Goal: Task Accomplishment & Management: Manage account settings

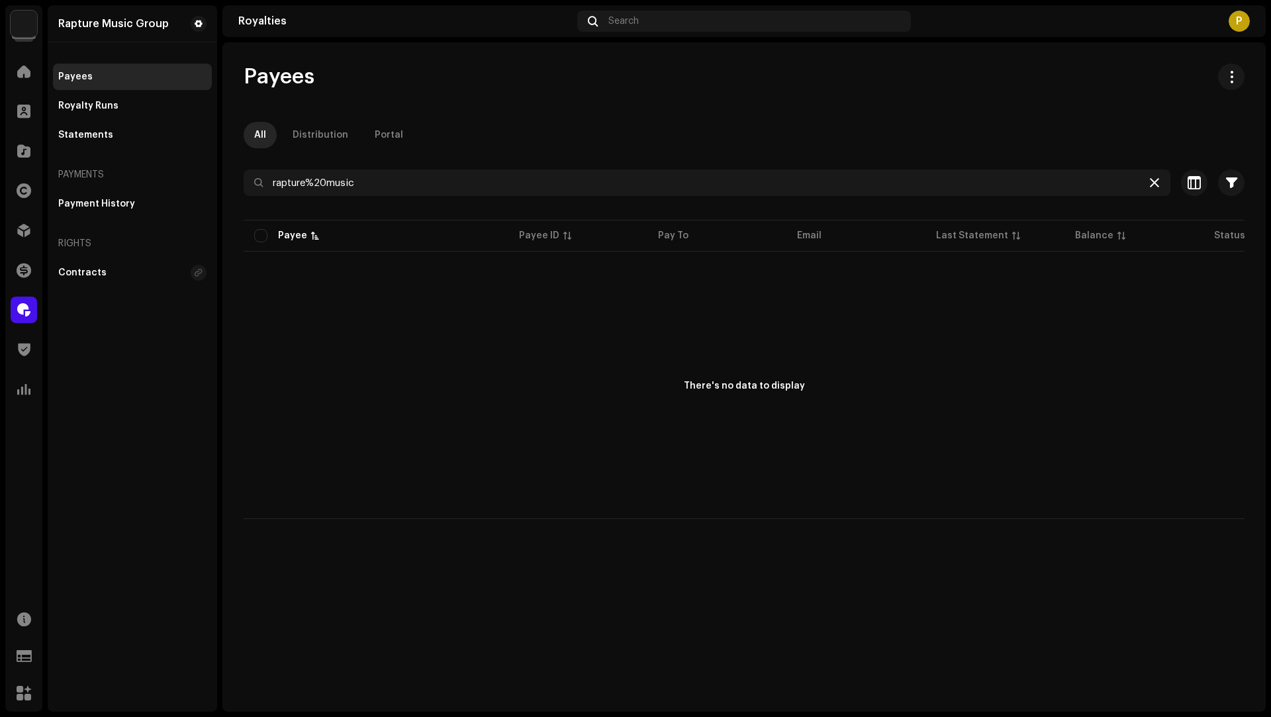
click at [1156, 181] on icon at bounding box center [1154, 182] width 9 height 11
click at [9, 64] on div "Home" at bounding box center [23, 71] width 37 height 37
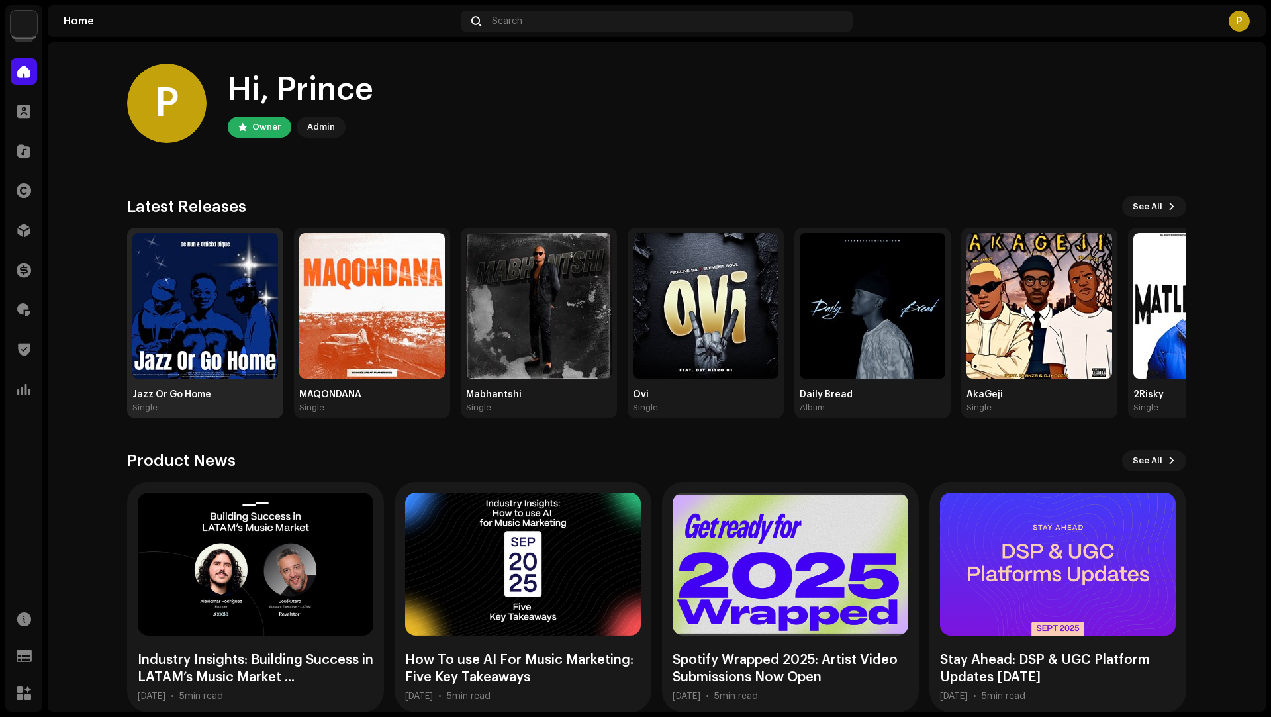
click at [214, 277] on img at bounding box center [205, 306] width 146 height 146
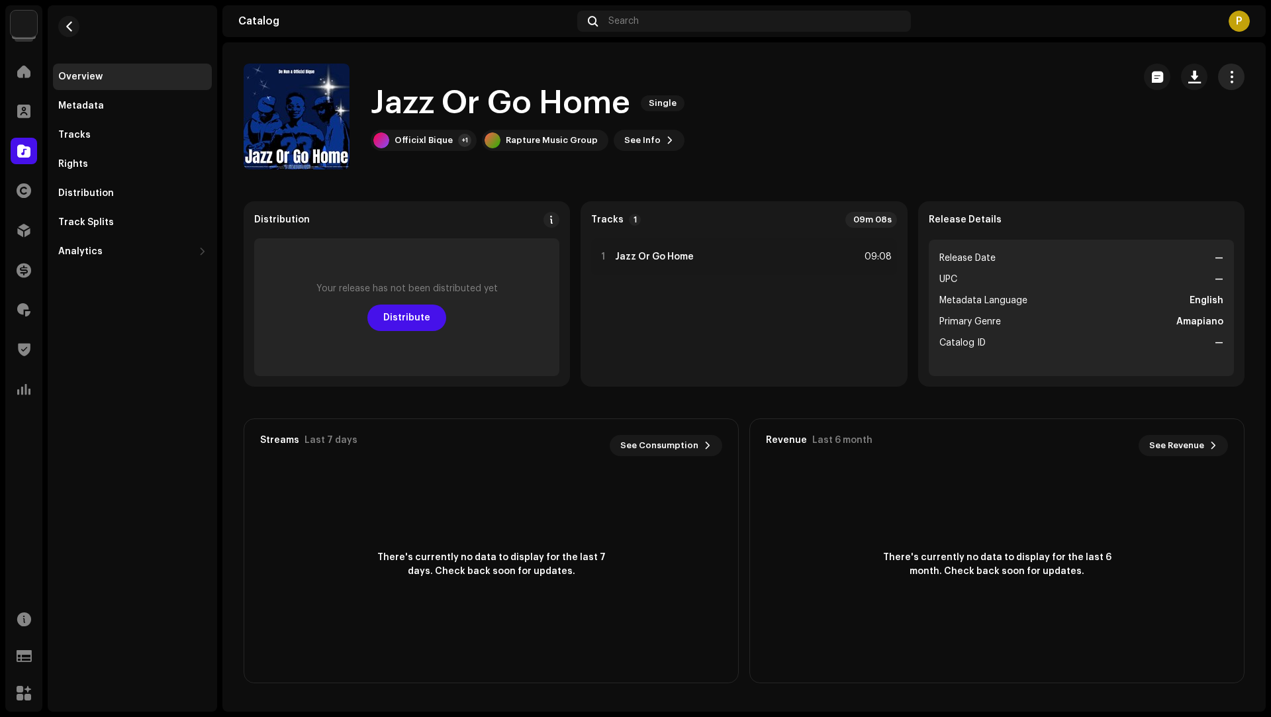
click at [1229, 78] on span "button" at bounding box center [1231, 76] width 13 height 11
click at [1123, 143] on div "Edit" at bounding box center [1172, 135] width 134 height 26
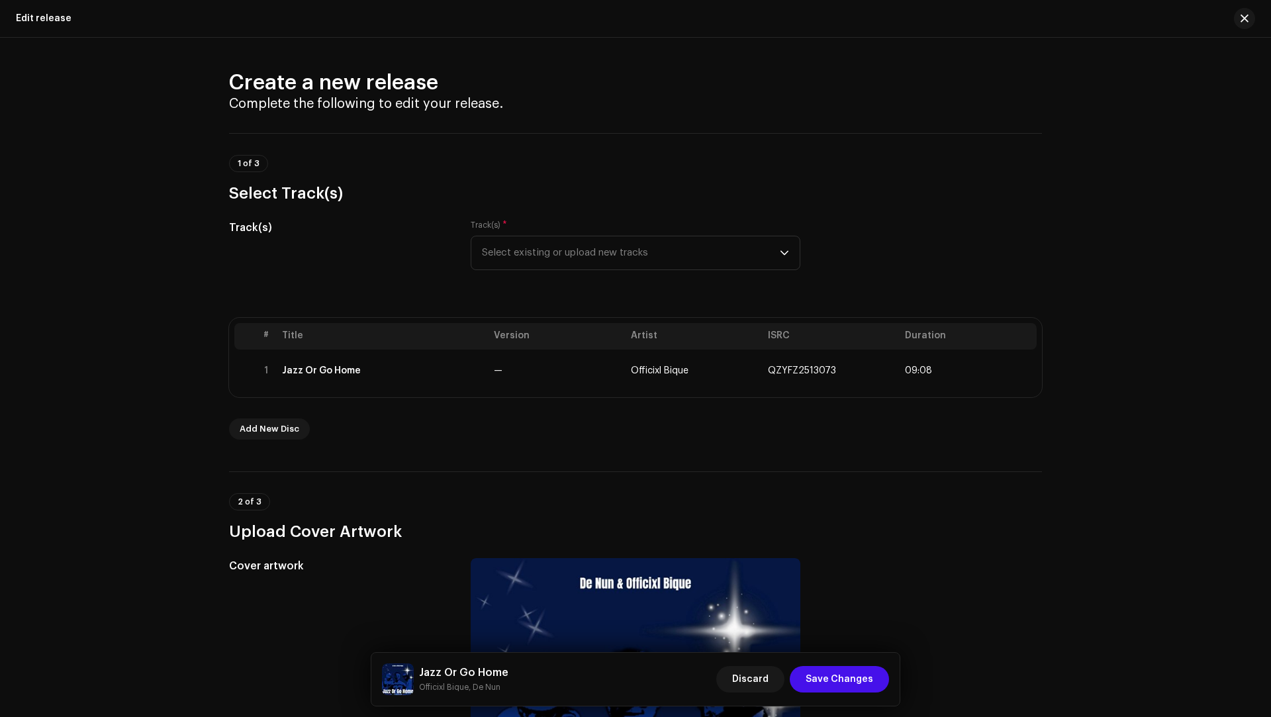
click at [545, 391] on div "# Title Version Artist ISRC Duration 1 Jazz Or Go Home — Officixl Bique QZYFZ25…" at bounding box center [635, 357] width 813 height 79
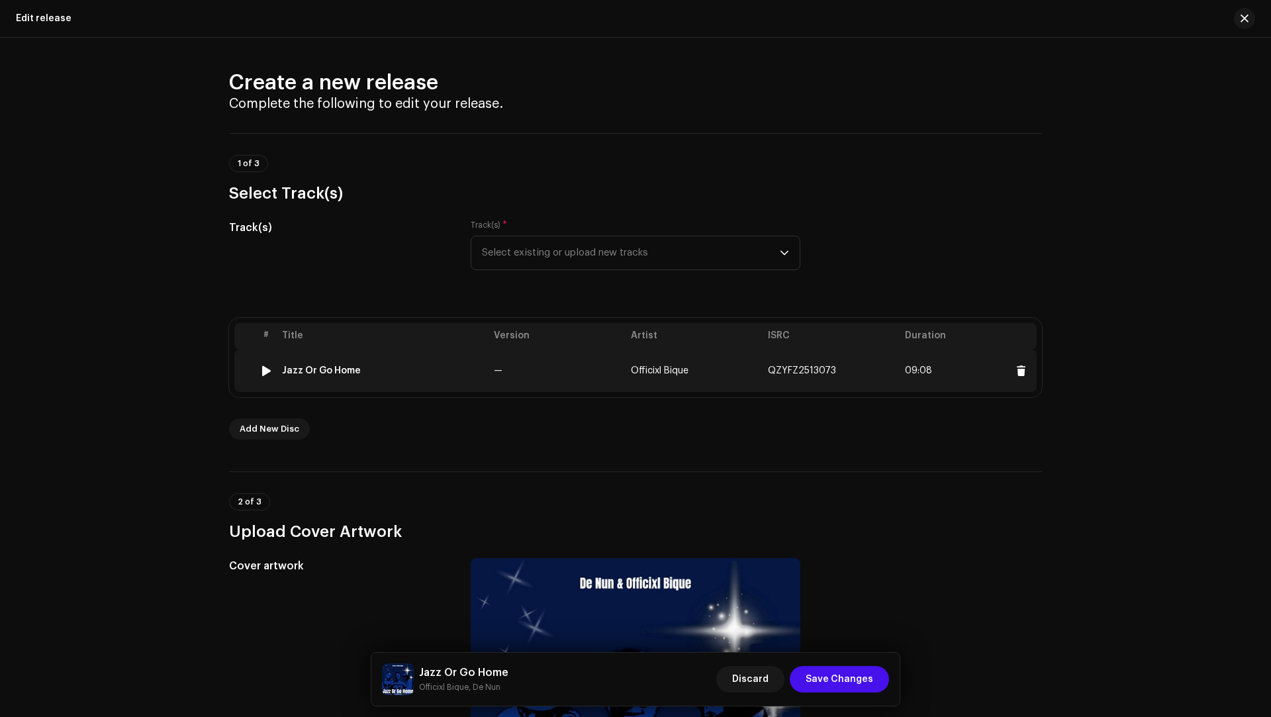
click at [585, 376] on td "—" at bounding box center [557, 371] width 137 height 42
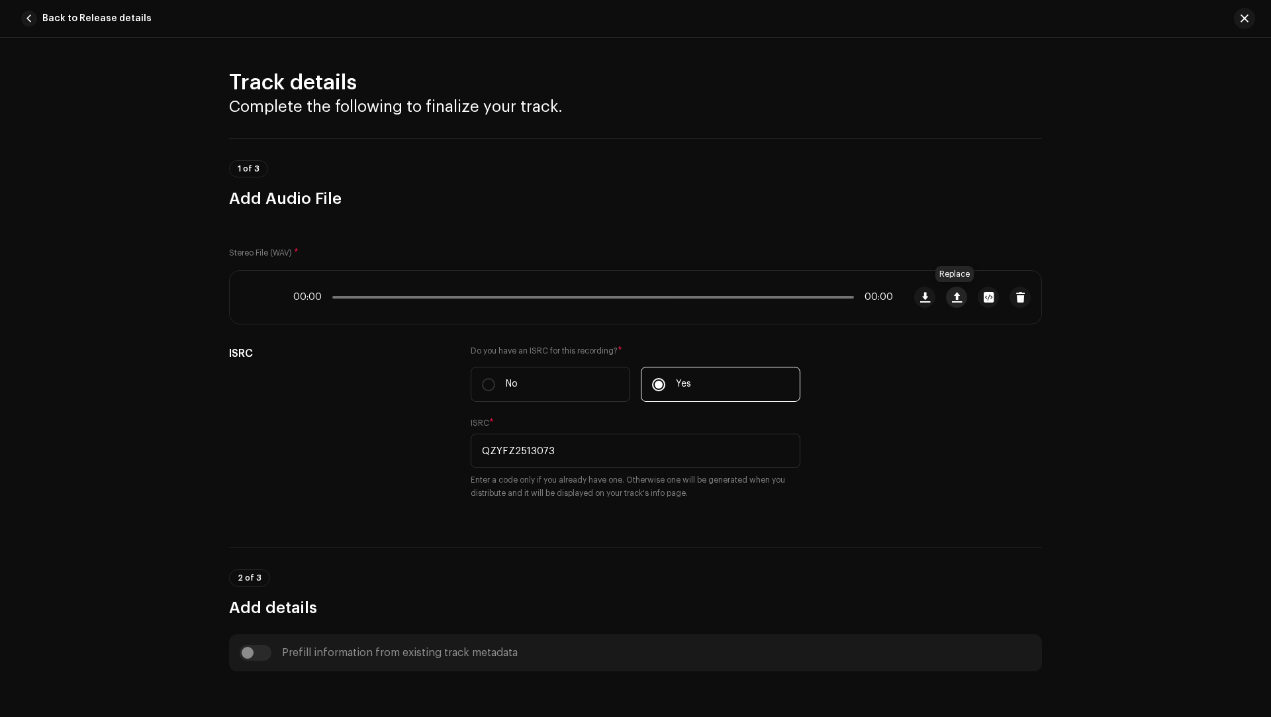
click at [954, 297] on span "button" at bounding box center [957, 297] width 10 height 11
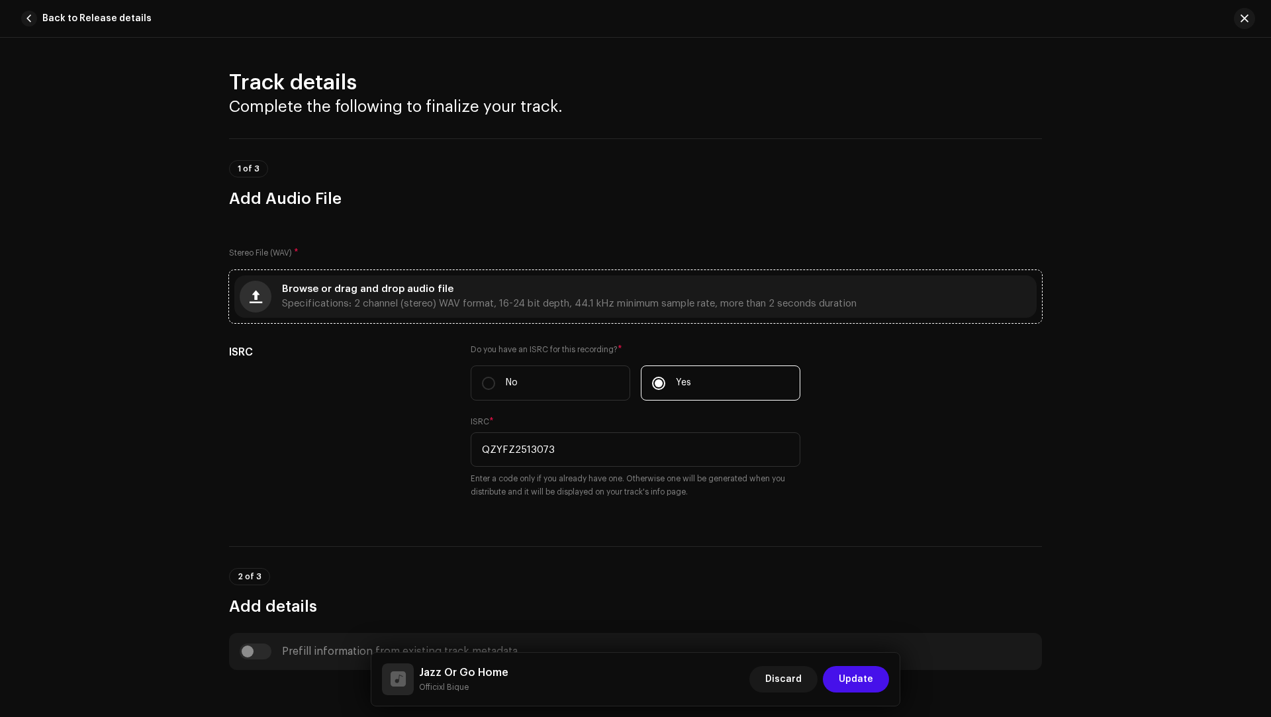
click at [243, 299] on button "button" at bounding box center [256, 297] width 32 height 32
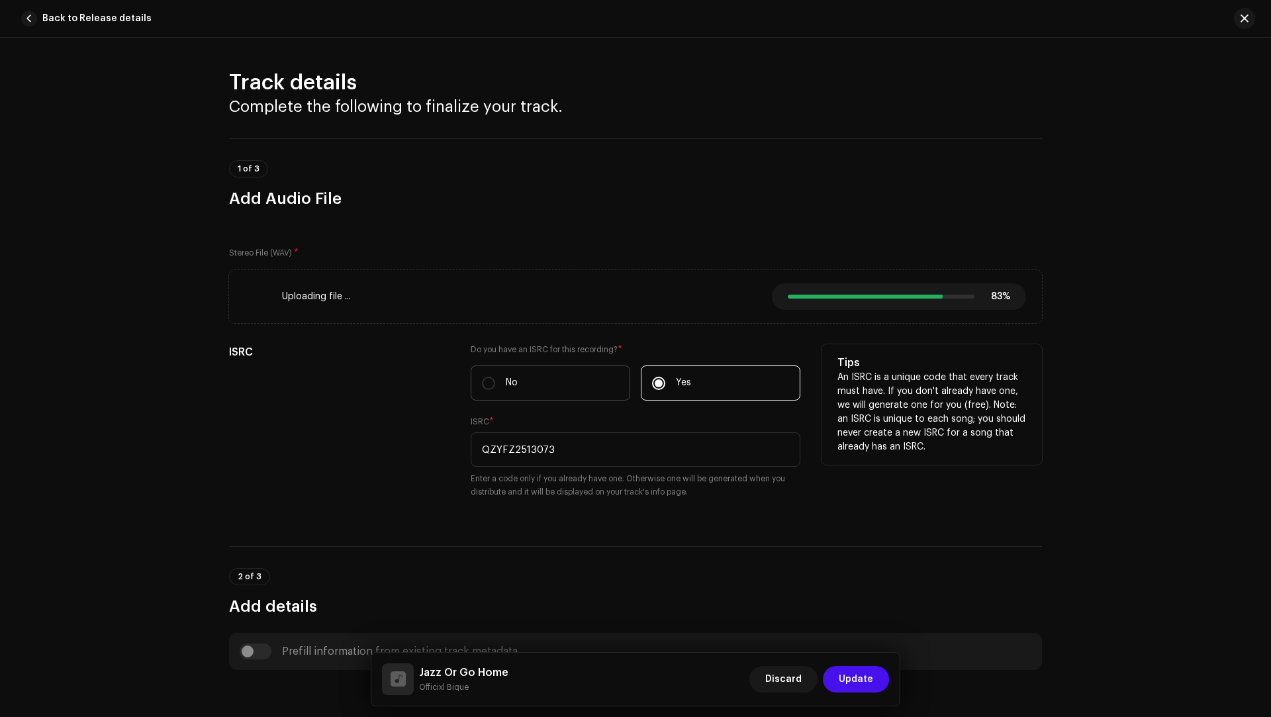
click at [582, 387] on label "No" at bounding box center [551, 382] width 160 height 35
click at [495, 387] on input "No" at bounding box center [488, 383] width 13 height 13
radio input "true"
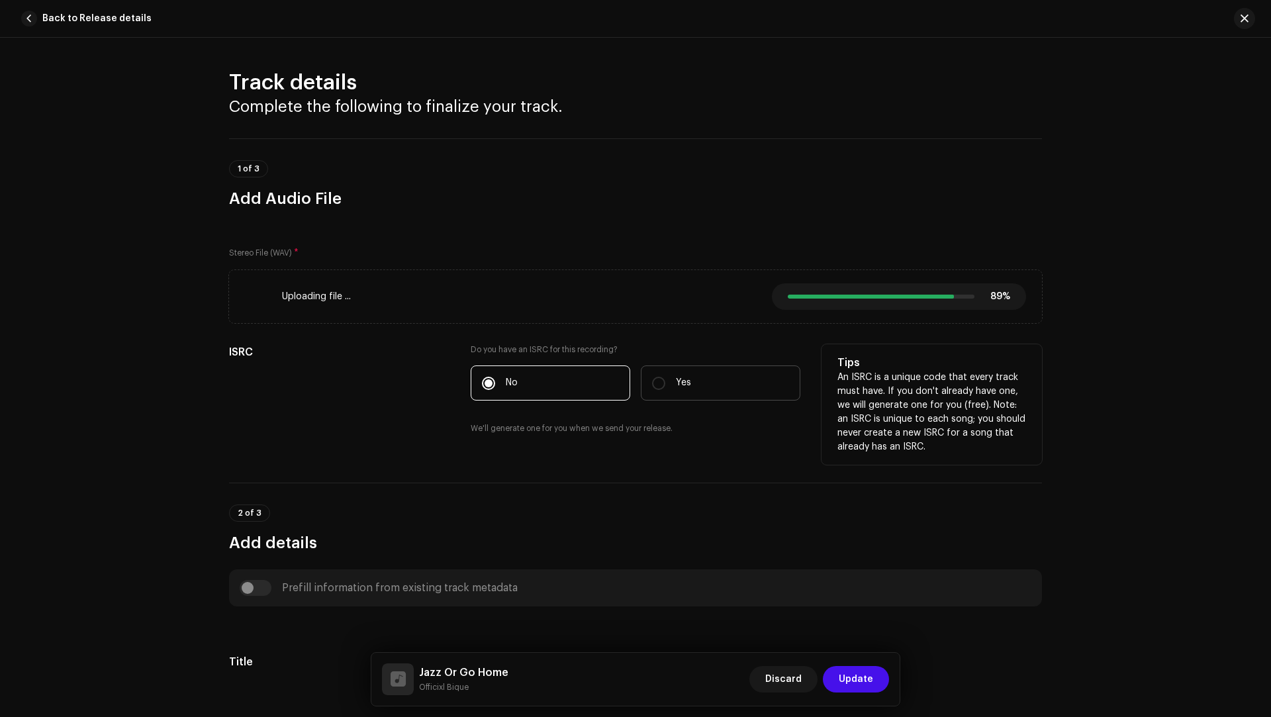
click at [696, 394] on label "Yes" at bounding box center [721, 382] width 160 height 35
click at [665, 390] on input "Yes" at bounding box center [658, 383] width 13 height 13
radio input "true"
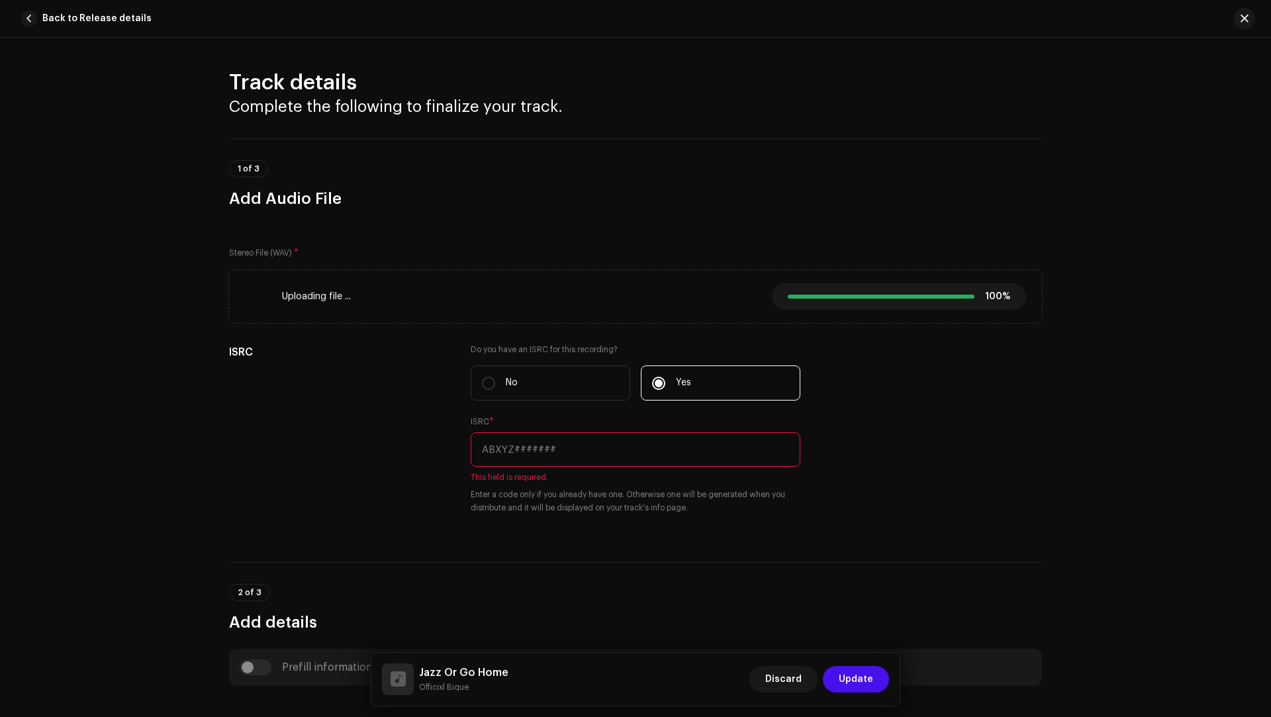
type input "00:00"
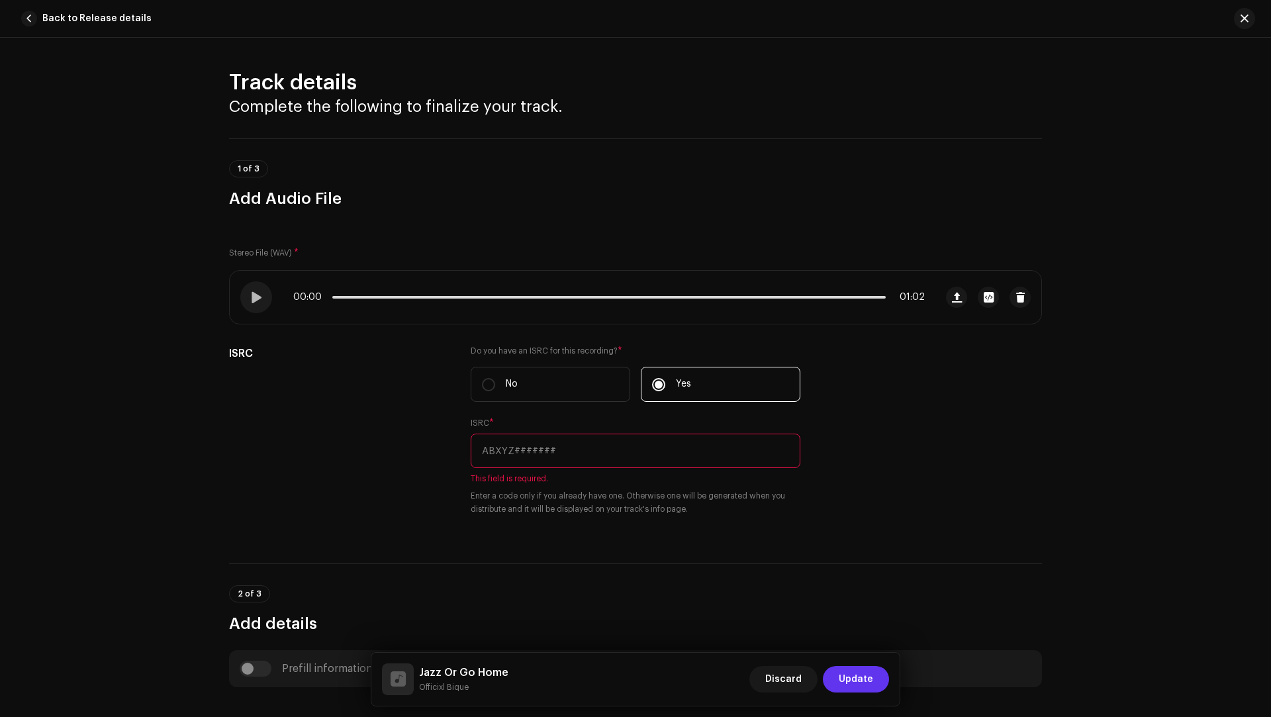
click at [848, 671] on span "Update" at bounding box center [856, 679] width 34 height 26
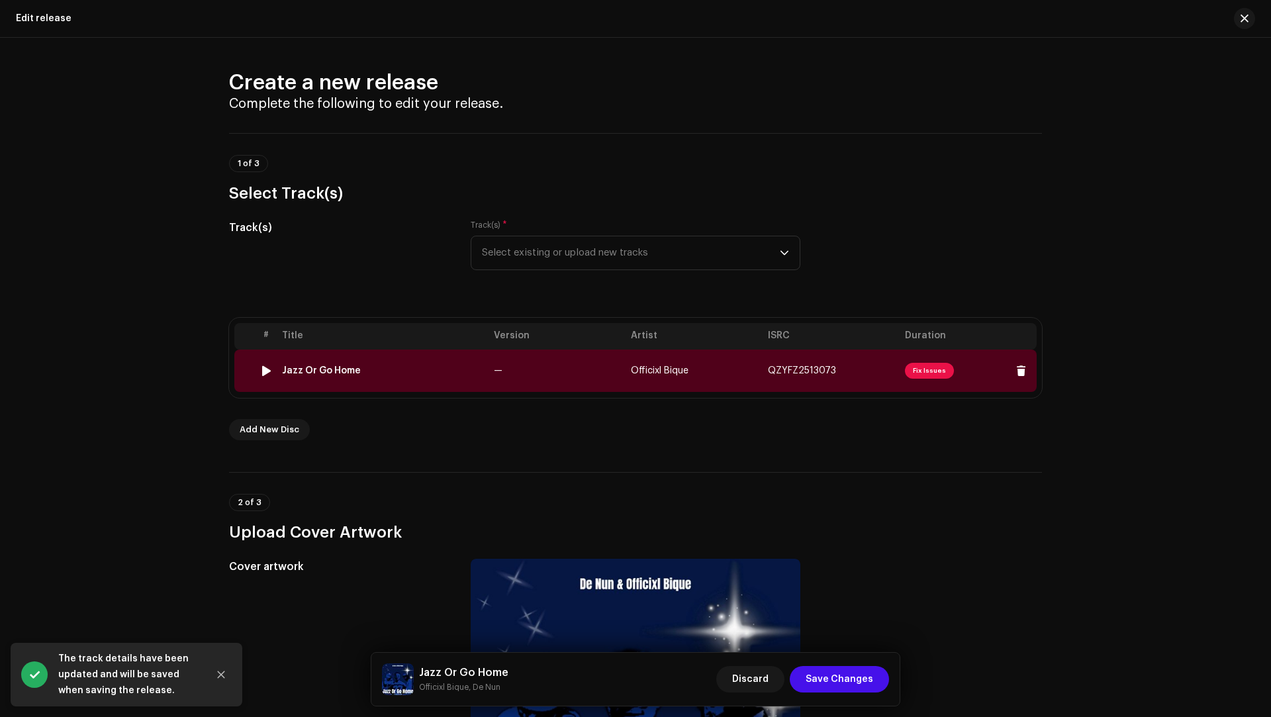
click at [571, 374] on td "—" at bounding box center [557, 371] width 137 height 42
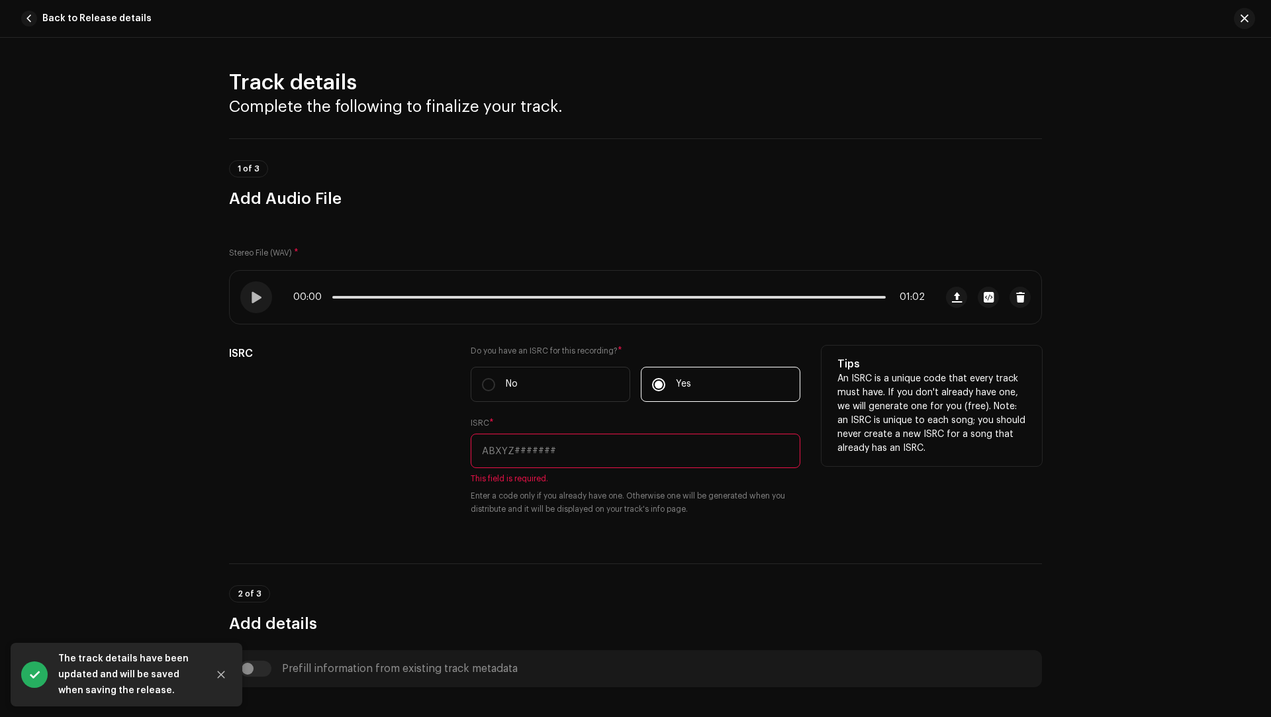
click at [546, 440] on input "text" at bounding box center [636, 451] width 330 height 34
click at [272, 471] on div "ISRC" at bounding box center [339, 439] width 220 height 186
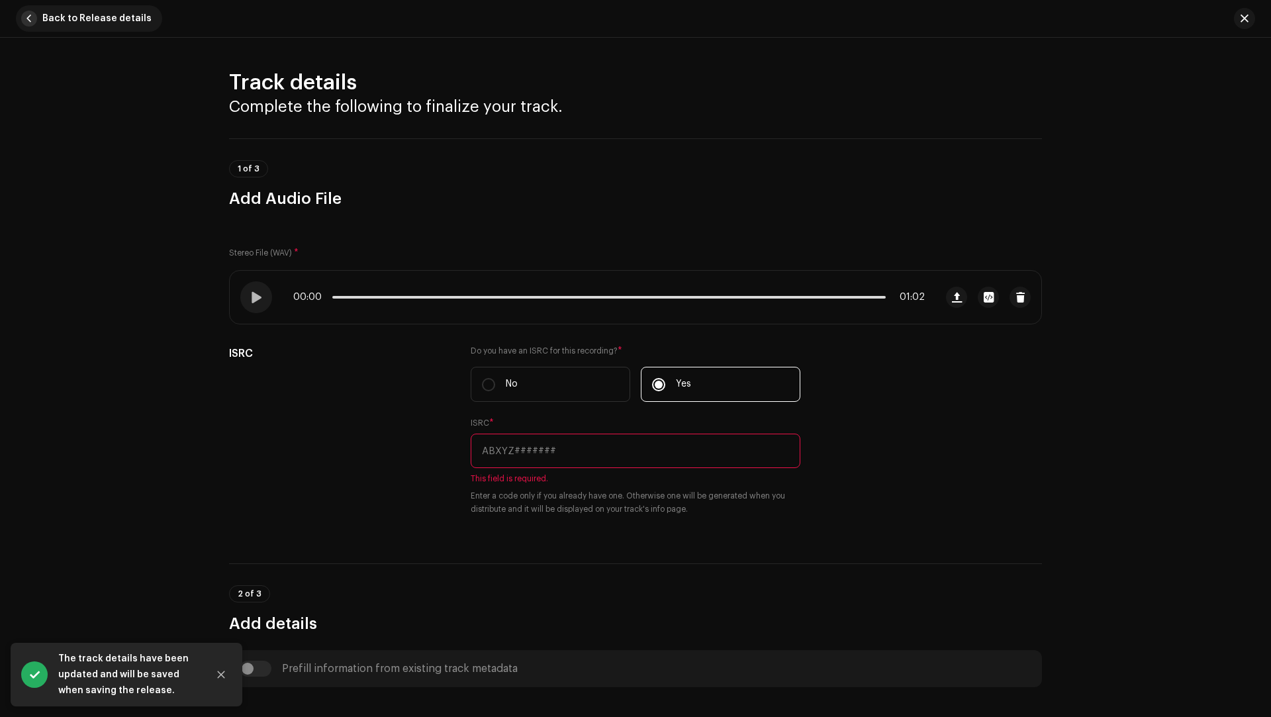
click at [26, 16] on span "button" at bounding box center [29, 19] width 16 height 16
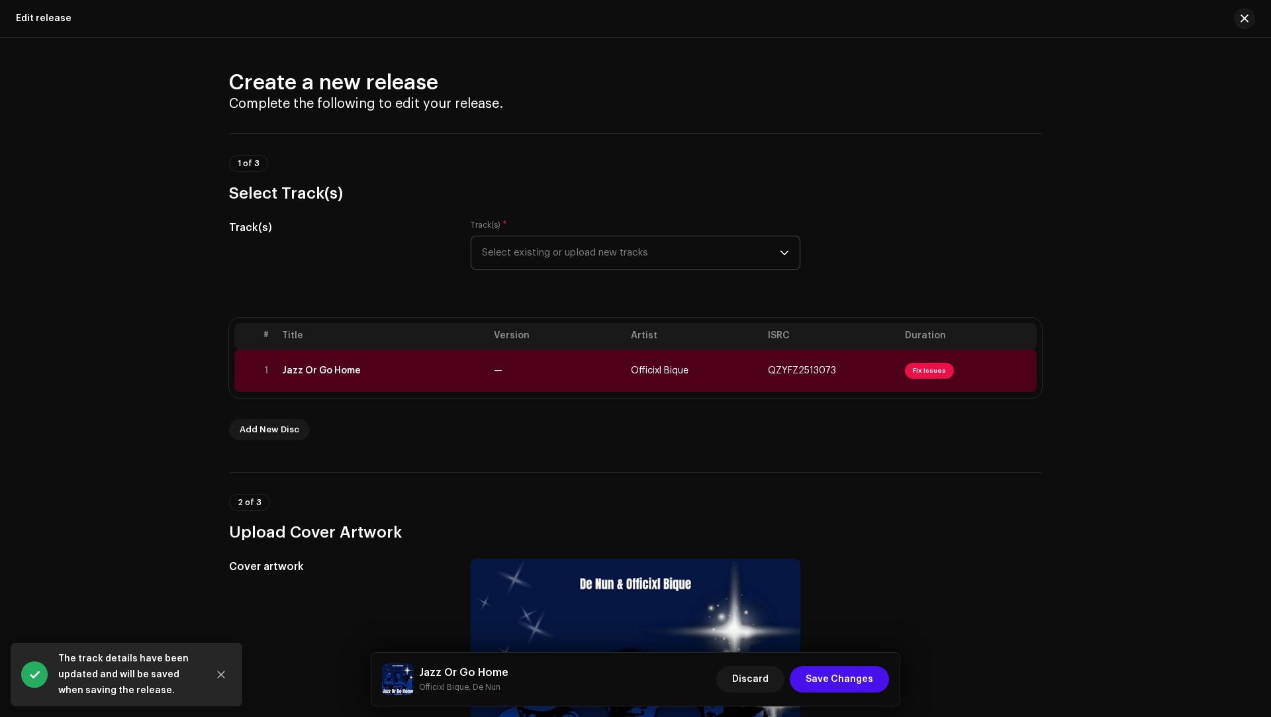
click at [565, 263] on span "Select existing or upload new tracks" at bounding box center [631, 252] width 298 height 33
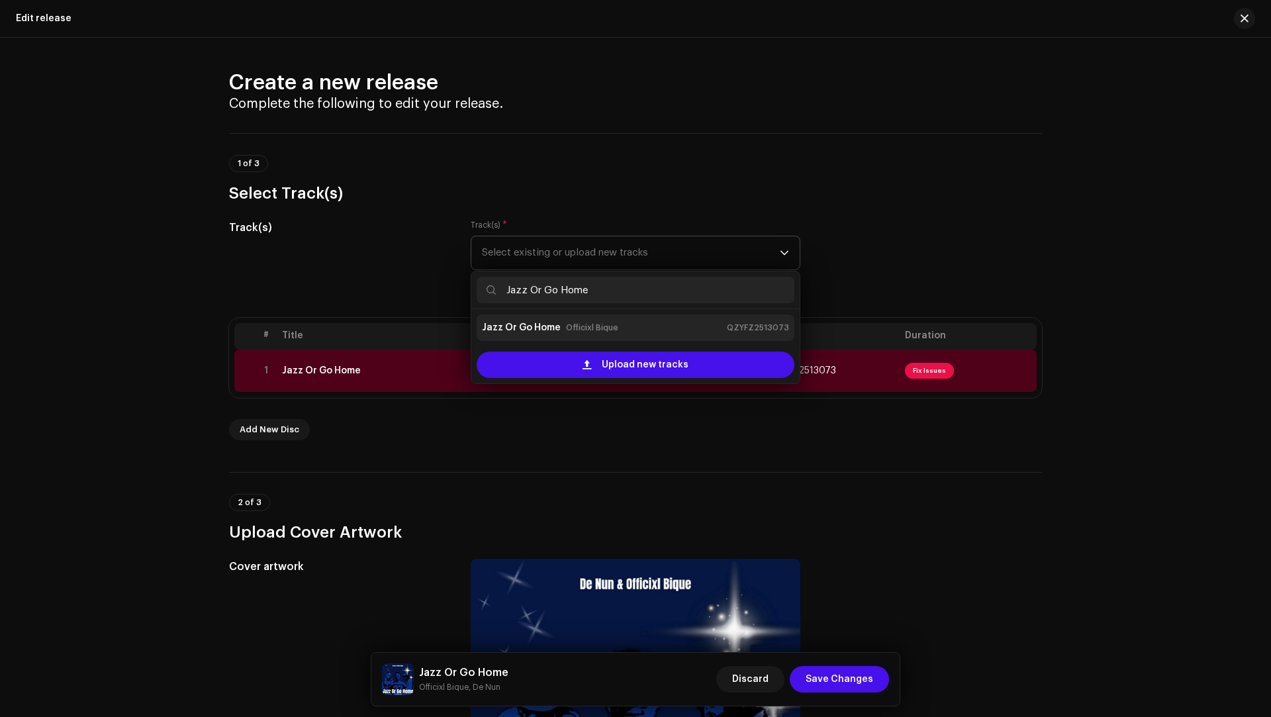
type input "Jazz Or Go Home"
click at [585, 321] on small "Officixl Bique" at bounding box center [592, 327] width 52 height 13
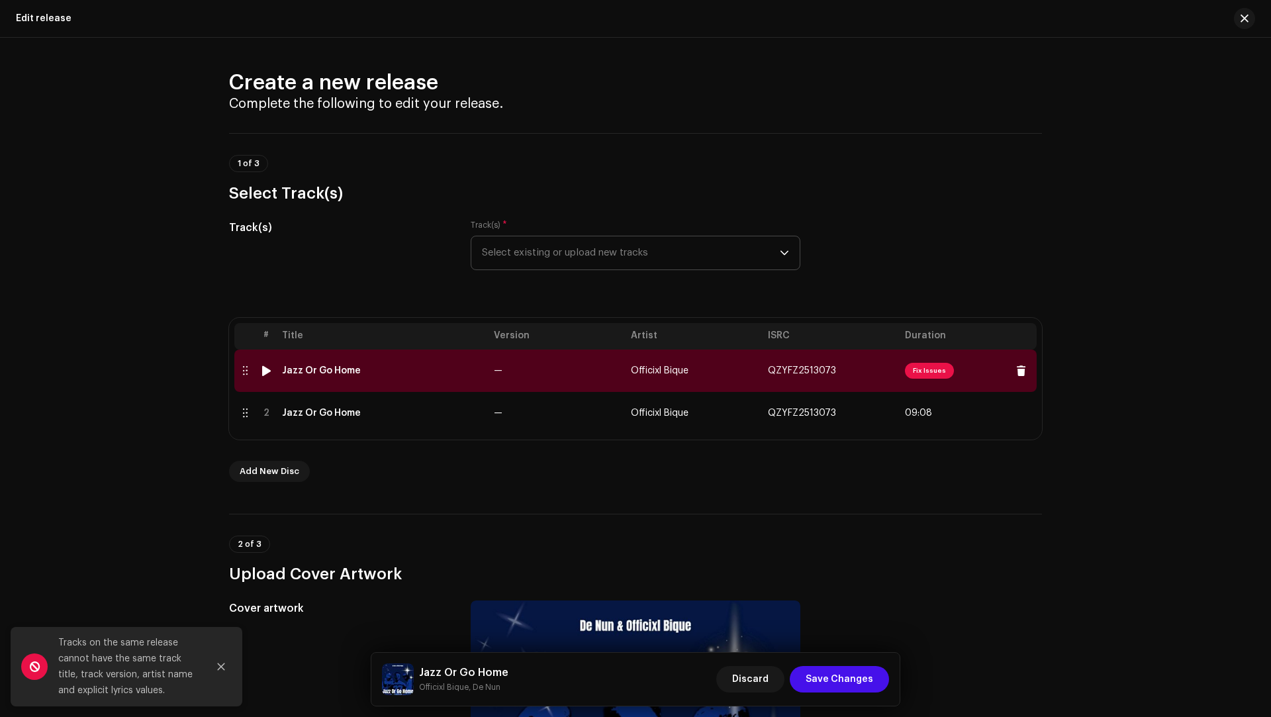
click at [559, 369] on td "—" at bounding box center [557, 371] width 137 height 42
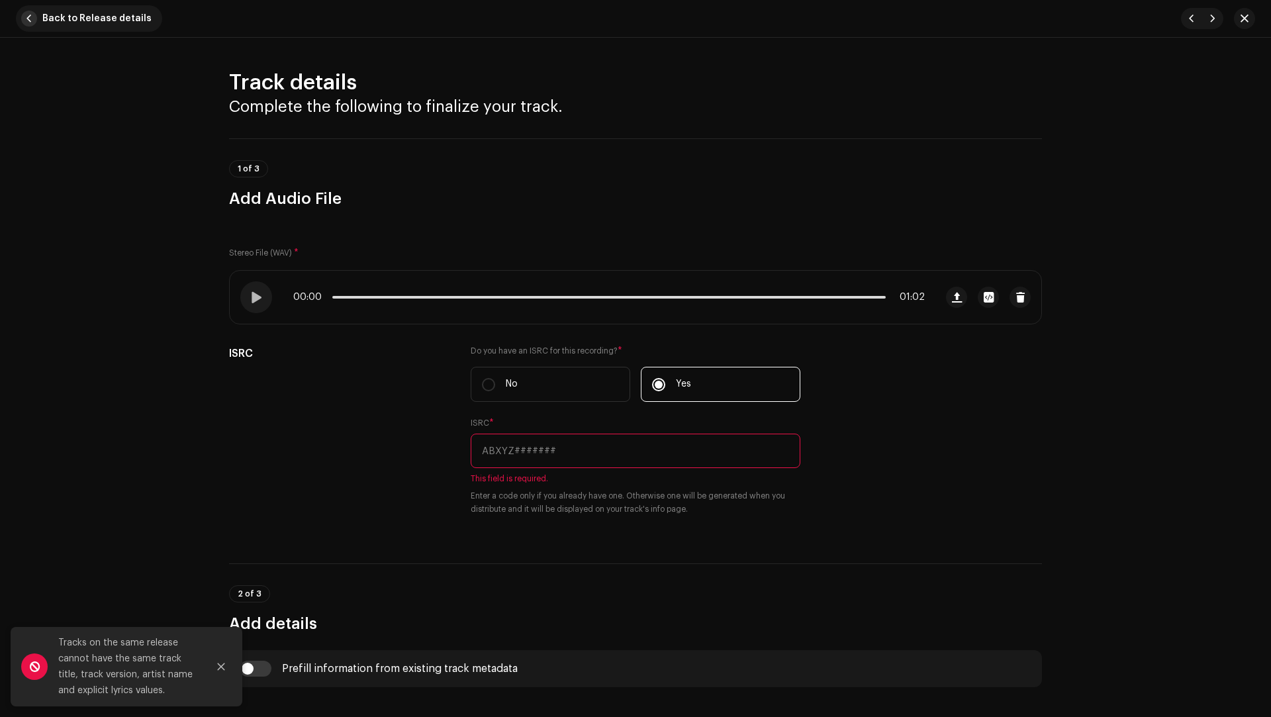
click at [37, 15] on button "Back to Release details" at bounding box center [89, 18] width 146 height 26
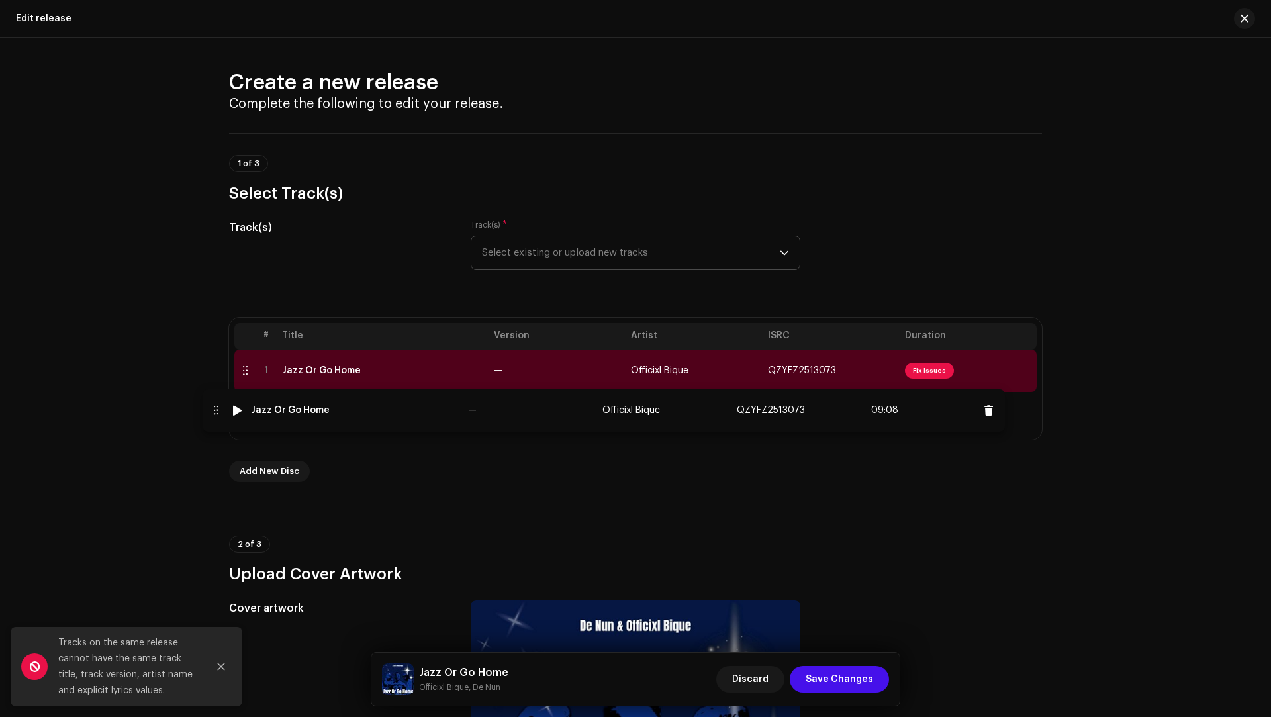
drag, startPoint x: 845, startPoint y: 418, endPoint x: 816, endPoint y: 416, distance: 29.2
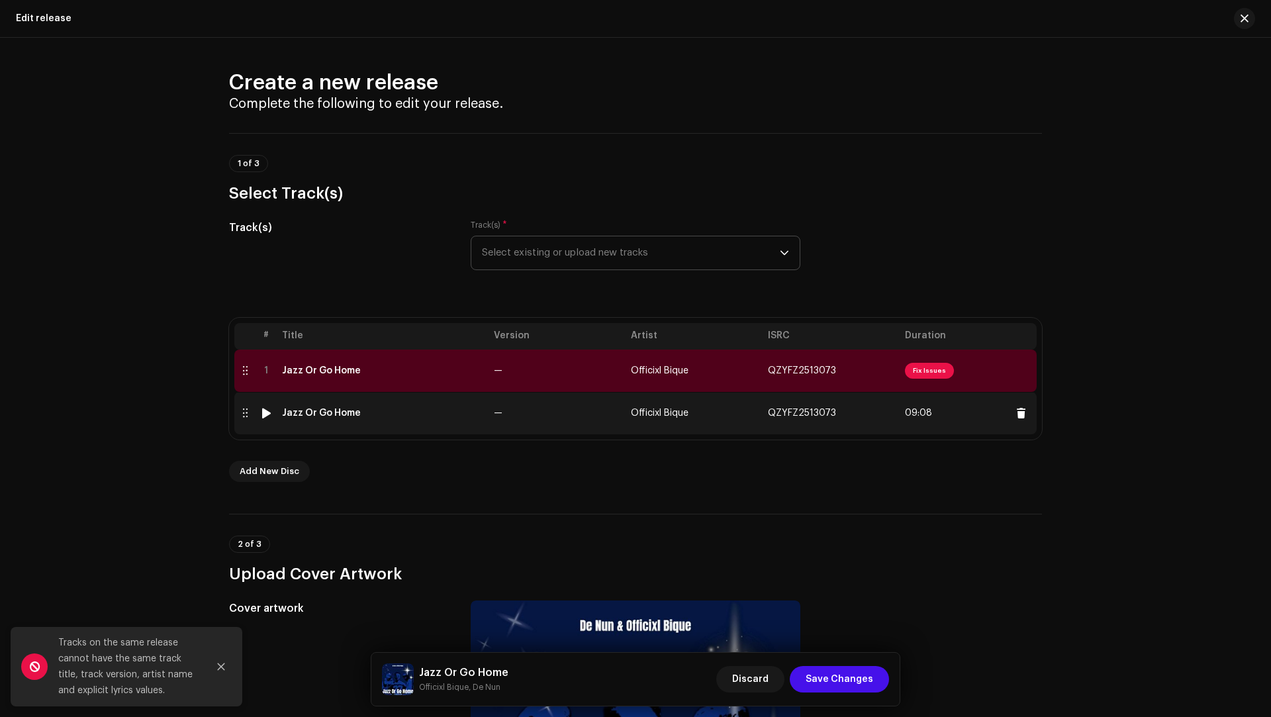
click at [387, 418] on div "Jazz Or Go Home" at bounding box center [382, 413] width 201 height 11
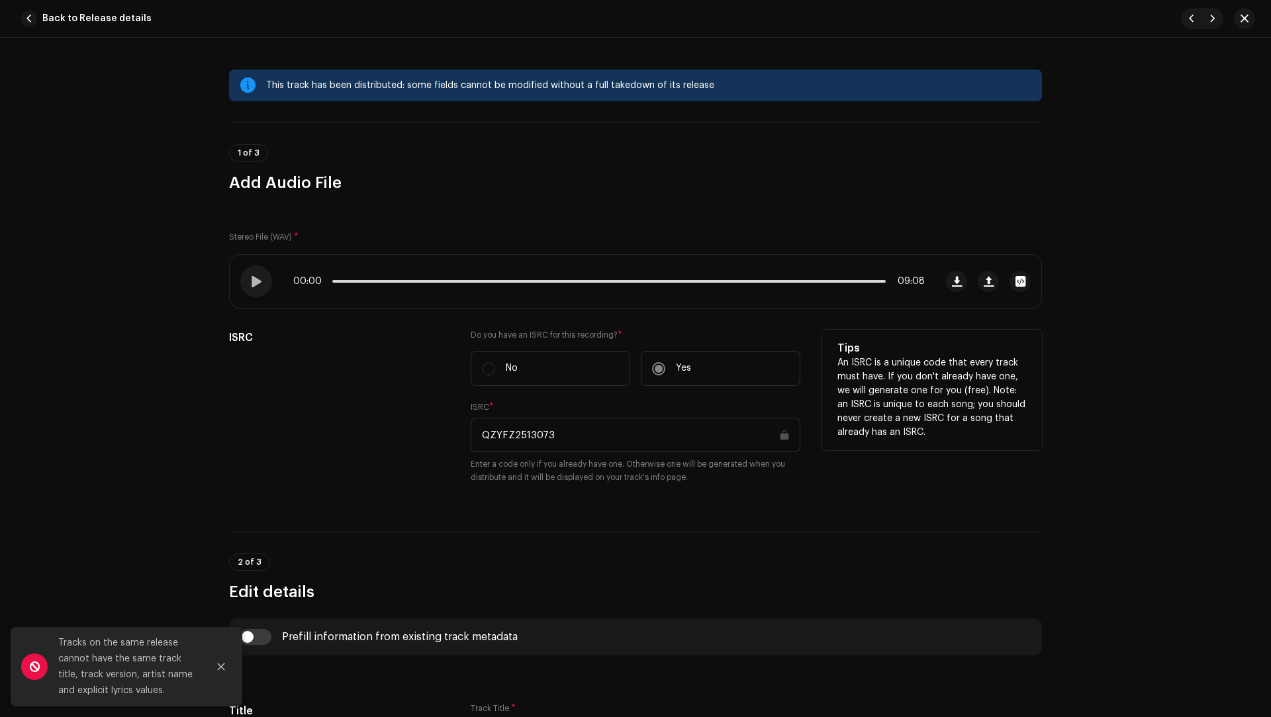
click at [524, 423] on input "QZYFZ2513073" at bounding box center [636, 435] width 330 height 34
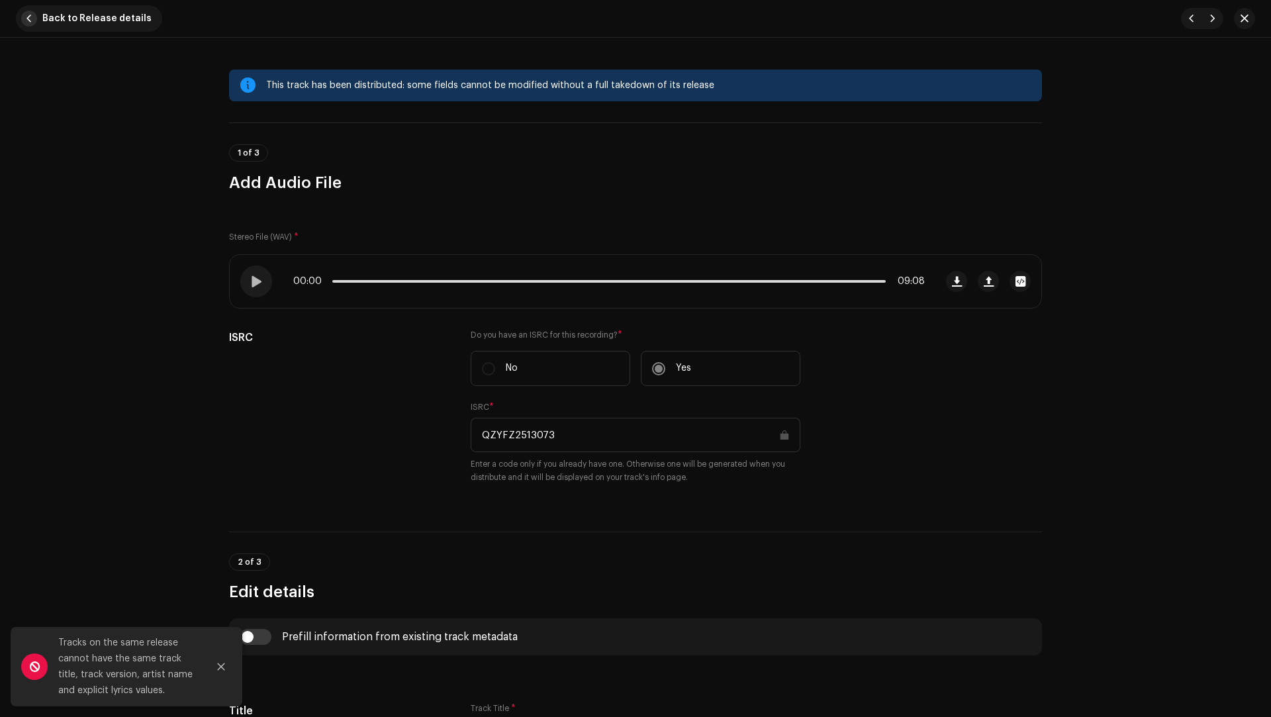
click at [26, 14] on span "button" at bounding box center [29, 19] width 16 height 16
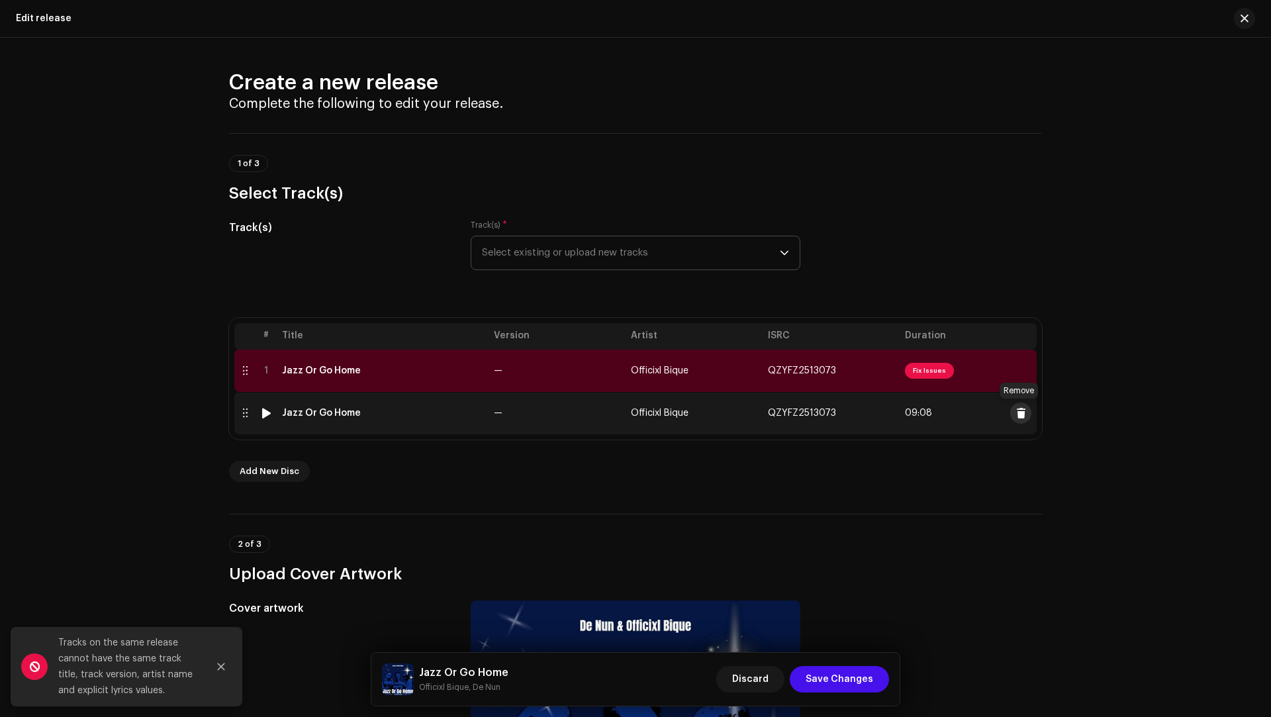
click at [1020, 414] on span at bounding box center [1021, 413] width 10 height 11
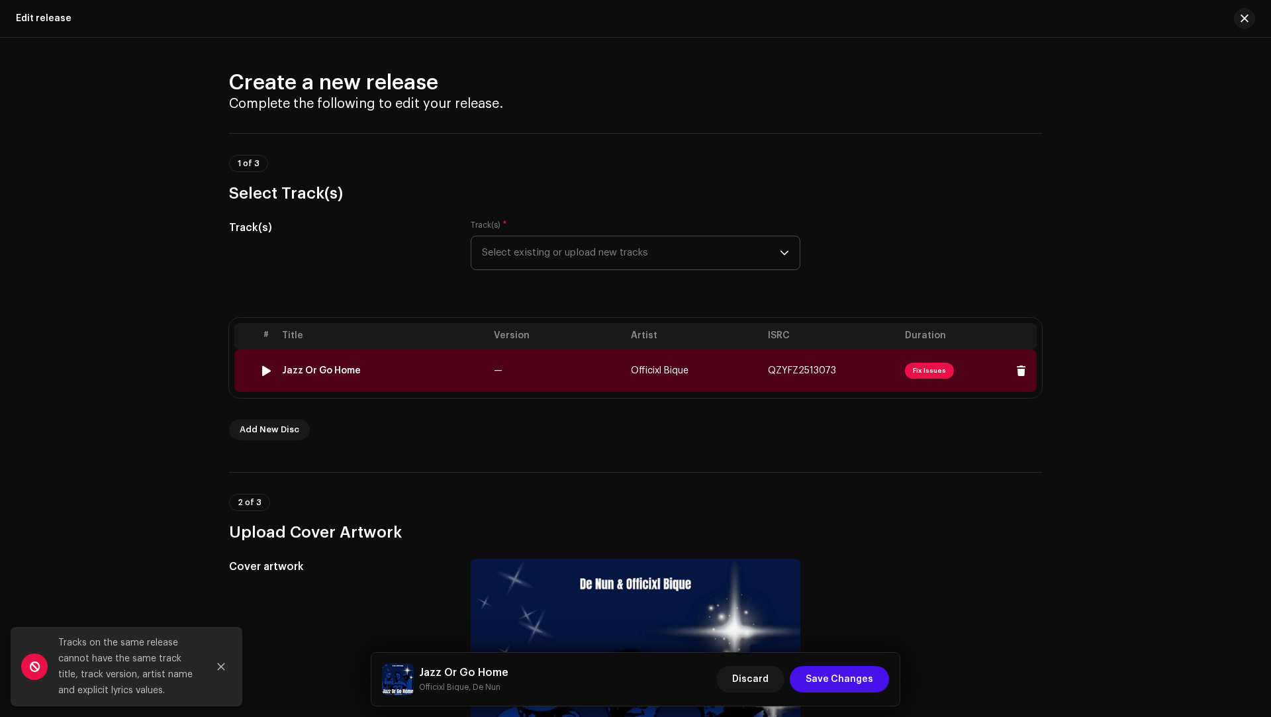
click at [747, 381] on td "Officixl Bique" at bounding box center [694, 371] width 137 height 42
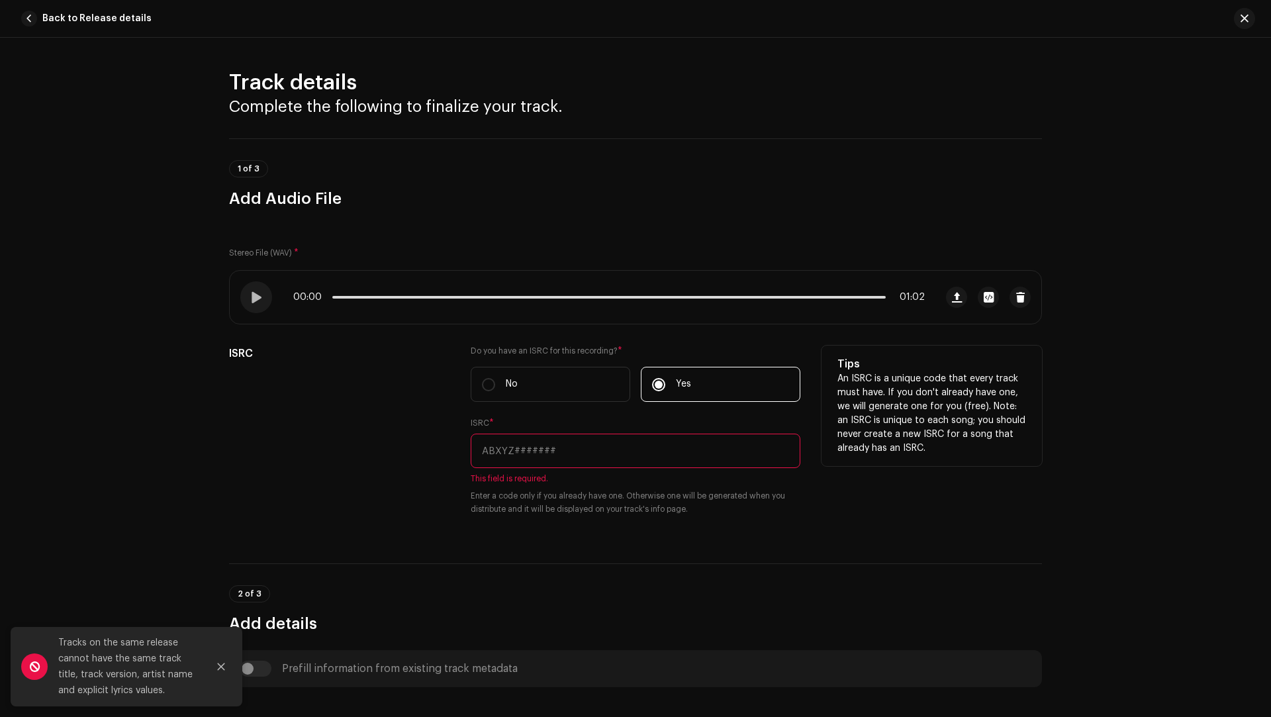
click at [636, 469] on div "ISRC * This field is required. Enter a code only if you already have one. Other…" at bounding box center [636, 467] width 330 height 98
click at [594, 449] on input "text" at bounding box center [636, 451] width 330 height 34
paste input "QZYFZ2513073"
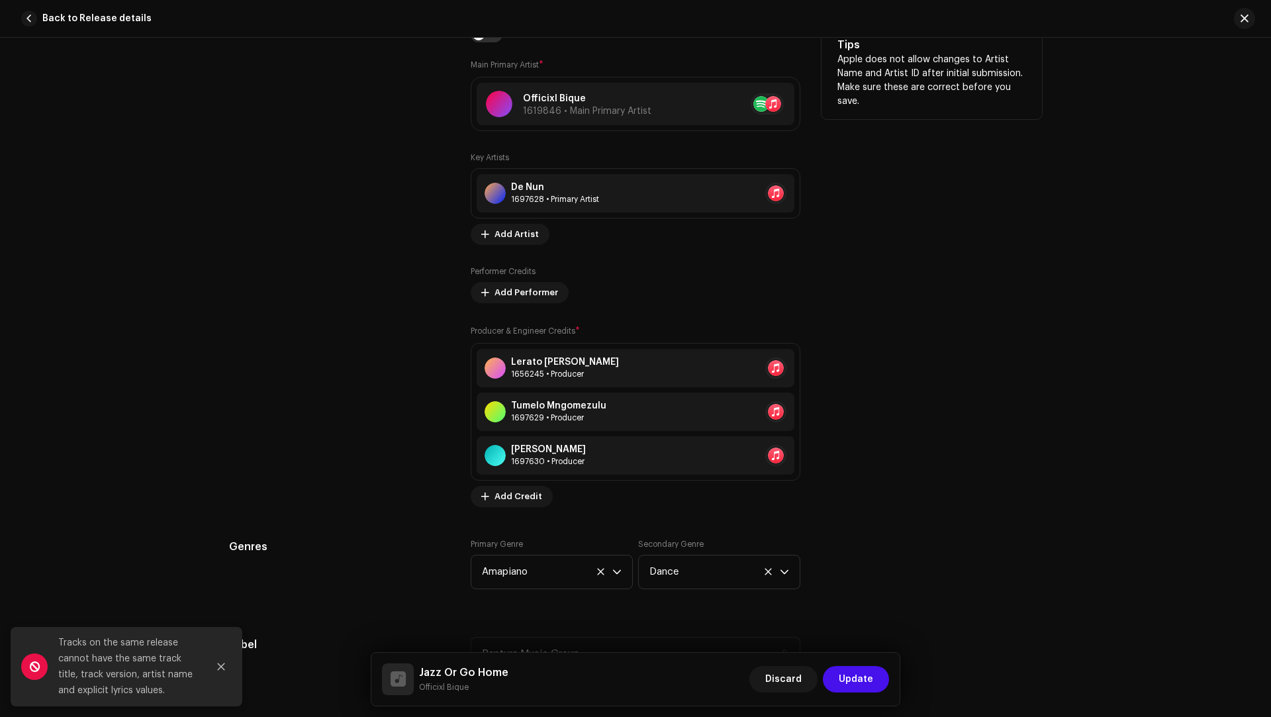
scroll to position [1441, 0]
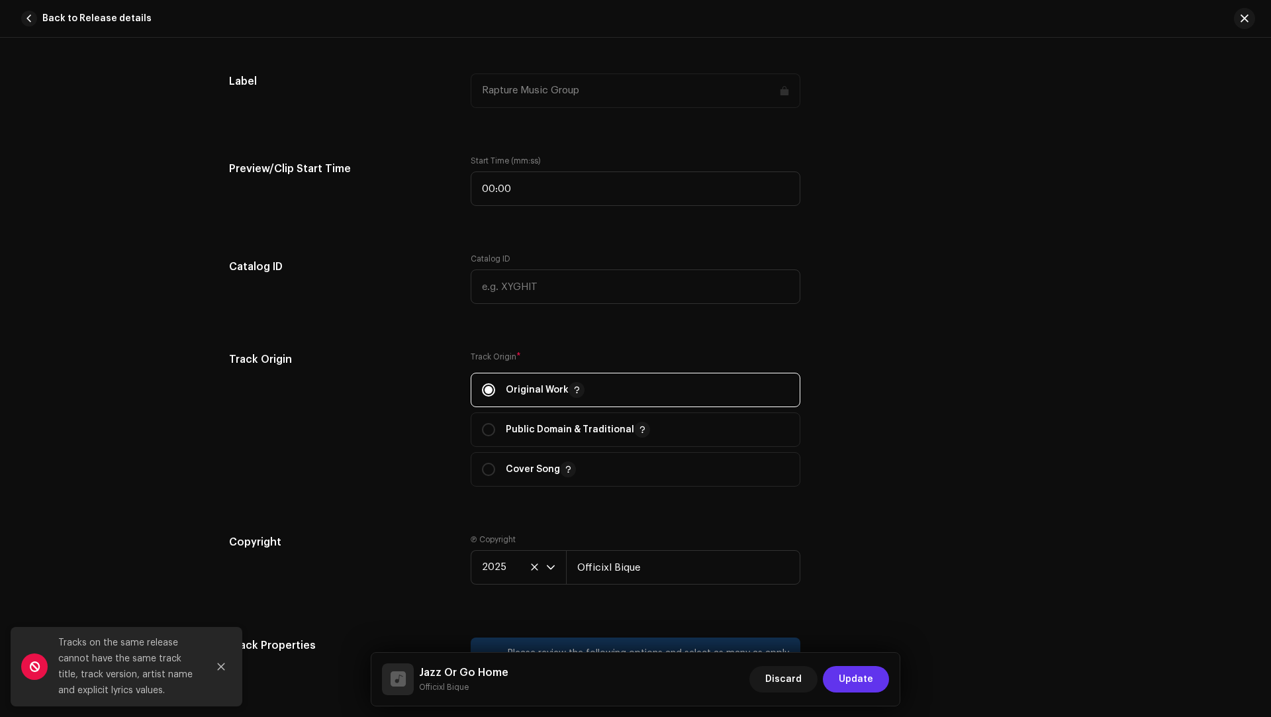
type input "QZYFZ2513073"
click at [875, 687] on button "Update" at bounding box center [856, 679] width 66 height 26
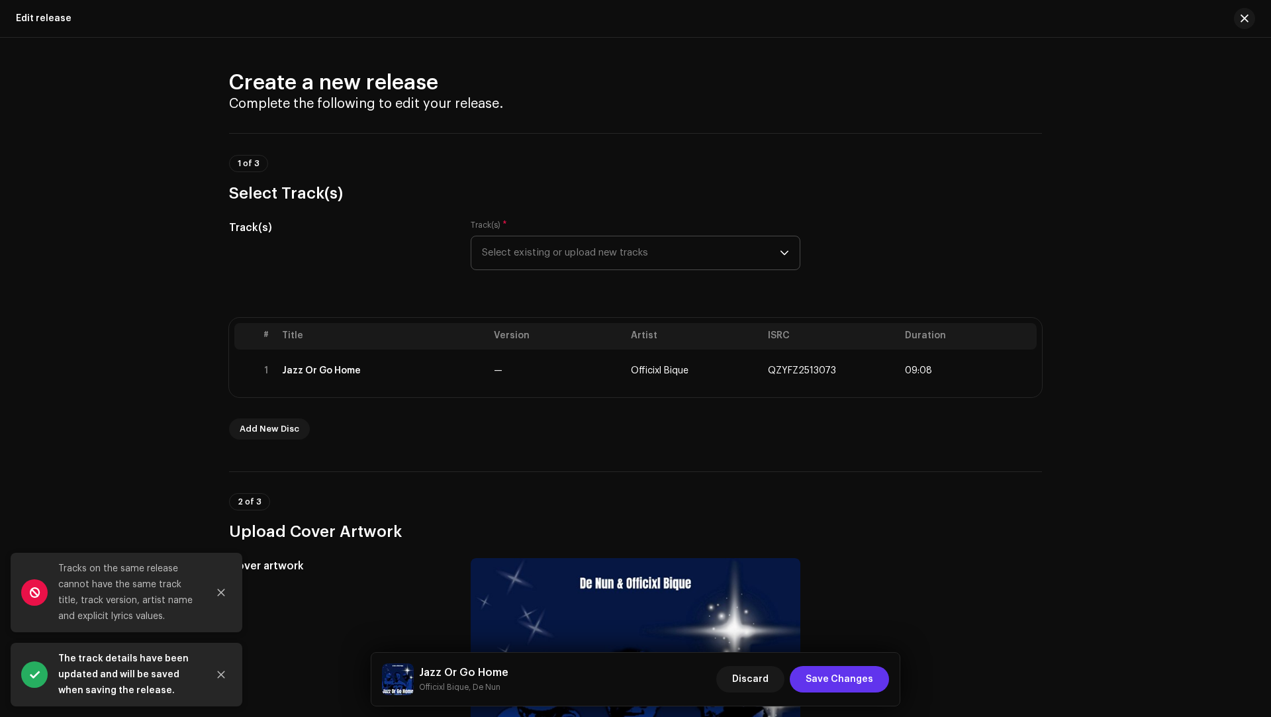
click at [872, 683] on span "Save Changes" at bounding box center [840, 679] width 68 height 26
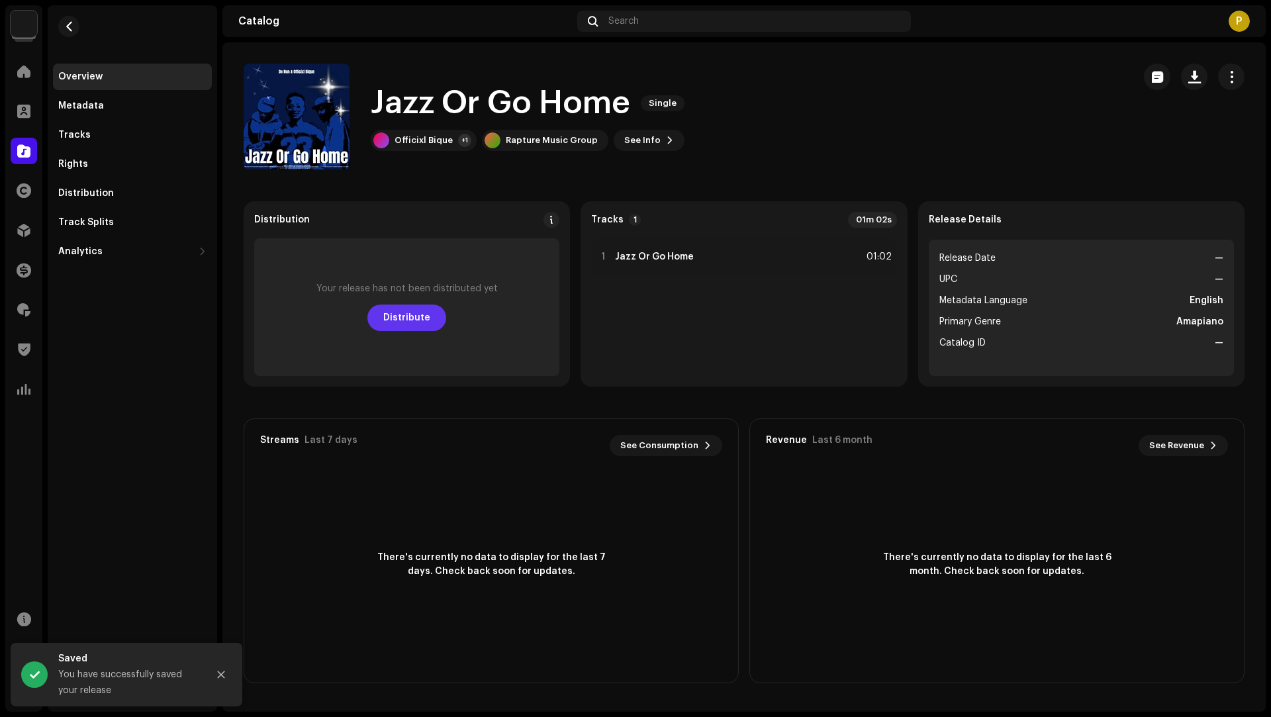
click at [412, 317] on span "Distribute" at bounding box center [406, 318] width 47 height 26
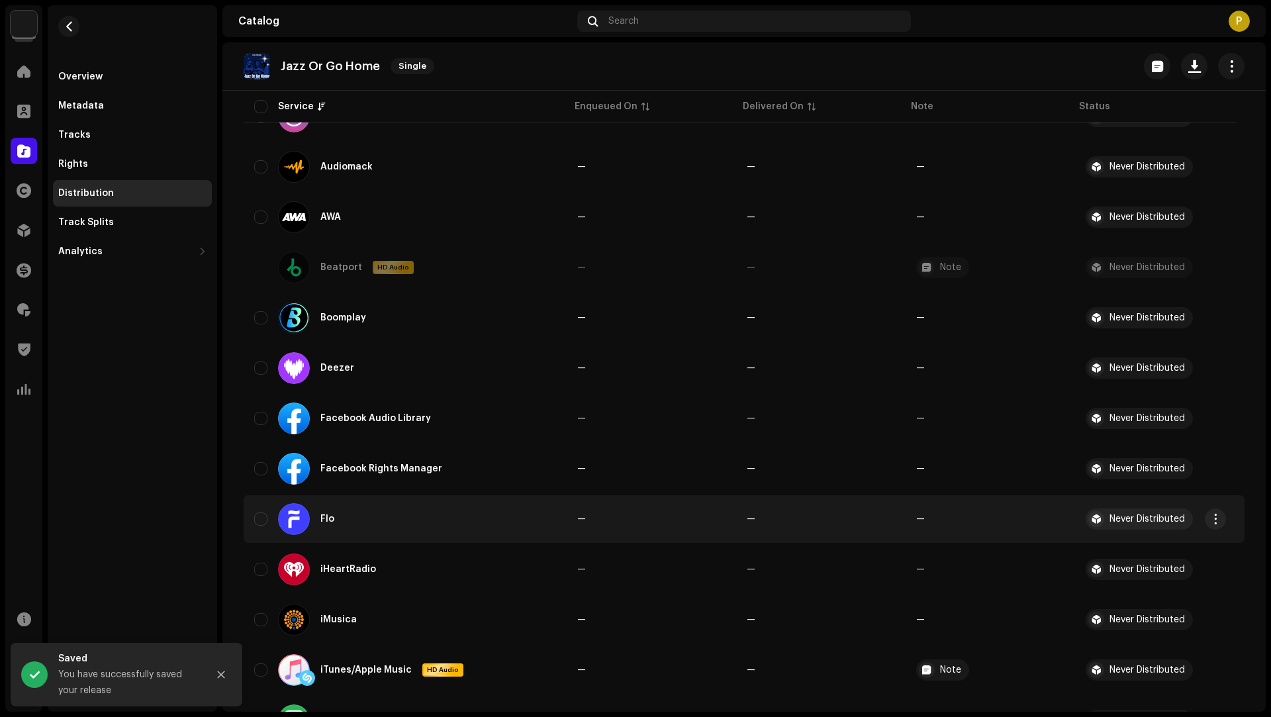
scroll to position [326, 0]
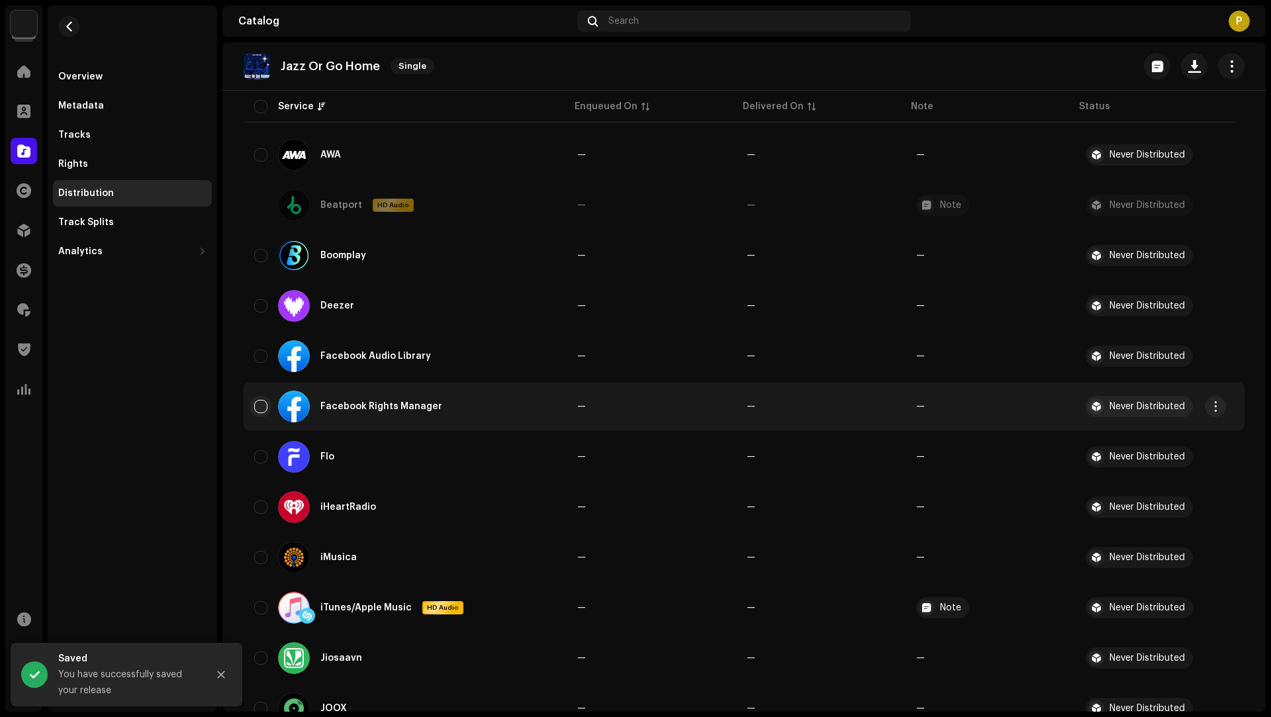
click at [261, 403] on input "checkbox" at bounding box center [260, 406] width 13 height 13
checkbox input "true"
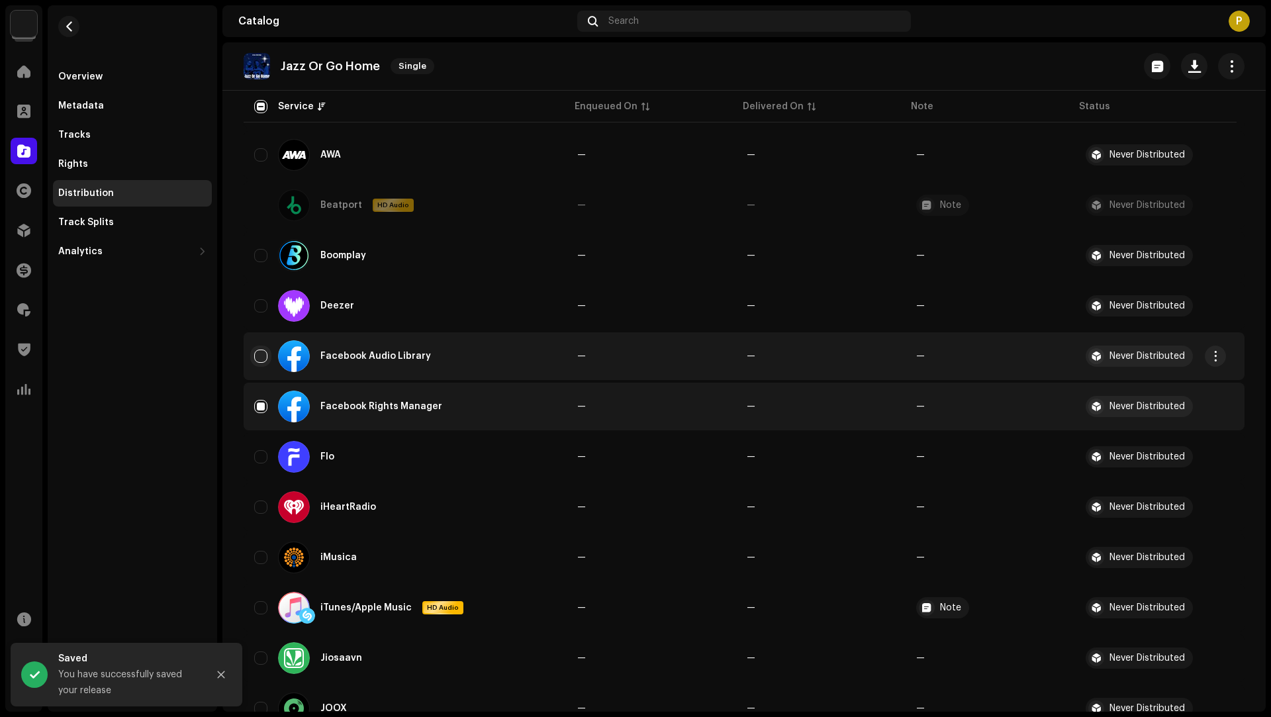
click at [263, 357] on input "Row Unselected" at bounding box center [260, 356] width 13 height 13
checkbox input "true"
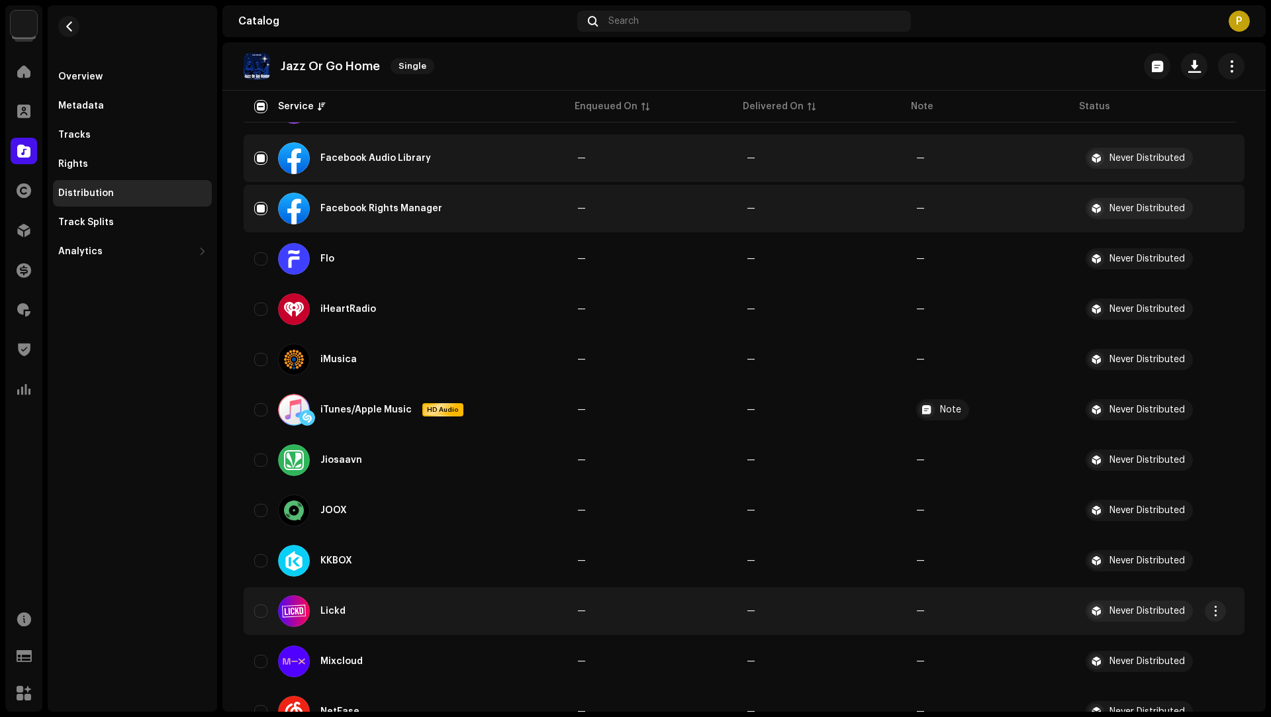
scroll to position [916, 0]
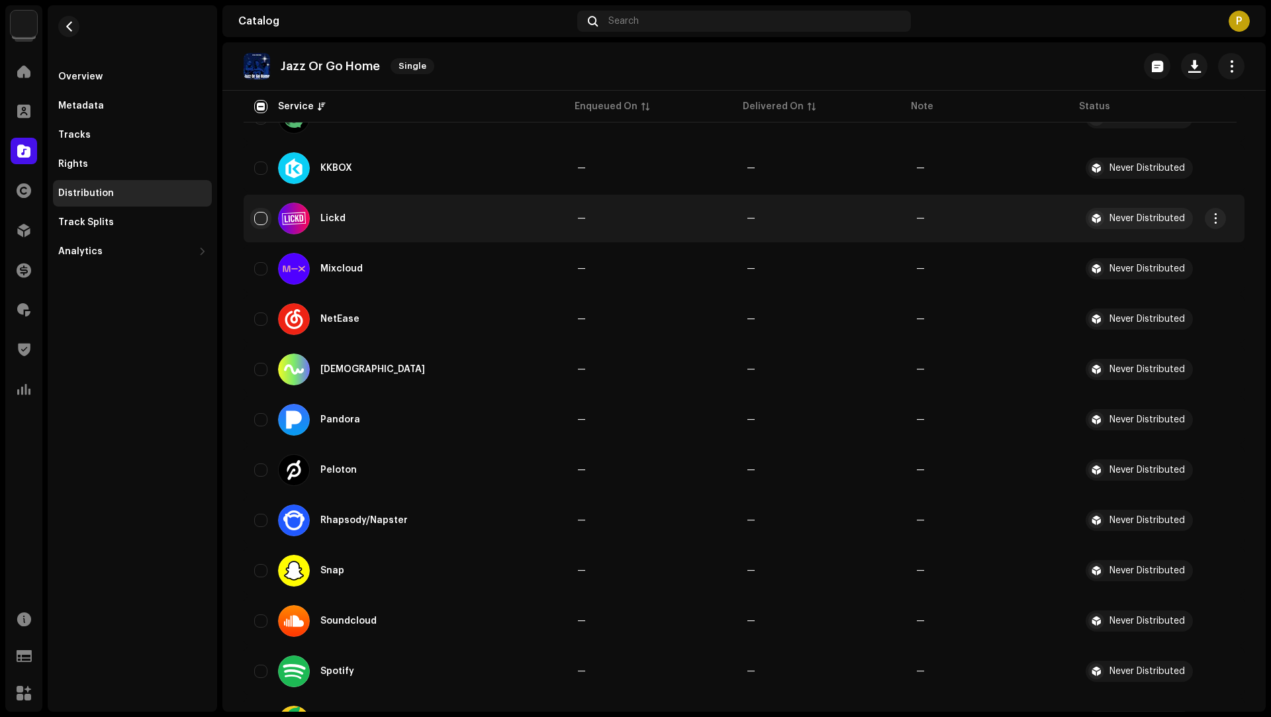
click at [265, 222] on input "Row Unselected" at bounding box center [260, 218] width 13 height 13
checkbox input "true"
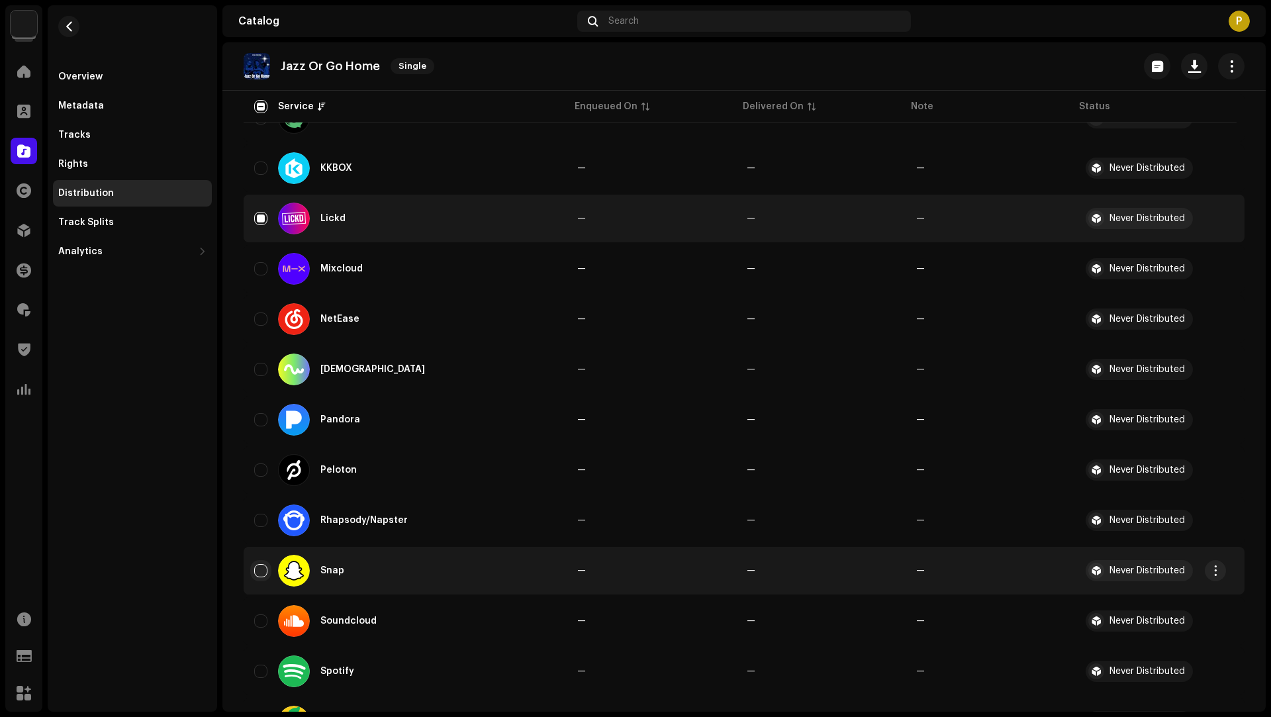
click at [266, 573] on input "Row Unselected" at bounding box center [260, 570] width 13 height 13
checkbox input "true"
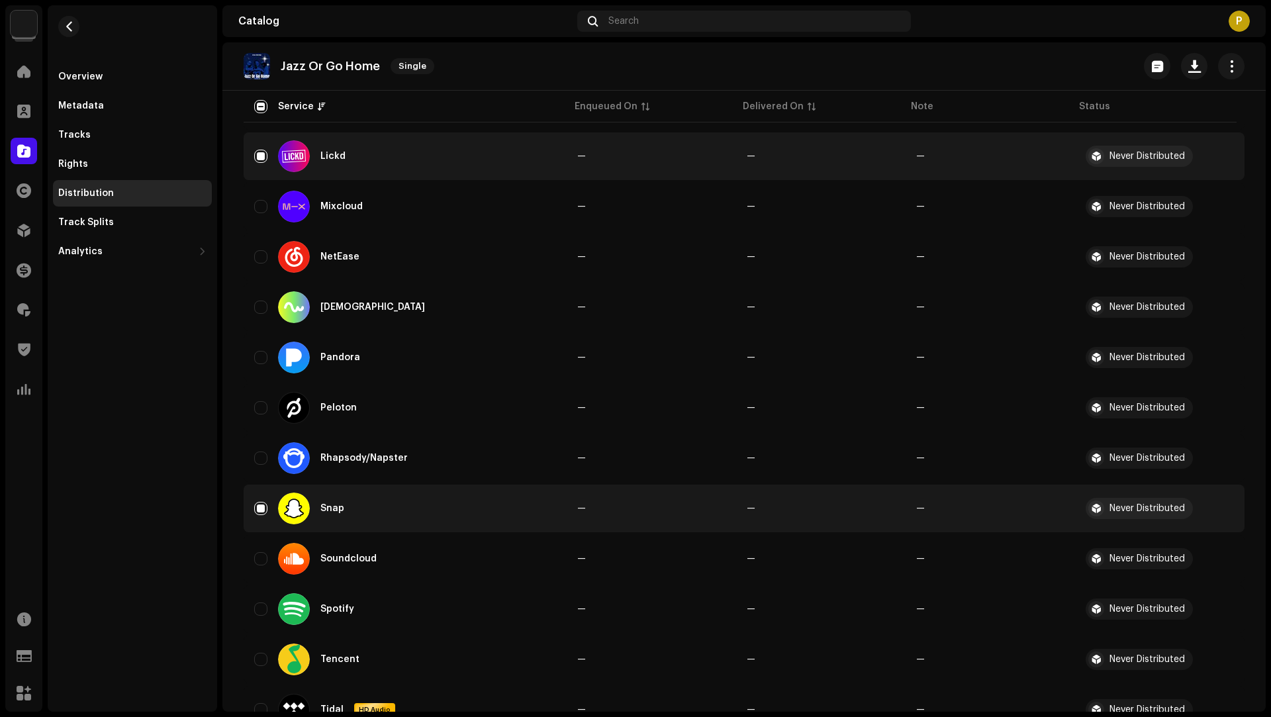
scroll to position [1229, 0]
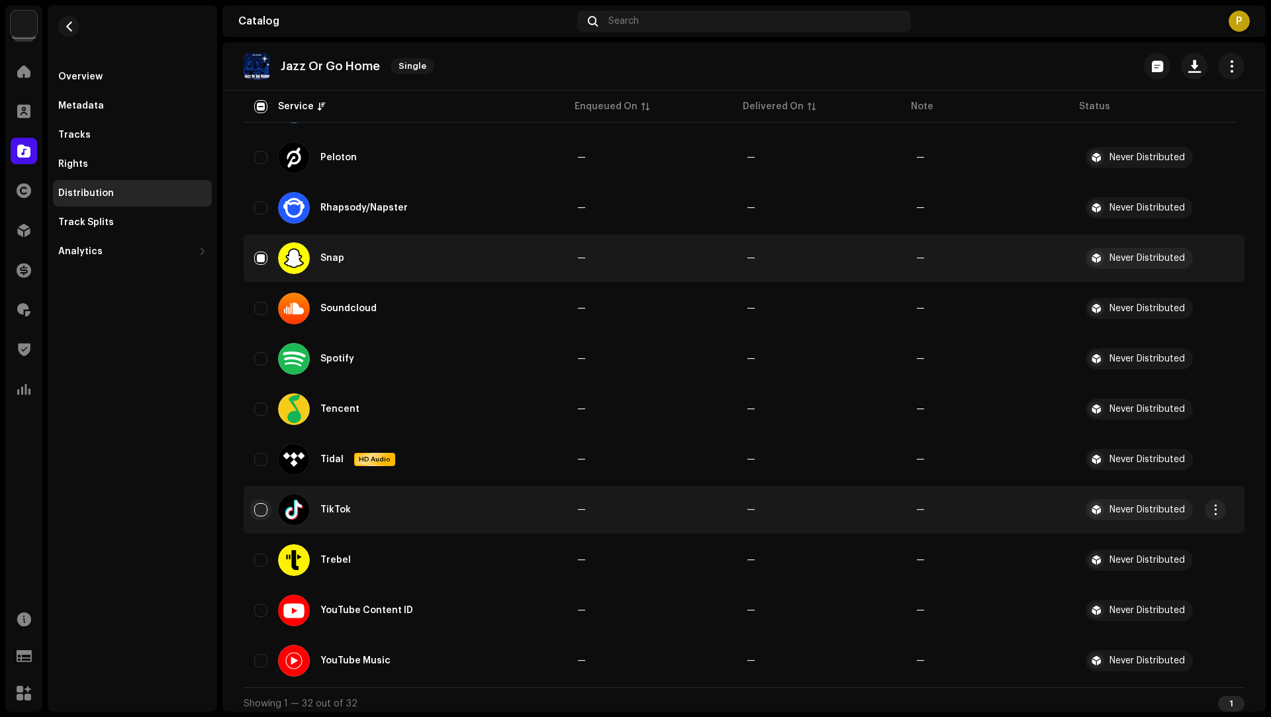
click at [262, 511] on input "Row Unselected" at bounding box center [260, 509] width 13 height 13
checkbox input "true"
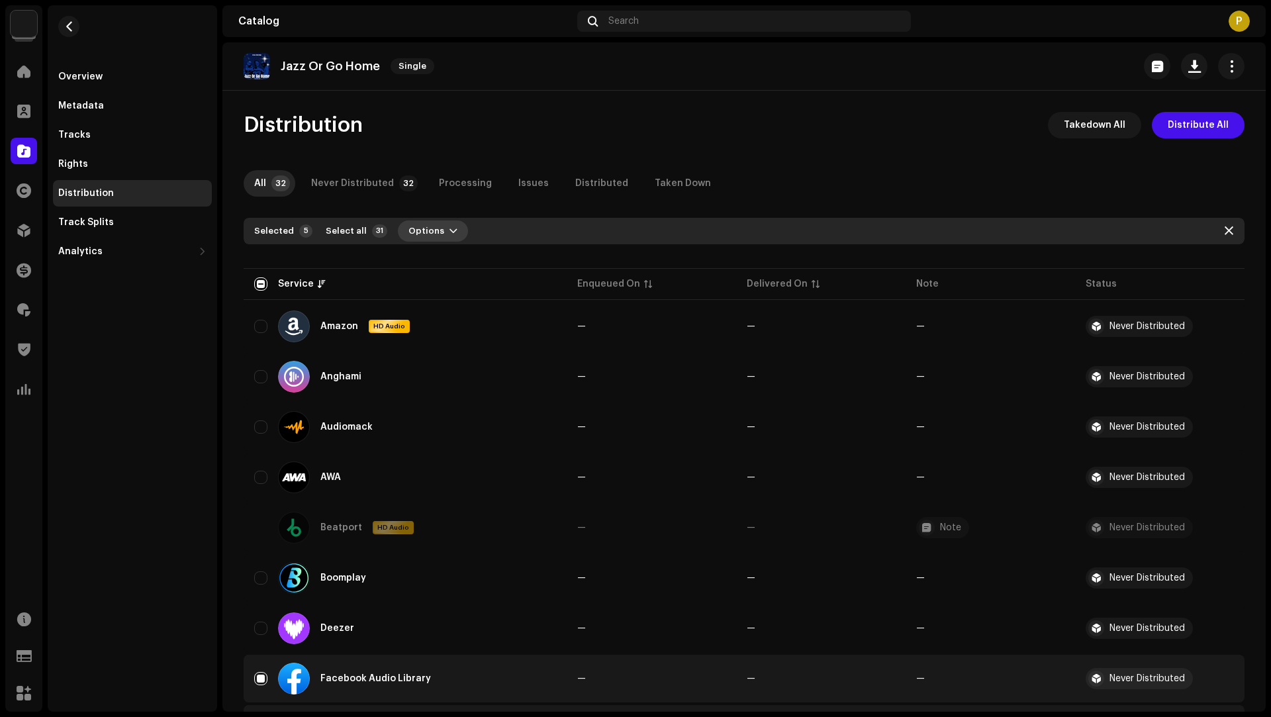
click at [449, 230] on span "button" at bounding box center [453, 231] width 8 height 11
click at [452, 265] on div "Distribute" at bounding box center [463, 261] width 123 height 11
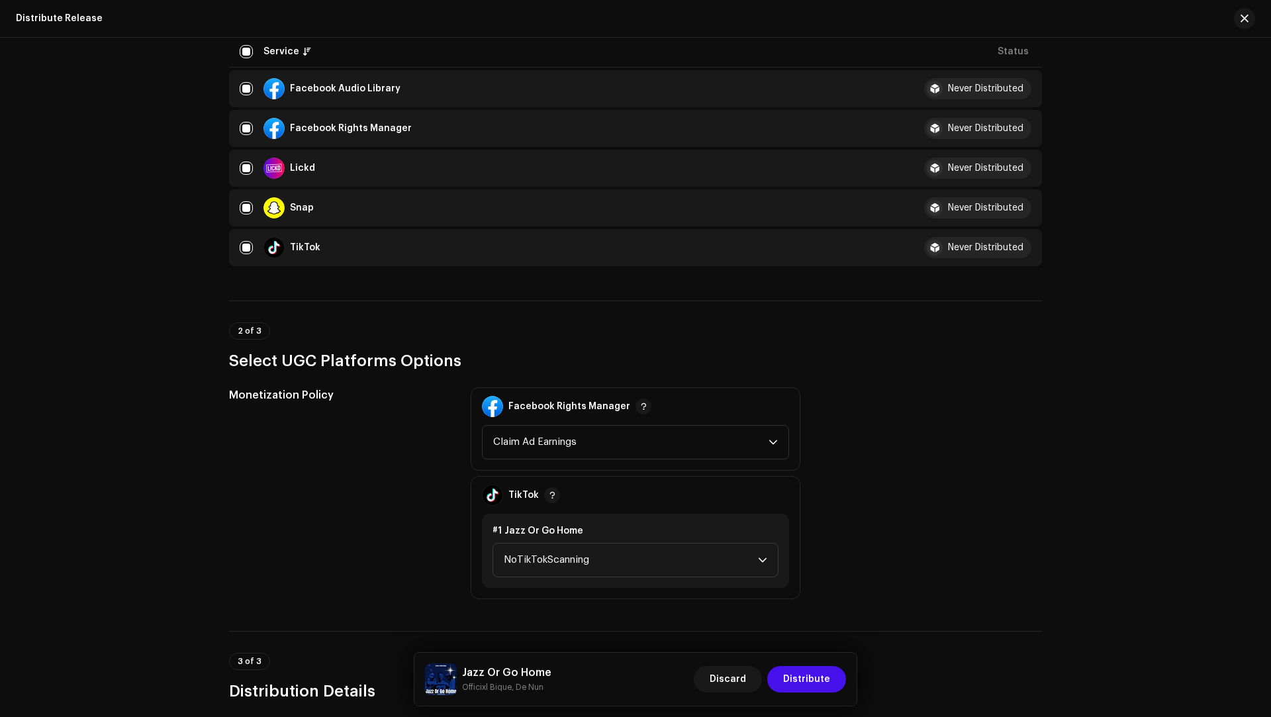
scroll to position [525, 0]
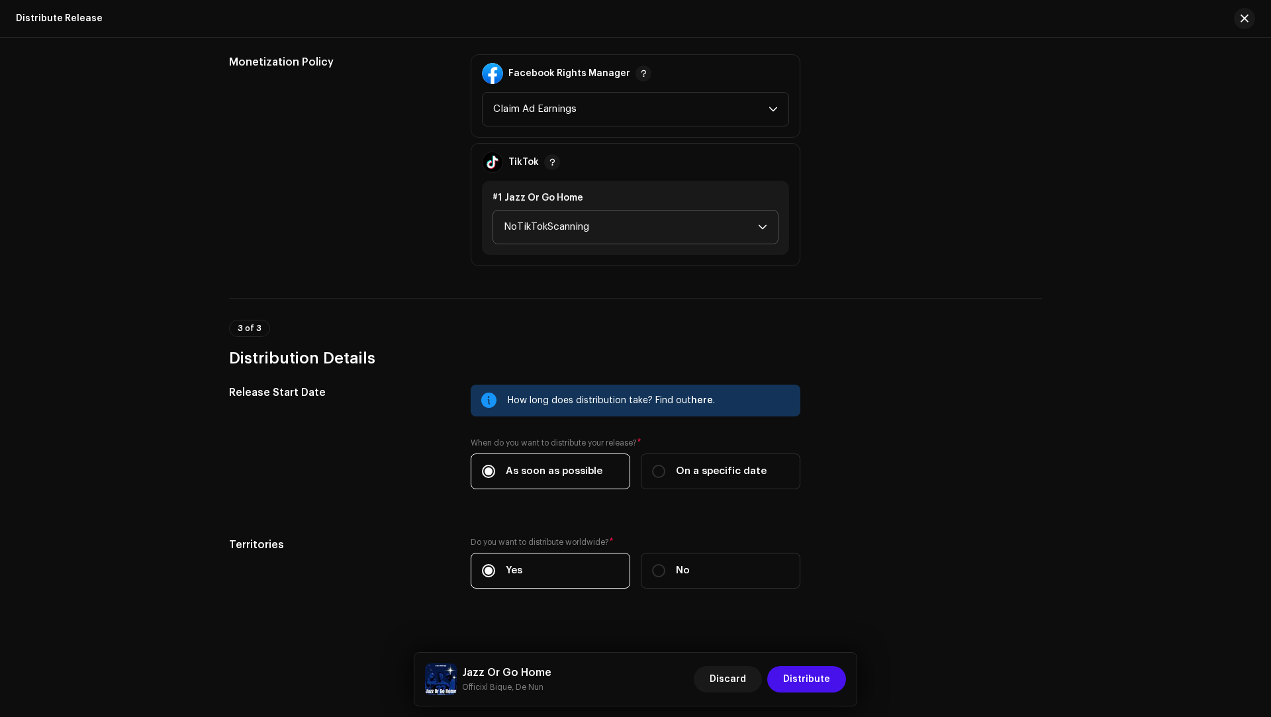
click at [556, 221] on span "NoTikTokScanning" at bounding box center [631, 227] width 254 height 33
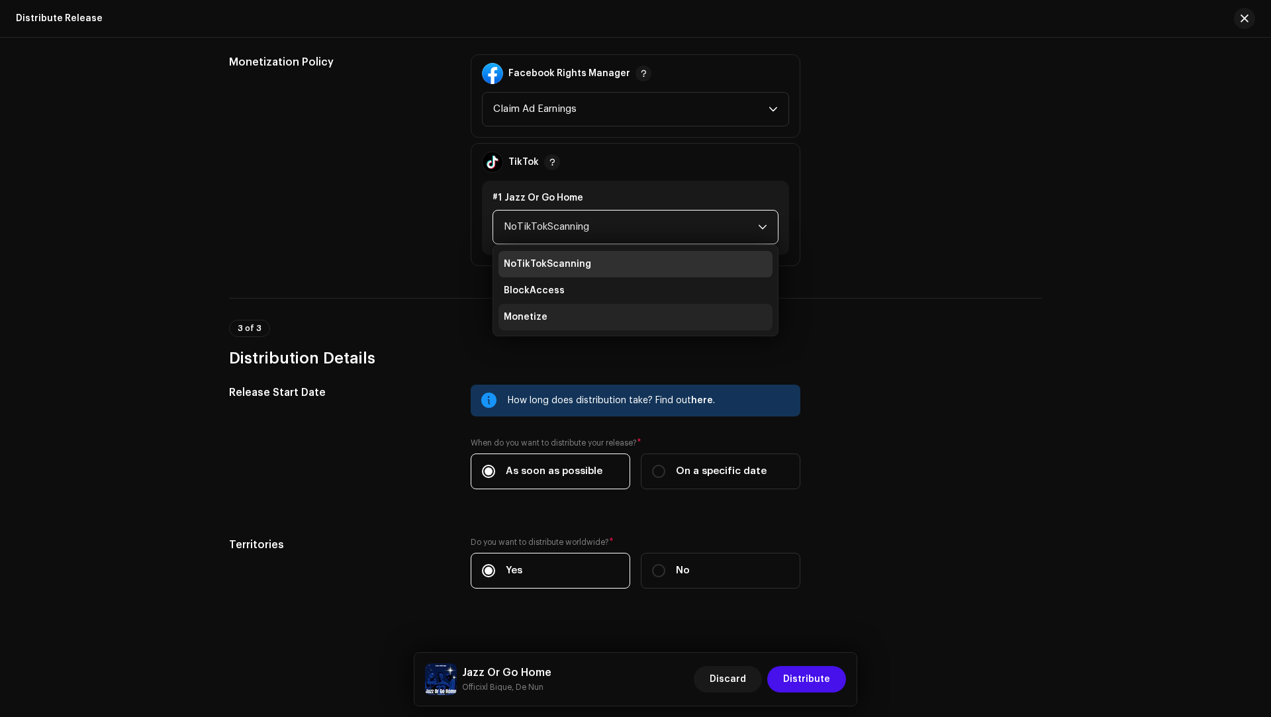
click at [551, 317] on li "Monetize" at bounding box center [635, 317] width 274 height 26
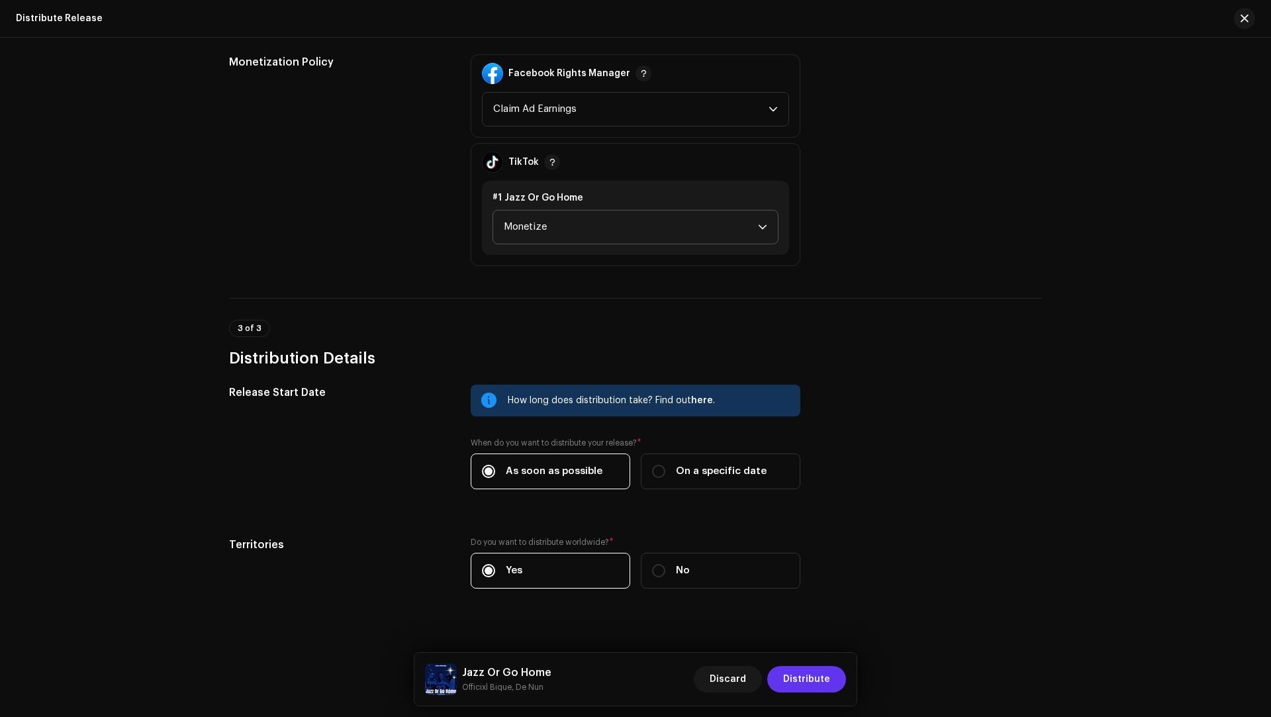
click at [815, 681] on span "Distribute" at bounding box center [806, 679] width 47 height 26
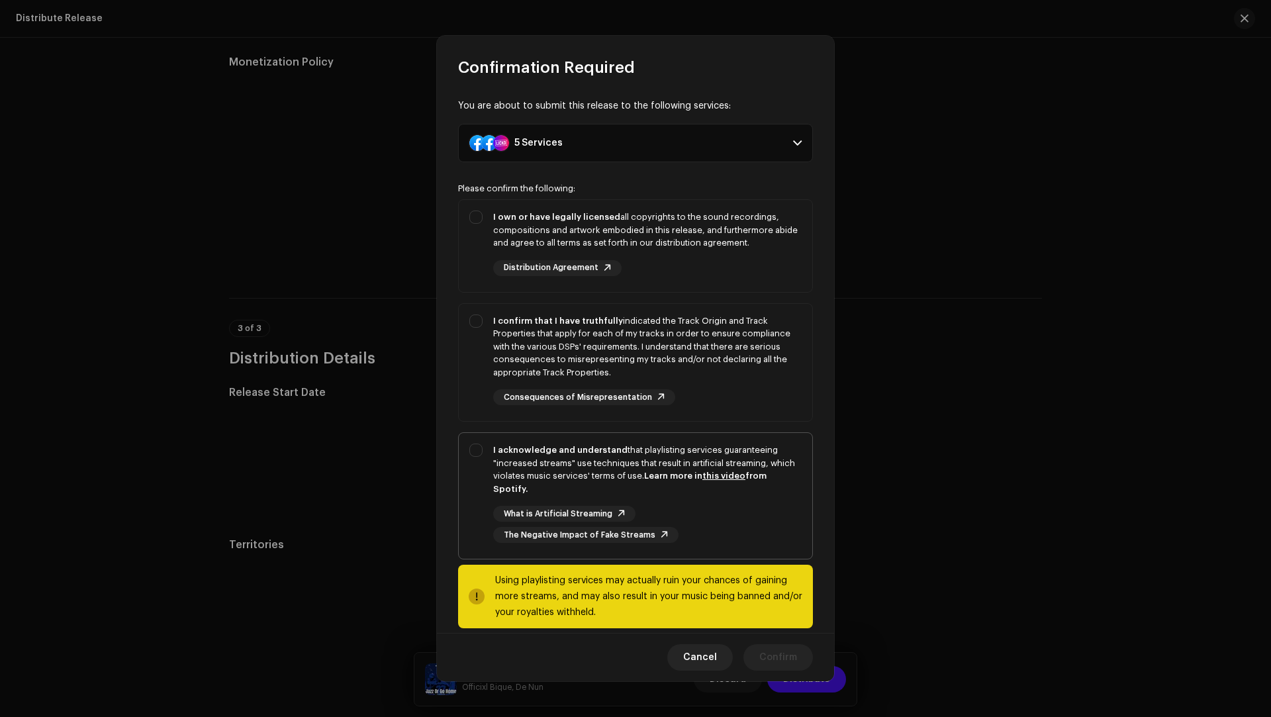
click at [593, 455] on div "I acknowledge and understand that playlisting services guaranteeing "increased …" at bounding box center [647, 470] width 308 height 52
checkbox input "true"
click at [765, 356] on div "I confirm that I have truthfully indicated the Track Origin and Track Propertie…" at bounding box center [647, 346] width 308 height 65
checkbox input "true"
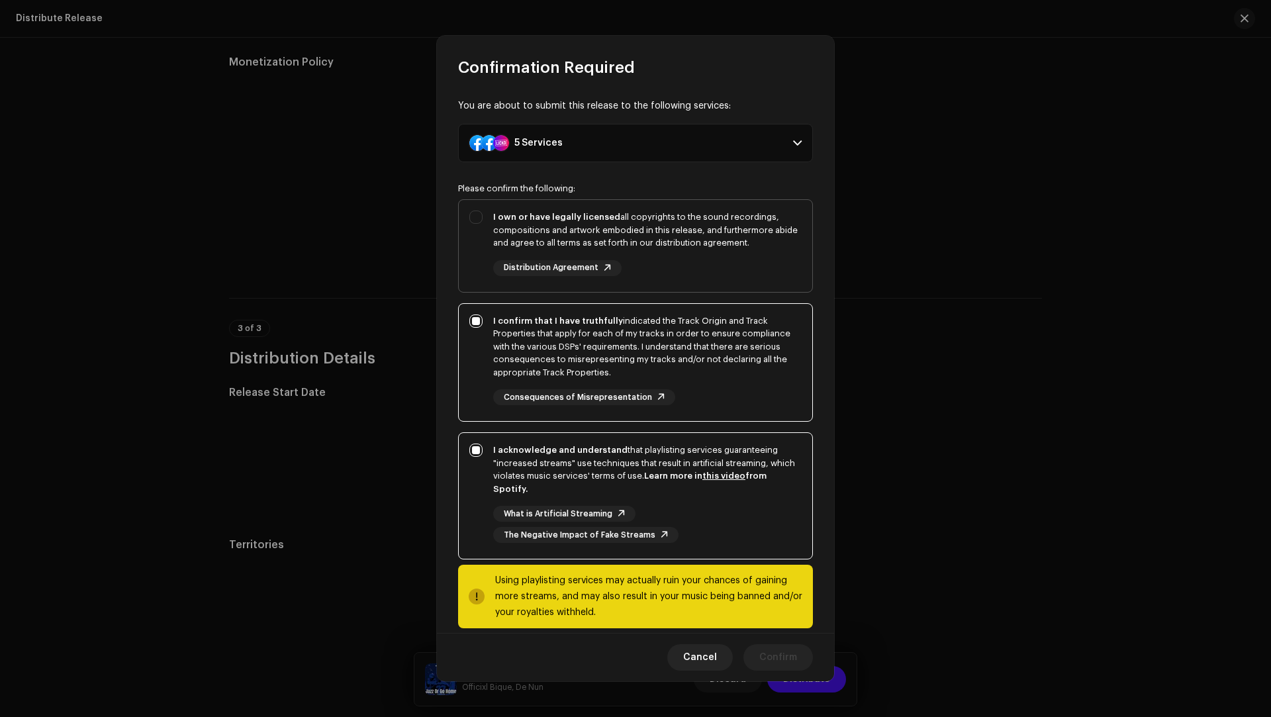
click at [730, 268] on div "I own or have legally licensed all copyrights to the sound recordings, composit…" at bounding box center [647, 244] width 308 height 66
checkbox input "true"
click at [761, 659] on span "Confirm" at bounding box center [778, 657] width 38 height 26
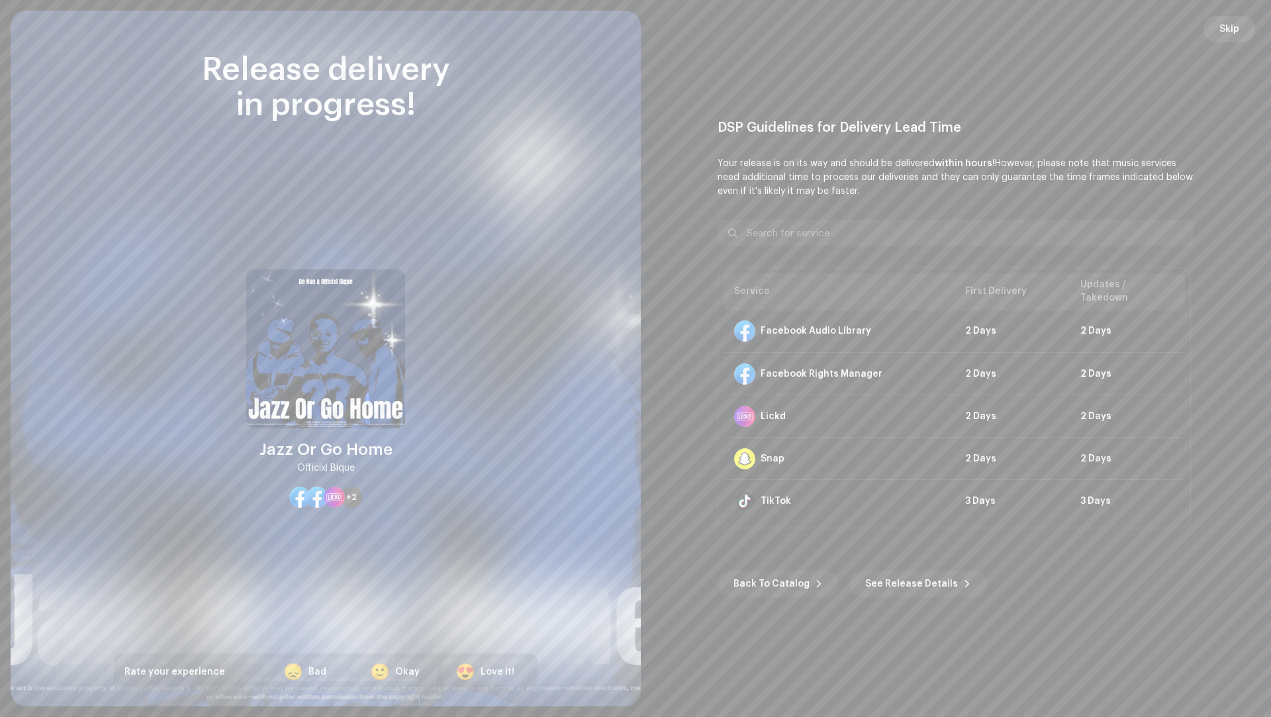
click at [1241, 28] on button "Skip" at bounding box center [1229, 29] width 52 height 26
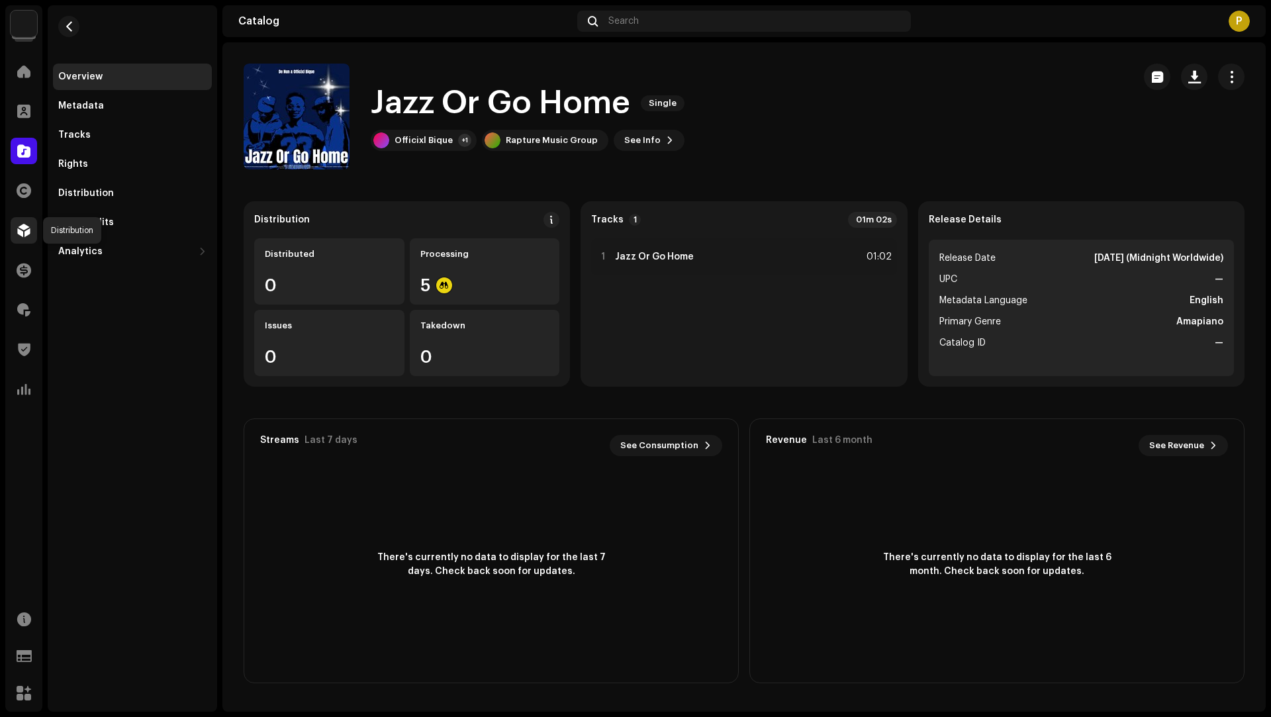
click at [26, 226] on span at bounding box center [23, 230] width 13 height 11
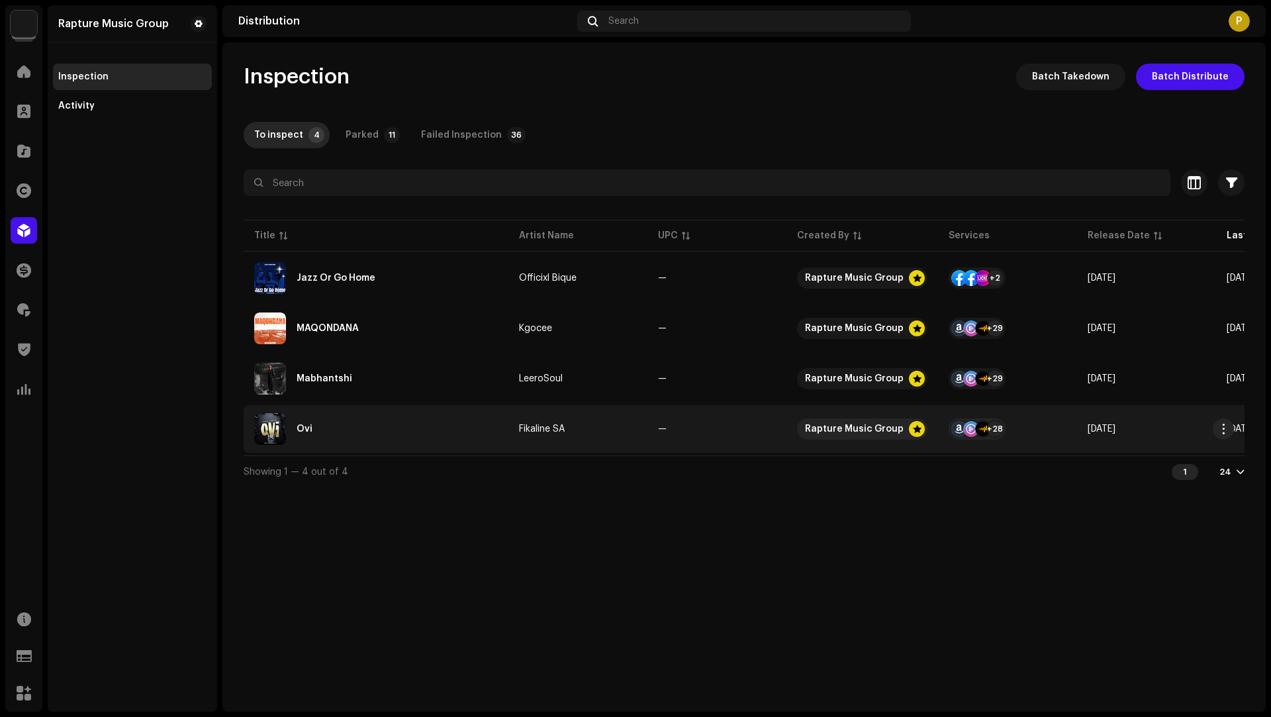
click at [395, 426] on div "Ovi" at bounding box center [376, 429] width 244 height 32
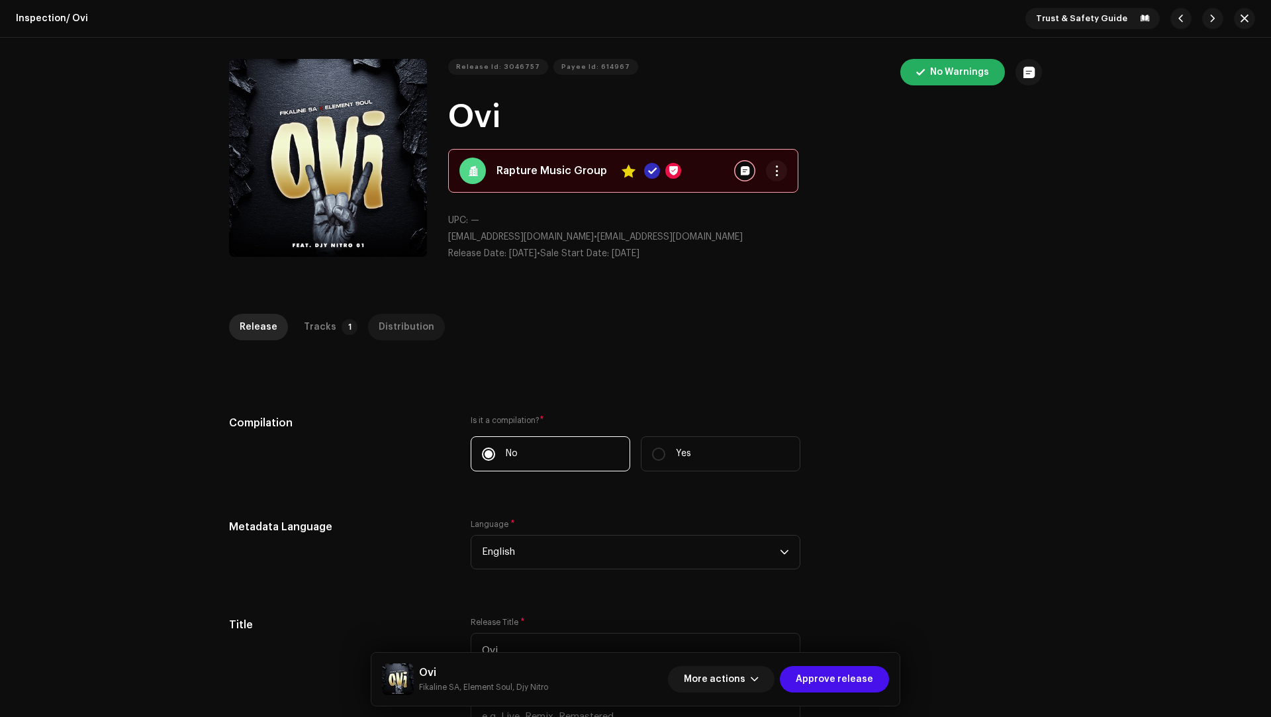
click at [402, 337] on div "Distribution" at bounding box center [407, 327] width 56 height 26
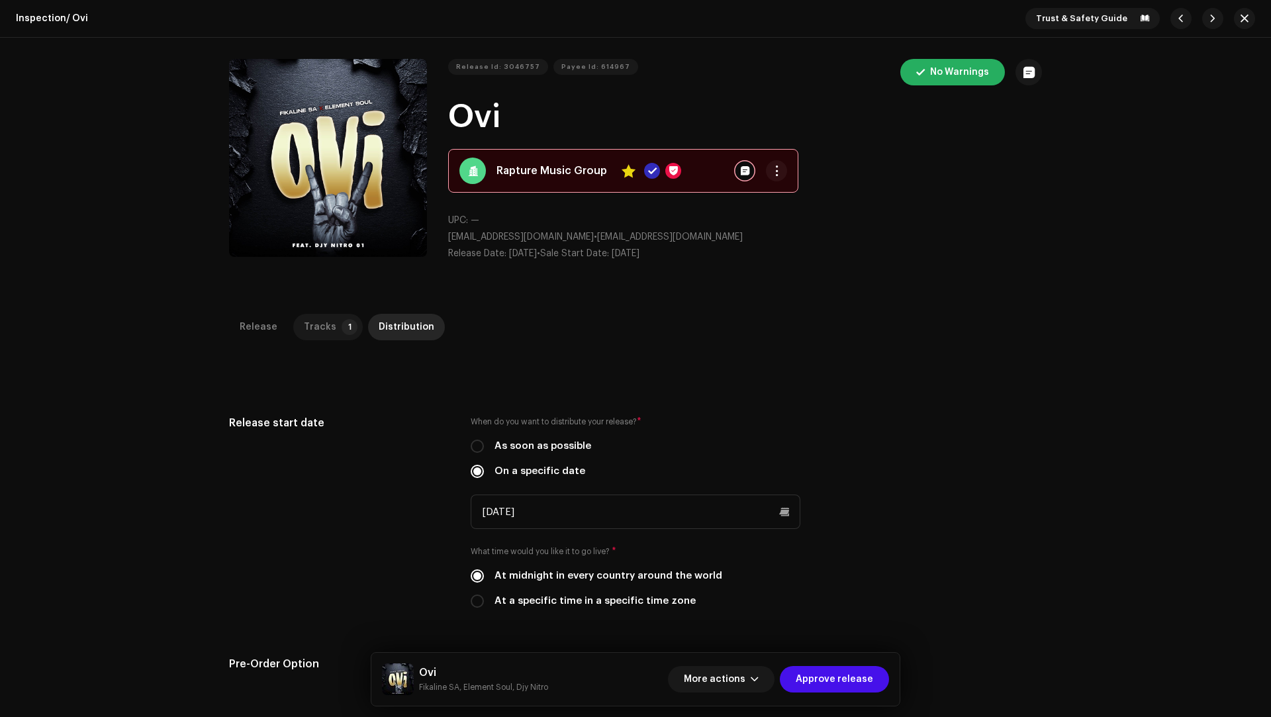
click at [312, 327] on div "Tracks" at bounding box center [320, 327] width 32 height 26
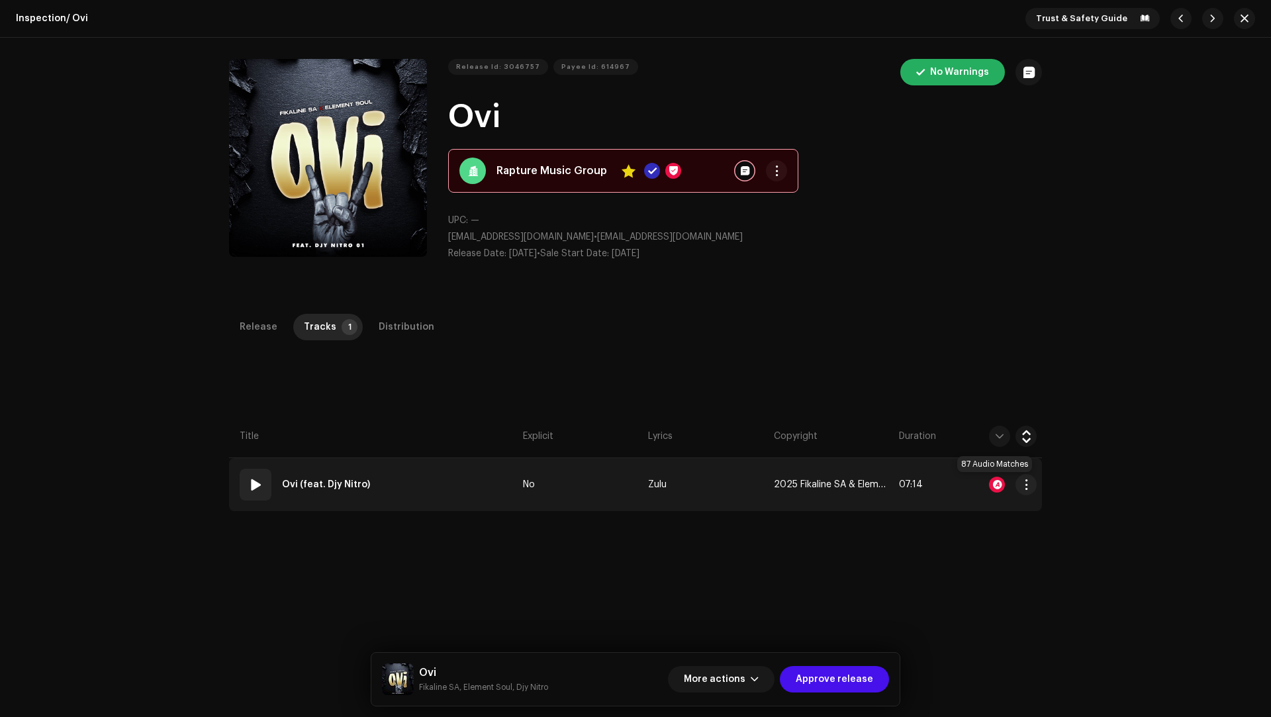
click at [995, 481] on div at bounding box center [997, 485] width 16 height 16
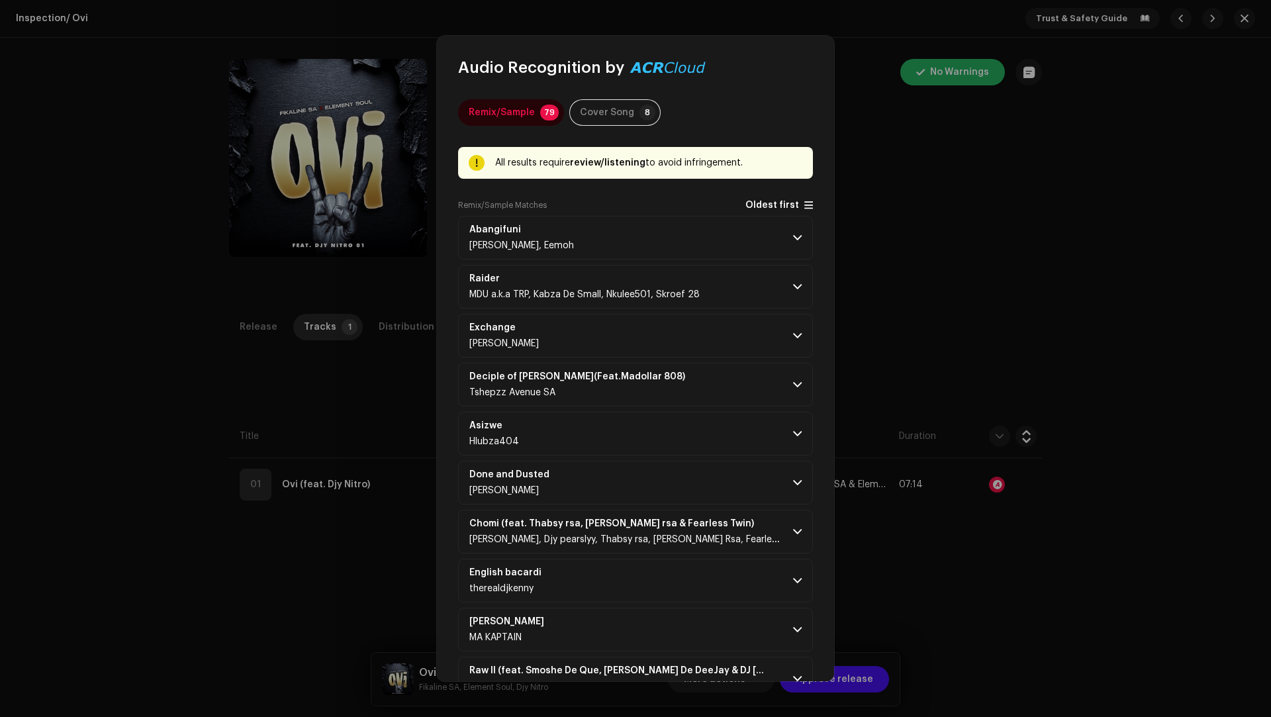
click at [754, 203] on span "Oldest first" at bounding box center [772, 206] width 54 height 10
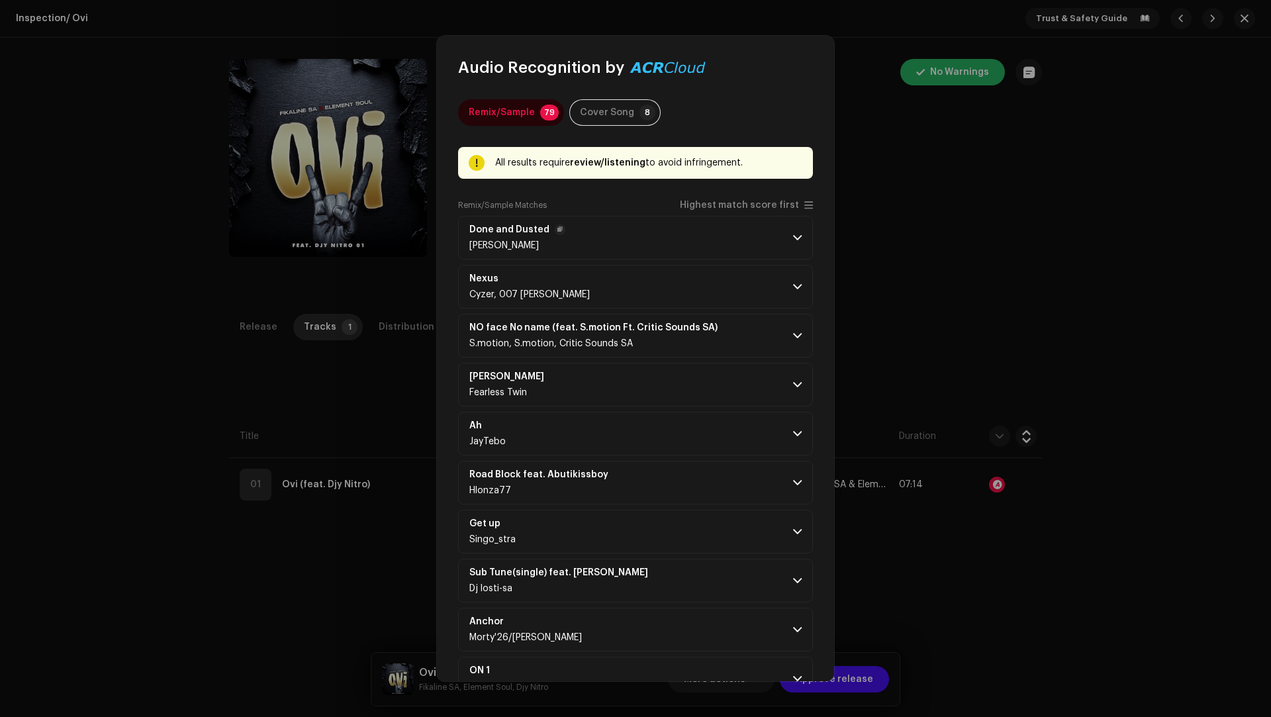
click at [688, 236] on p-accordion-header "Done and Dusted [PERSON_NAME]" at bounding box center [635, 238] width 355 height 44
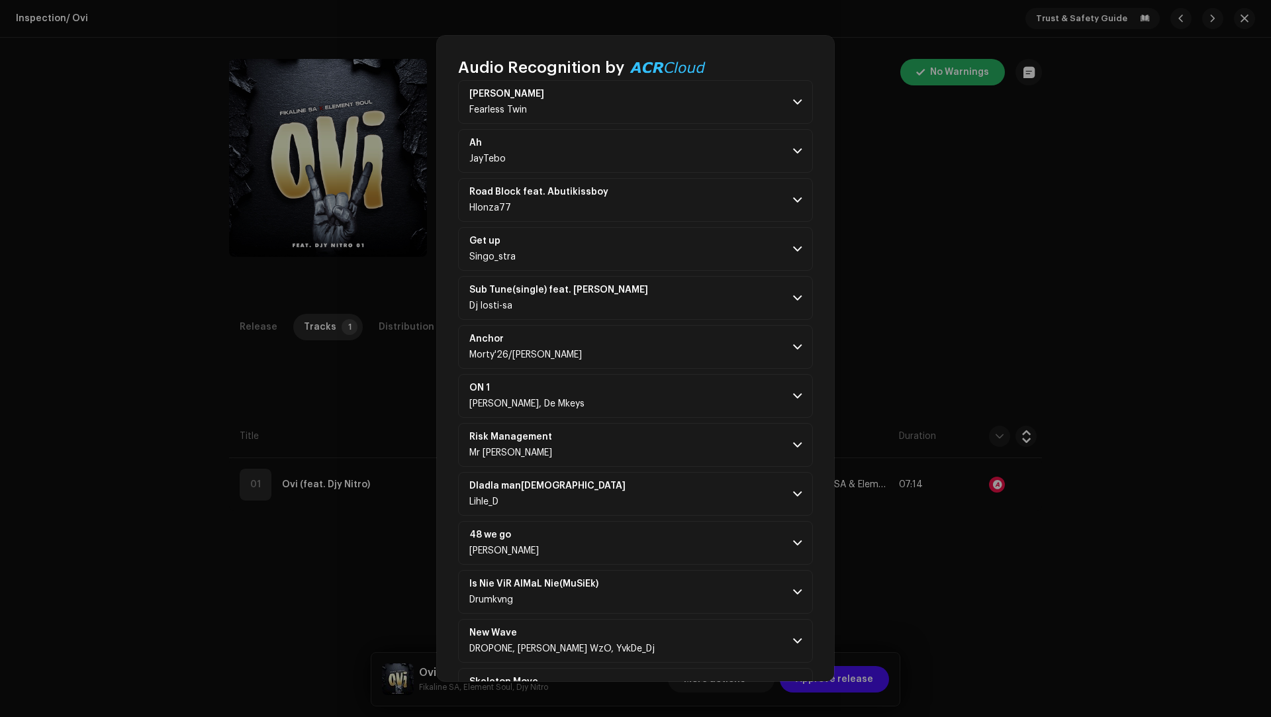
scroll to position [858, 0]
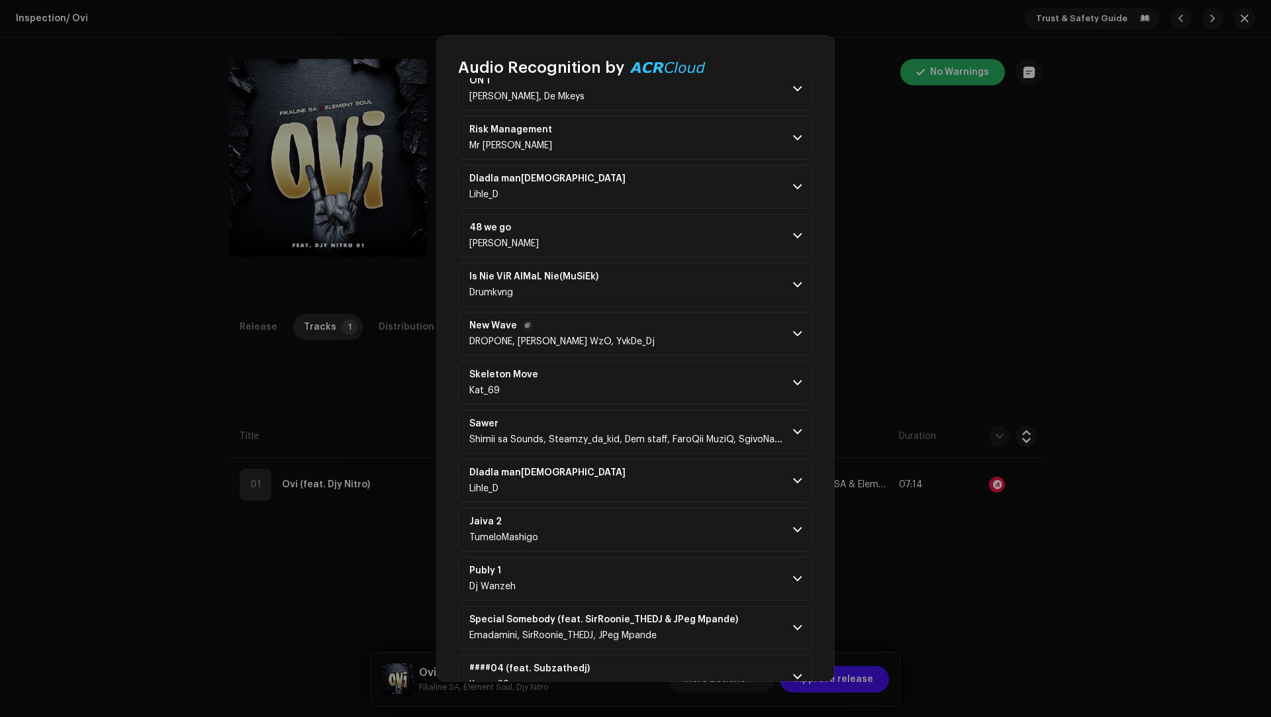
click at [694, 312] on p-accordion-header "New Wave DROPONE, [PERSON_NAME] WzO, YvkDe_Dj" at bounding box center [635, 334] width 355 height 44
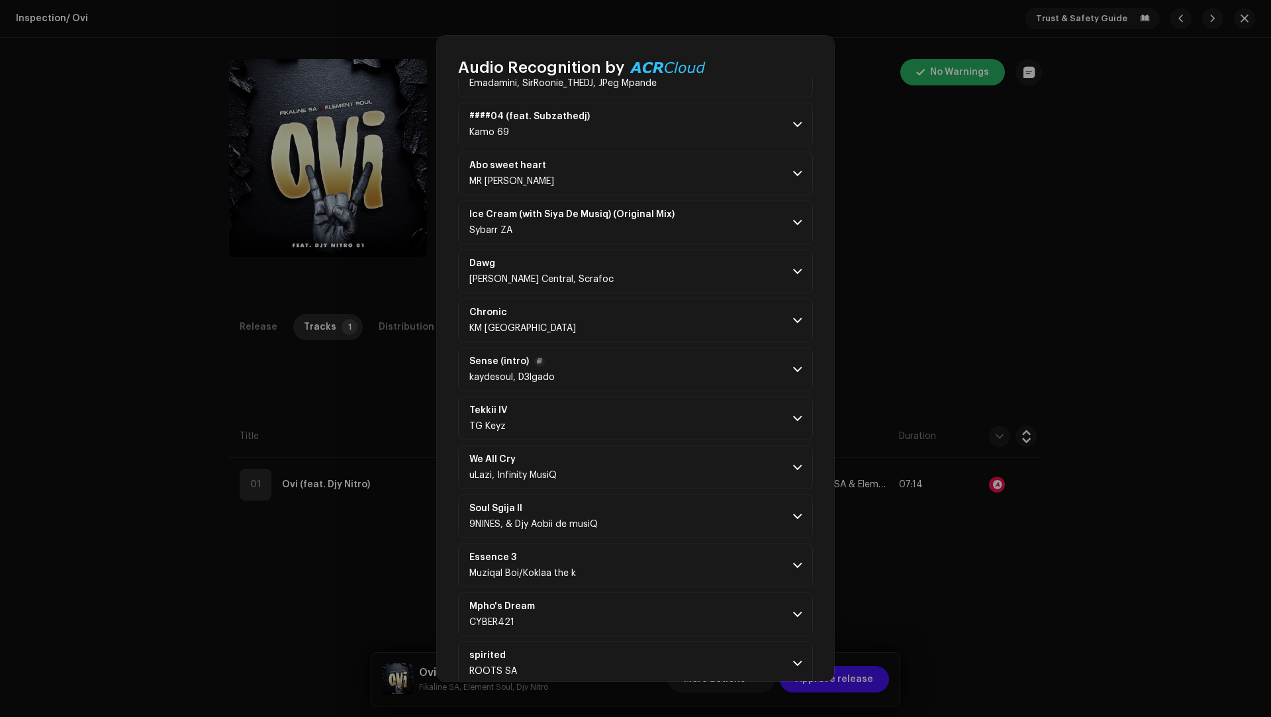
click at [704, 355] on p-accordion-header "Sense (intro) [PERSON_NAME], D3lgado" at bounding box center [635, 370] width 355 height 44
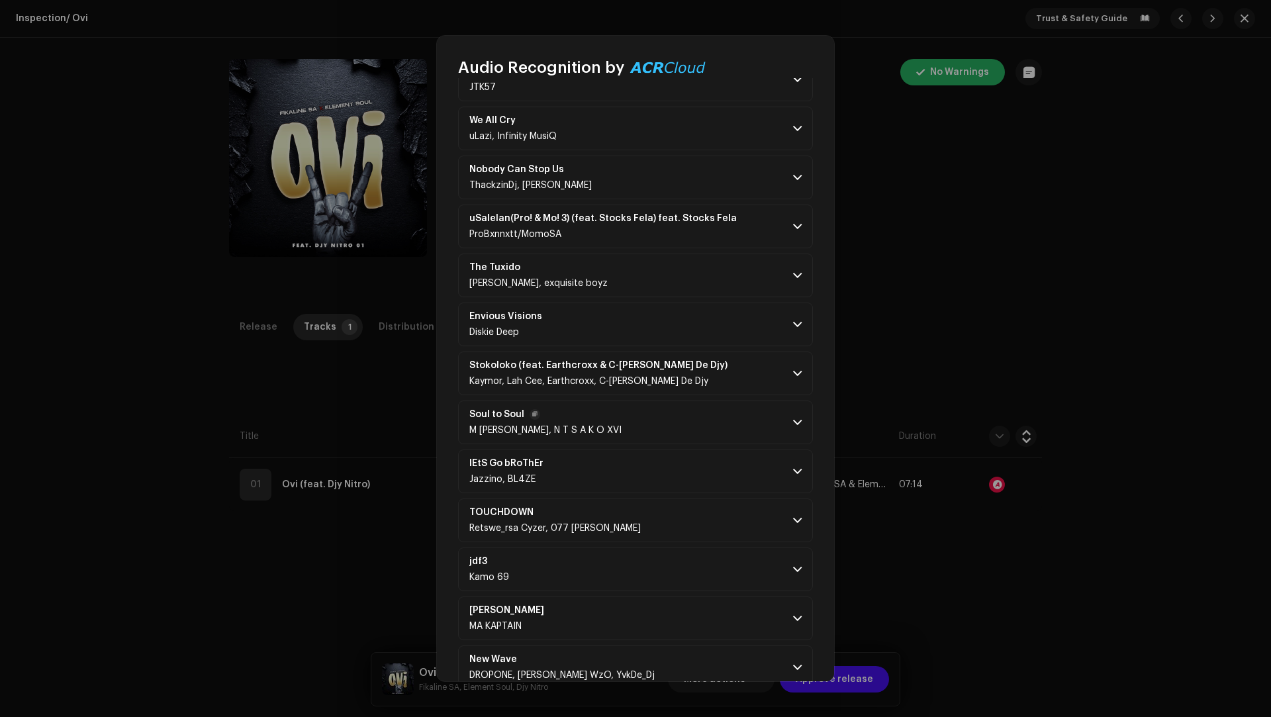
scroll to position [2939, 0]
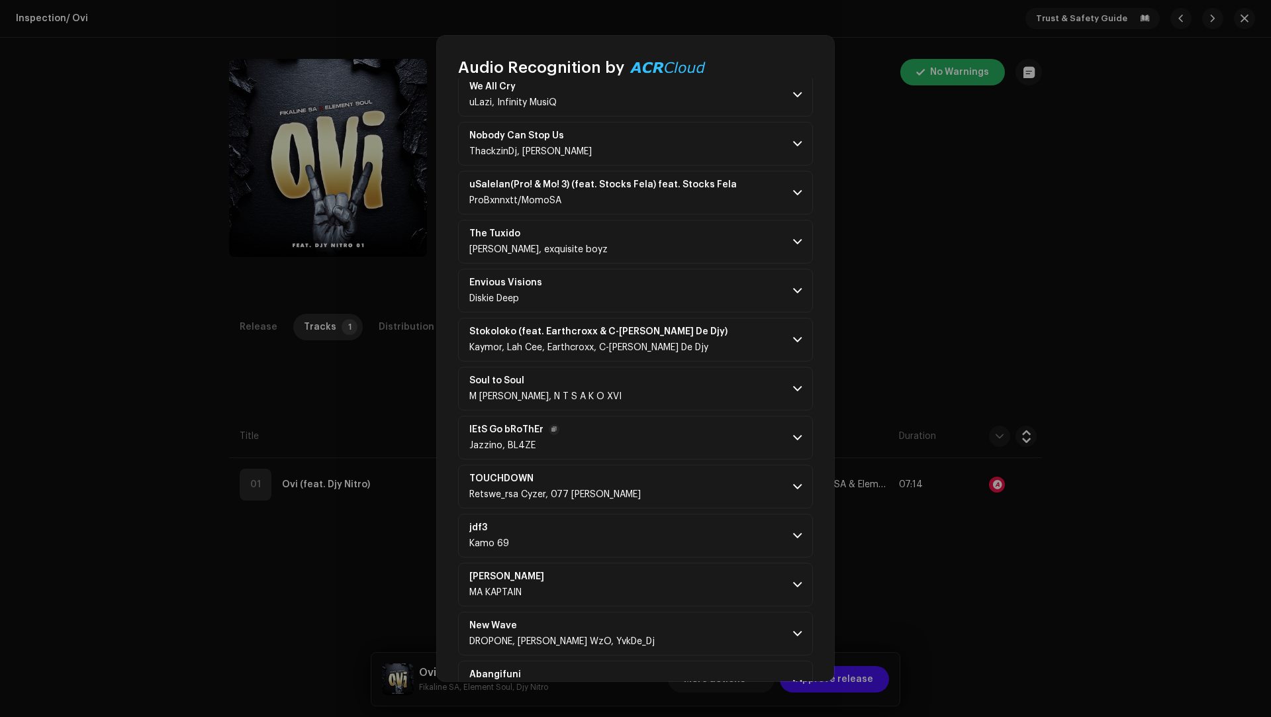
click at [701, 416] on p-accordion-header "lEtS Go bRoThEr Jazzino, BL4ZE" at bounding box center [635, 438] width 355 height 44
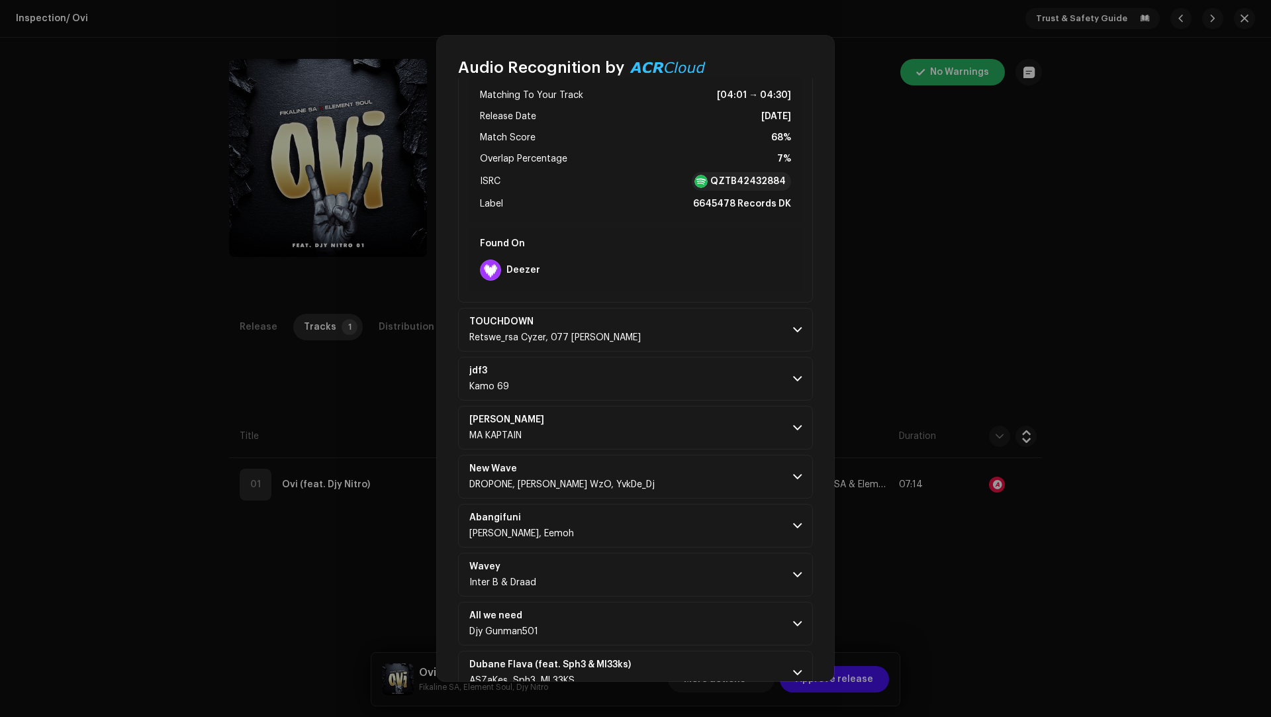
scroll to position [3763, 0]
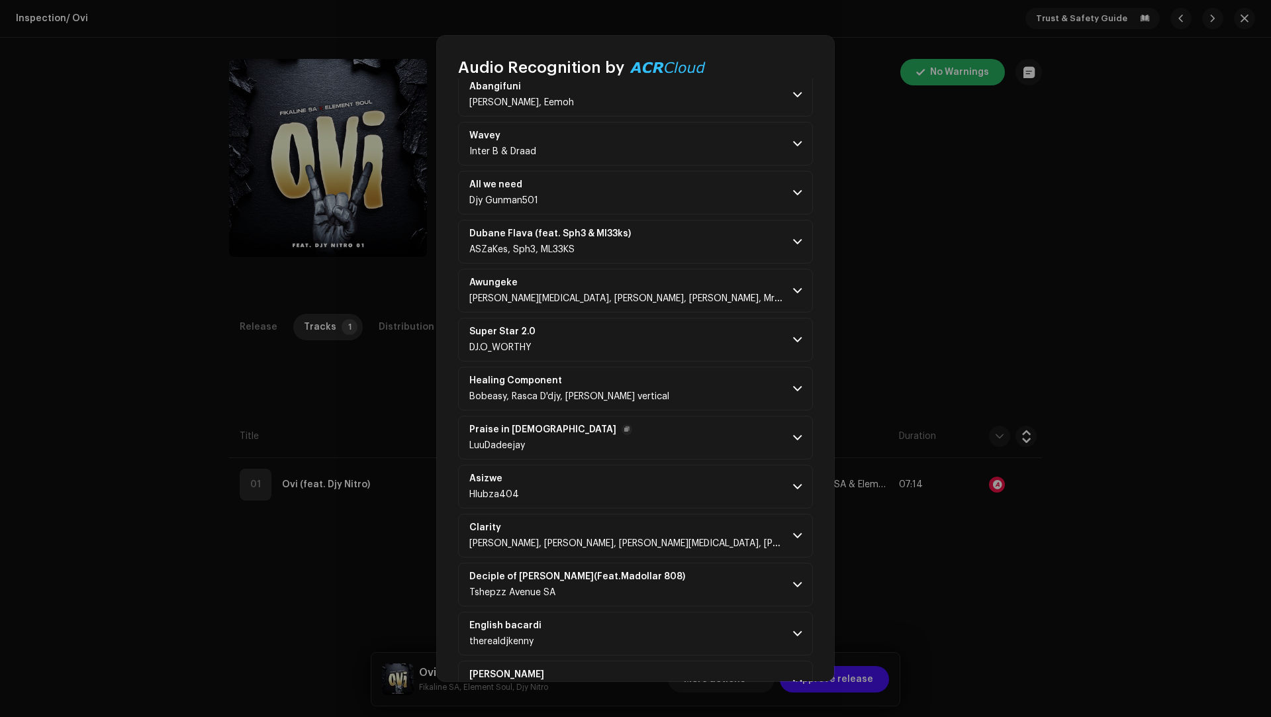
click at [699, 416] on p-accordion-header "Praise in [DEMOGRAPHIC_DATA] LuuDadeejay" at bounding box center [635, 438] width 355 height 44
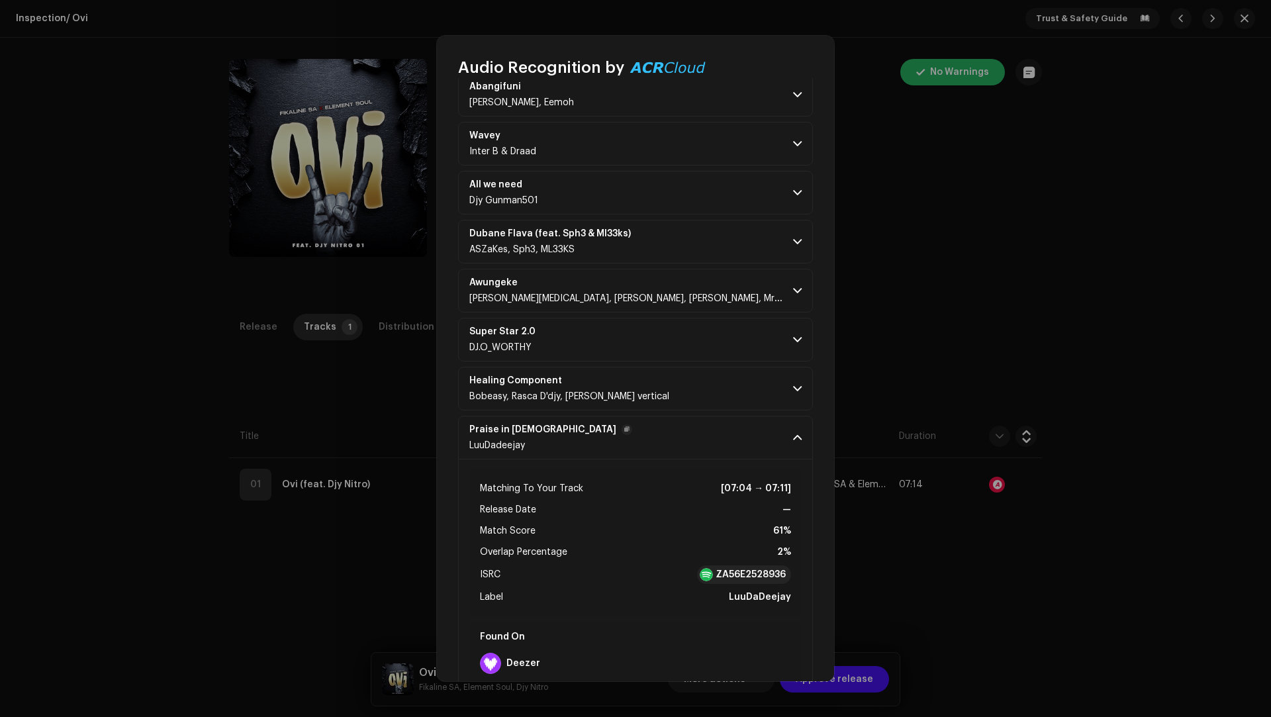
scroll to position [4693, 0]
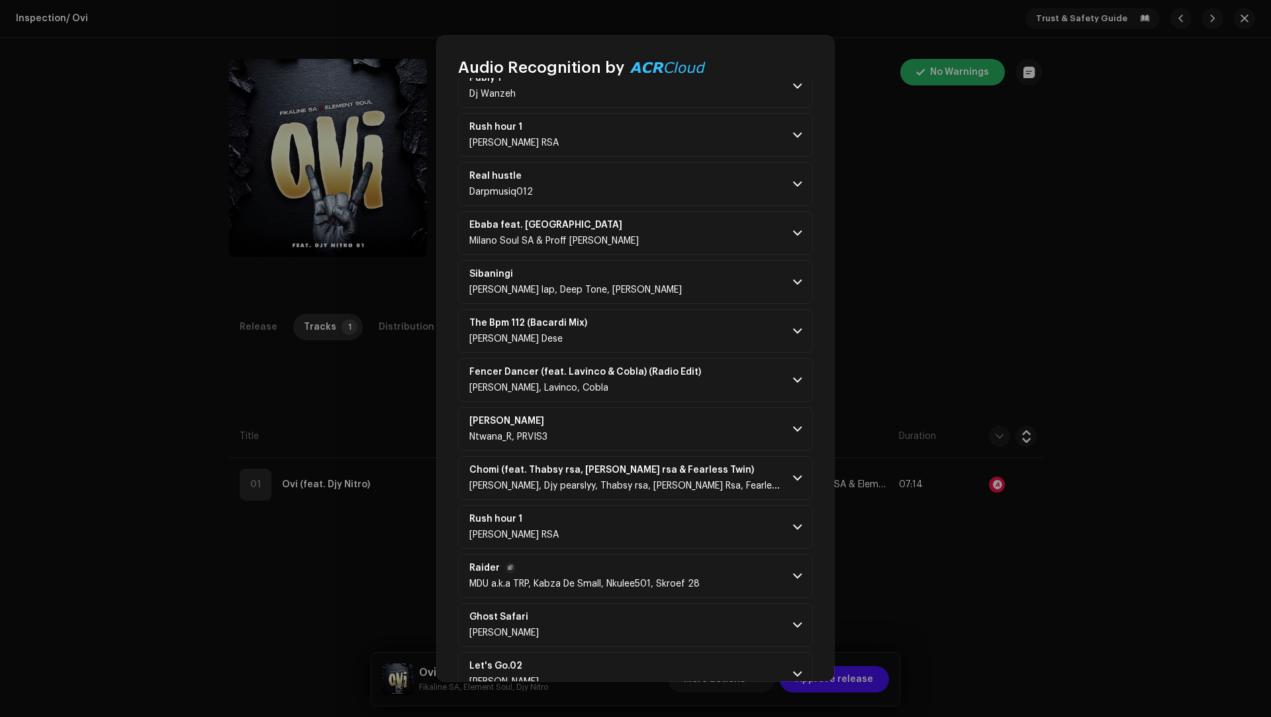
click at [653, 579] on span "MDU a.k.a TRP, Kabza De Small, Nkulee501, Skroef 28" at bounding box center [584, 583] width 230 height 9
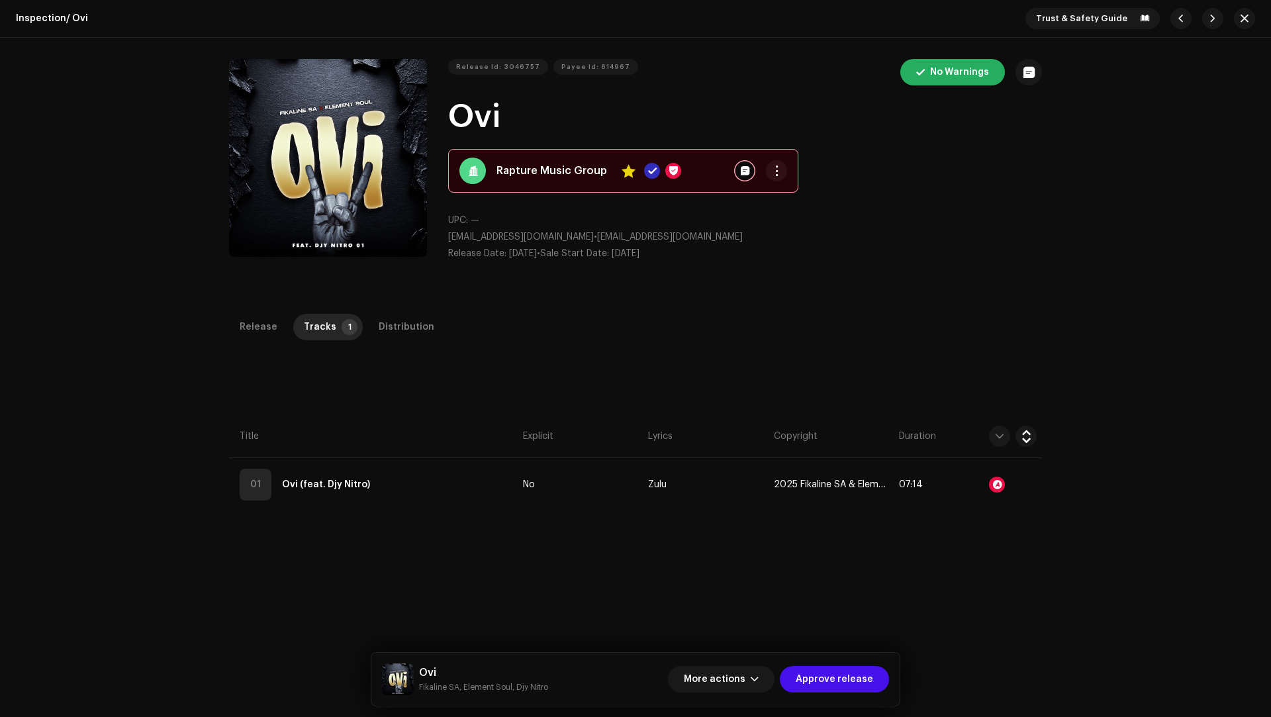
click at [1061, 621] on div "Audio Recognition by Remix/Sample 79 Cover Song 8 All results require review/li…" at bounding box center [635, 358] width 1271 height 717
click at [381, 326] on div "Distribution" at bounding box center [407, 327] width 56 height 26
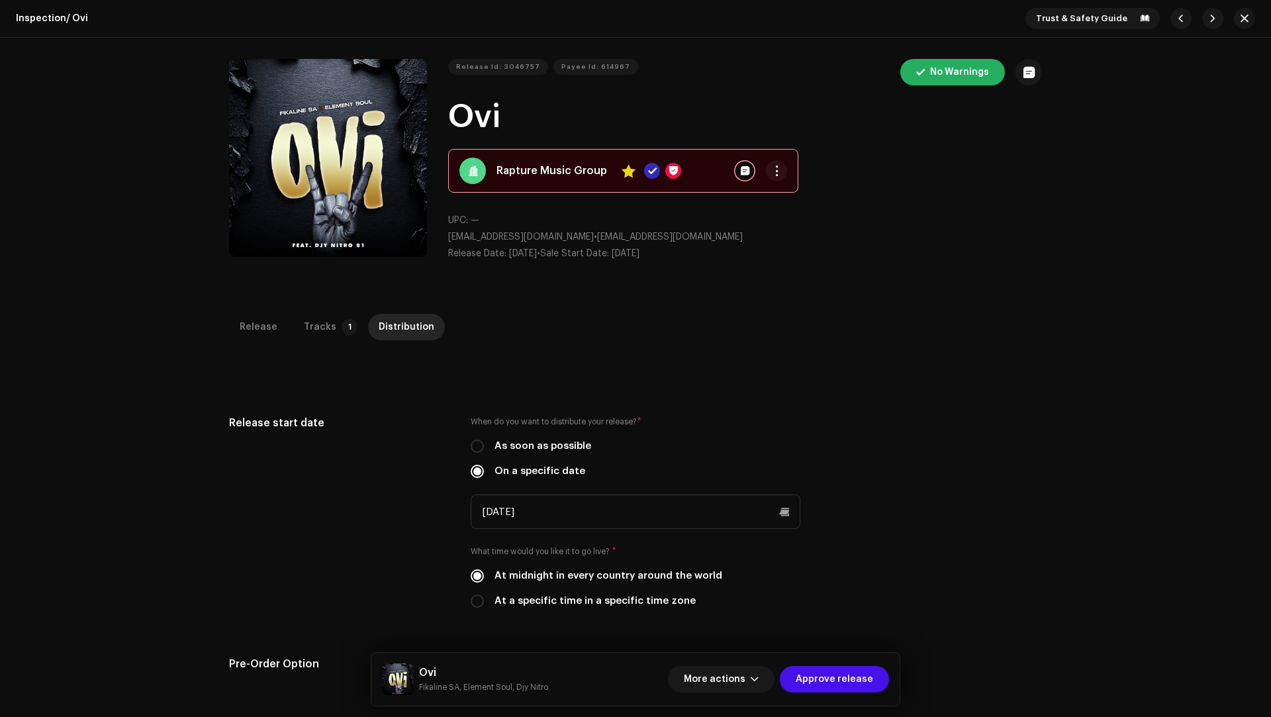
scroll to position [352, 0]
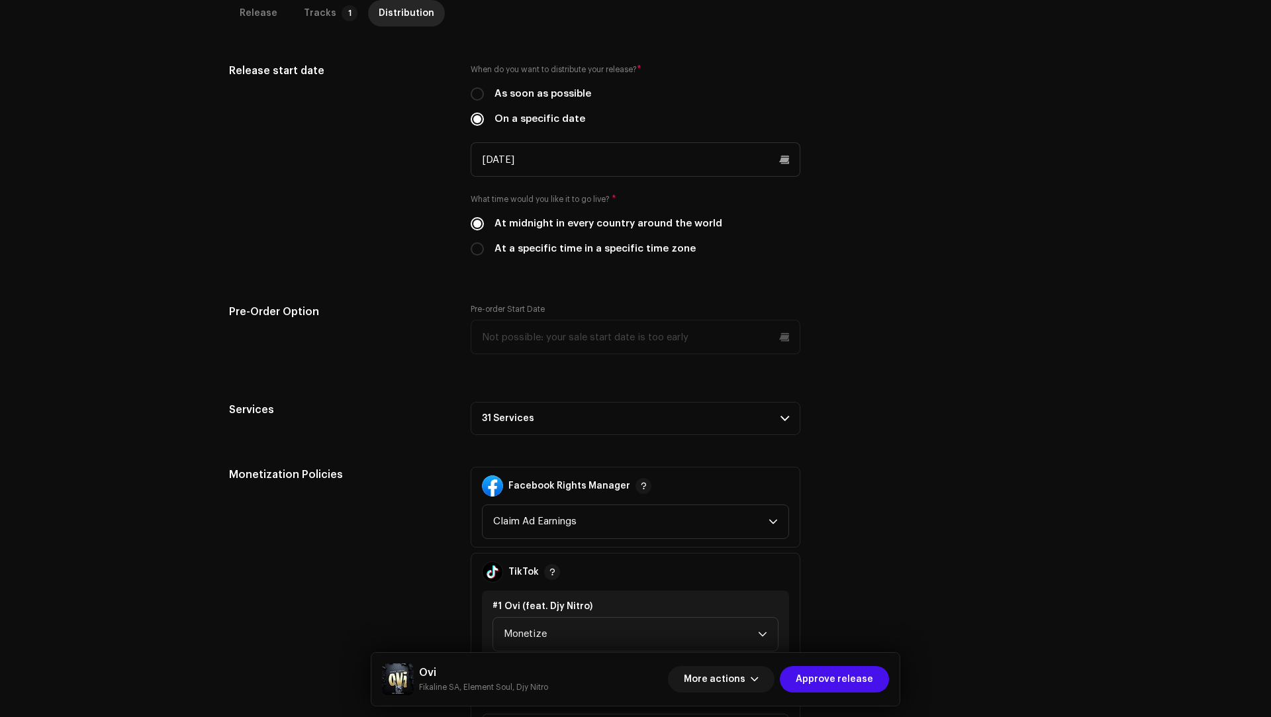
click at [556, 411] on p-accordion-header "31 Services" at bounding box center [636, 418] width 330 height 33
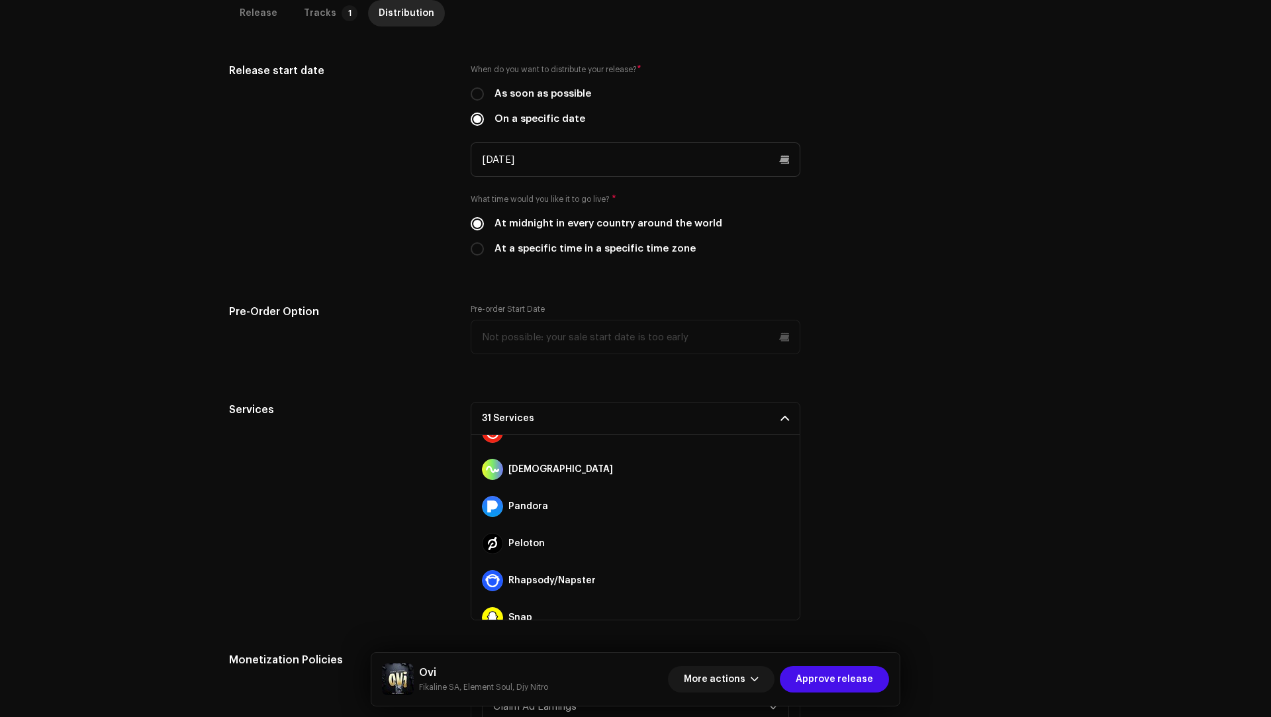
scroll to position [964, 0]
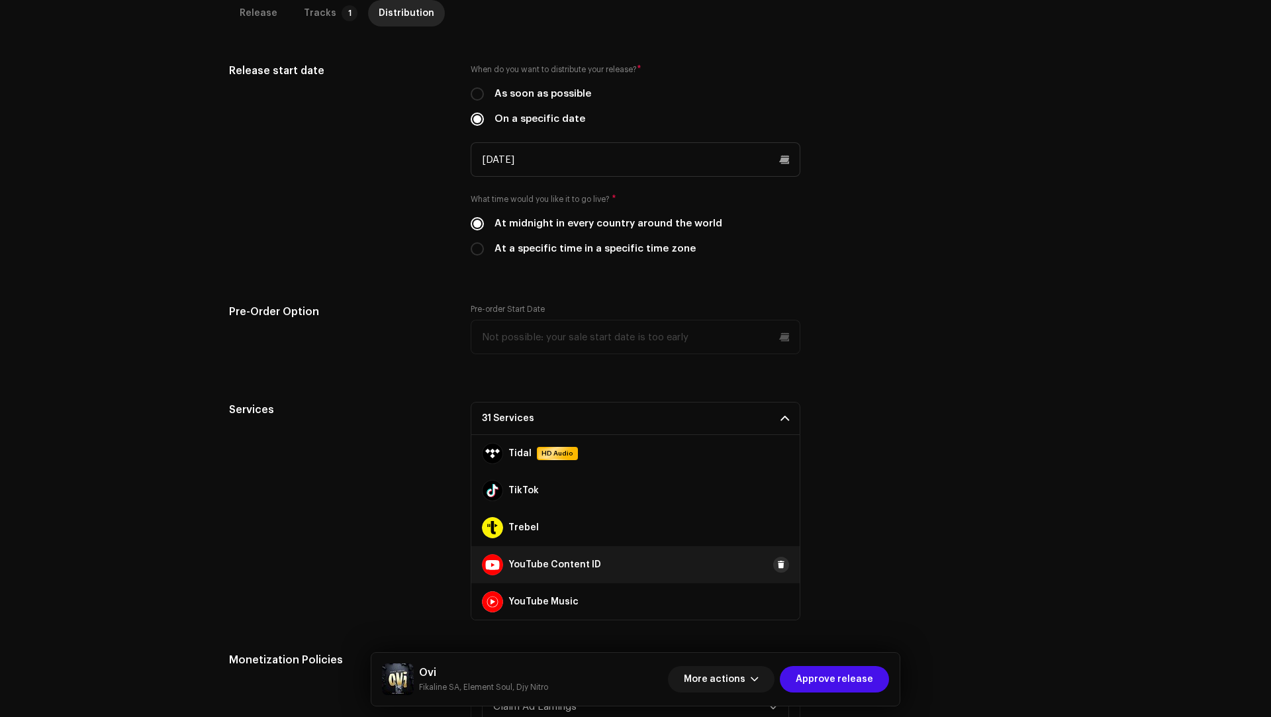
click at [777, 563] on span at bounding box center [781, 564] width 8 height 11
click at [892, 518] on div "Services 30 Services Amazon HD Audio Anghami Audiomack AWA Boomplay Deezer Face…" at bounding box center [635, 511] width 813 height 218
click at [502, 681] on small "Fikaline SA, Element Soul, Djy Nitro" at bounding box center [483, 687] width 129 height 13
drag, startPoint x: 502, startPoint y: 681, endPoint x: 435, endPoint y: 688, distance: 68.0
click at [434, 688] on small "Fikaline SA, Element Soul, Djy Nitro" at bounding box center [483, 687] width 129 height 13
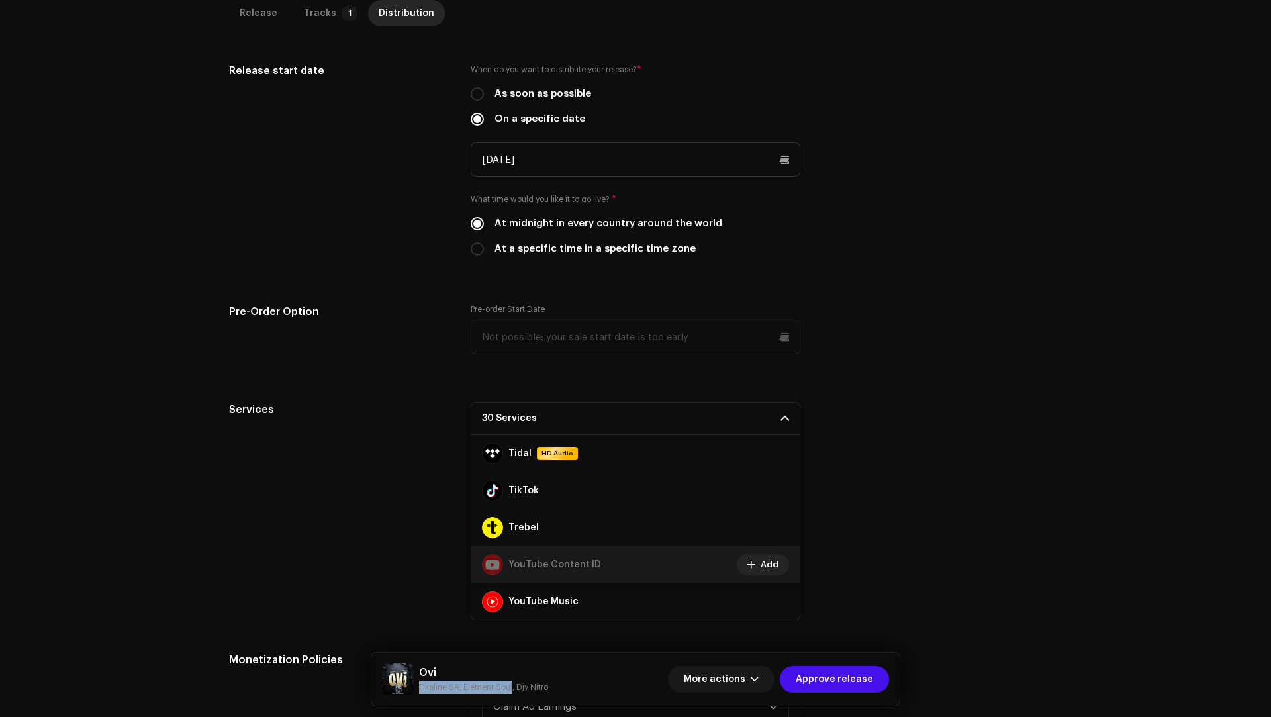
copy small "Fikaline SA, Element Soul"
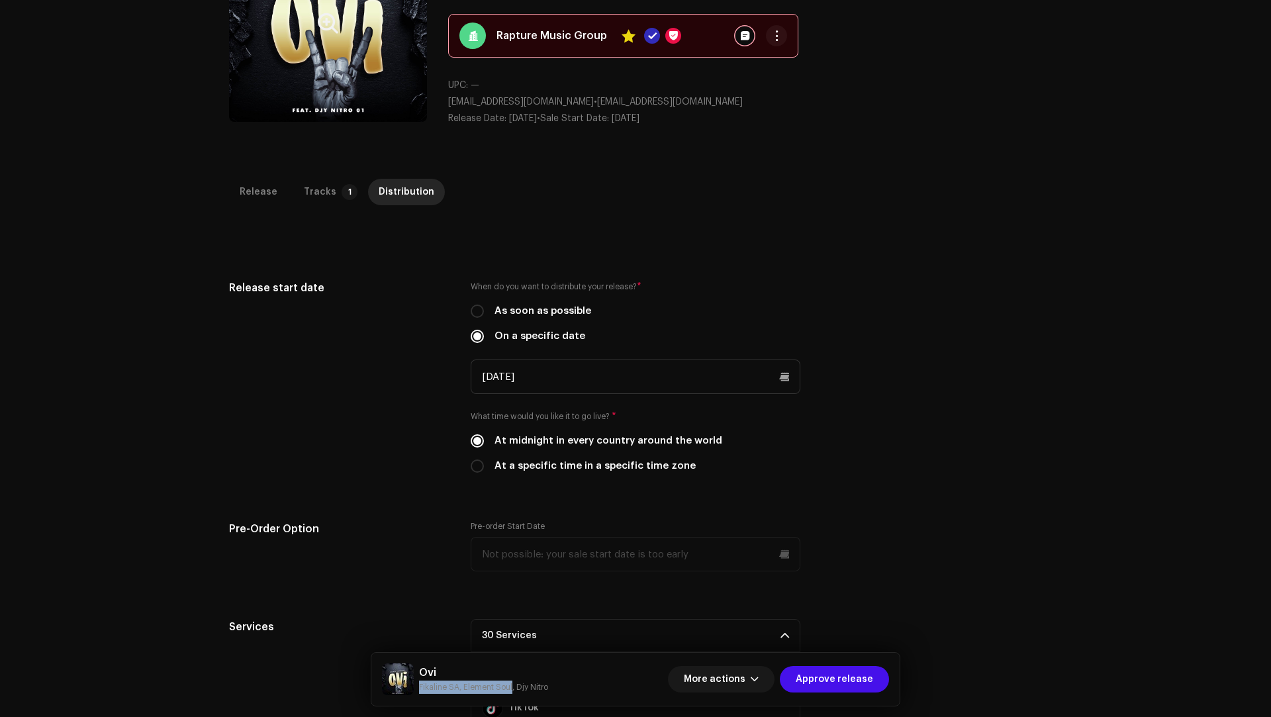
scroll to position [0, 0]
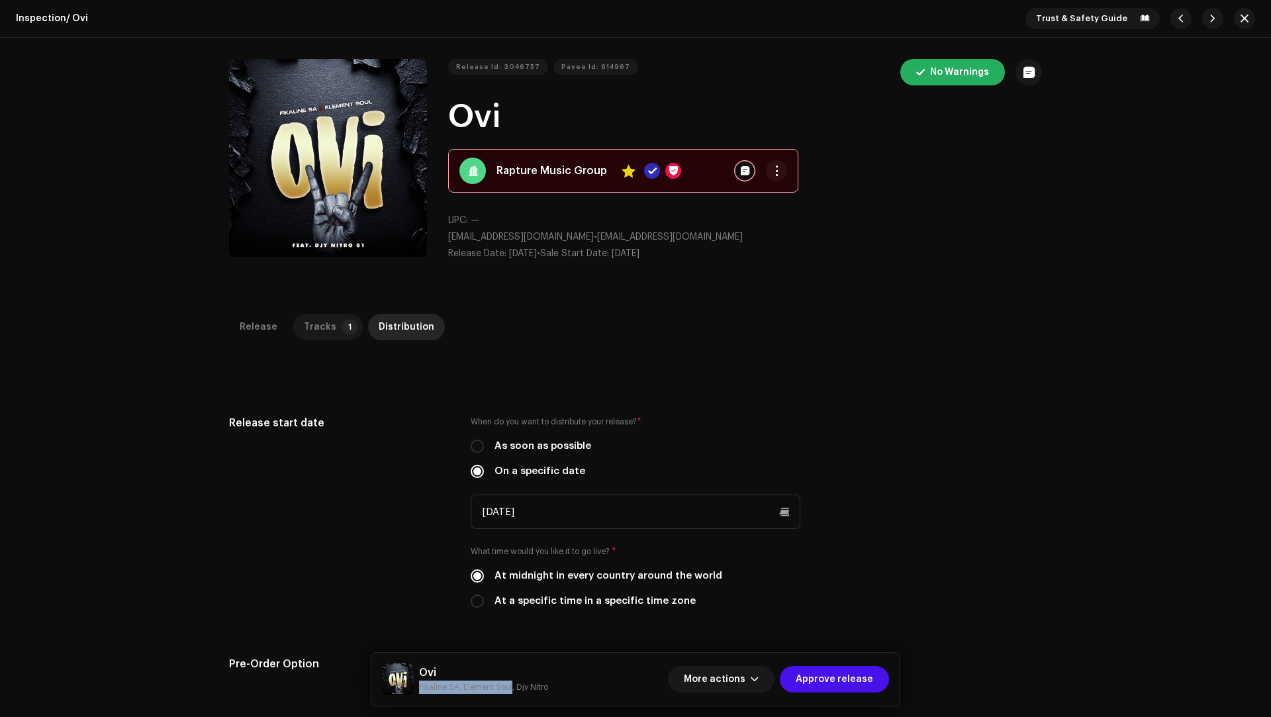
click at [331, 329] on p-tab "Tracks 1" at bounding box center [328, 327] width 70 height 26
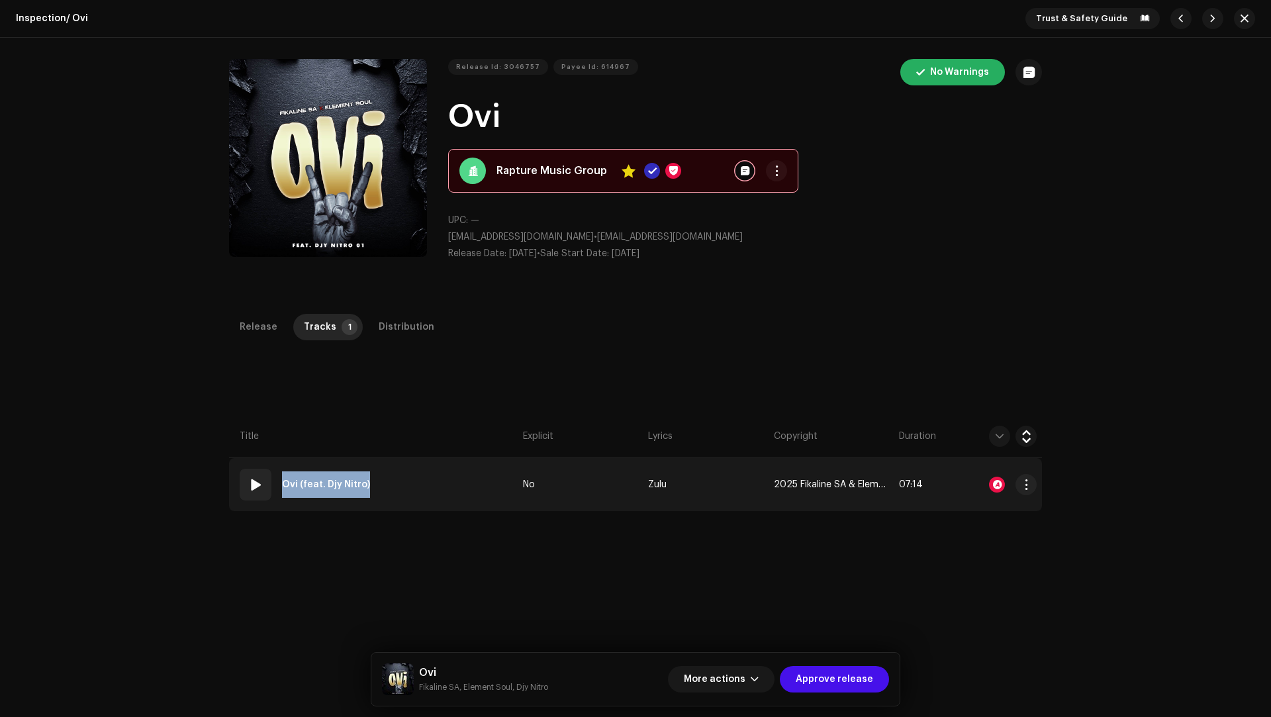
drag, startPoint x: 387, startPoint y: 492, endPoint x: 281, endPoint y: 489, distance: 106.6
click at [281, 489] on td "01 Ovi (feat. Djy Nitro)" at bounding box center [373, 484] width 289 height 53
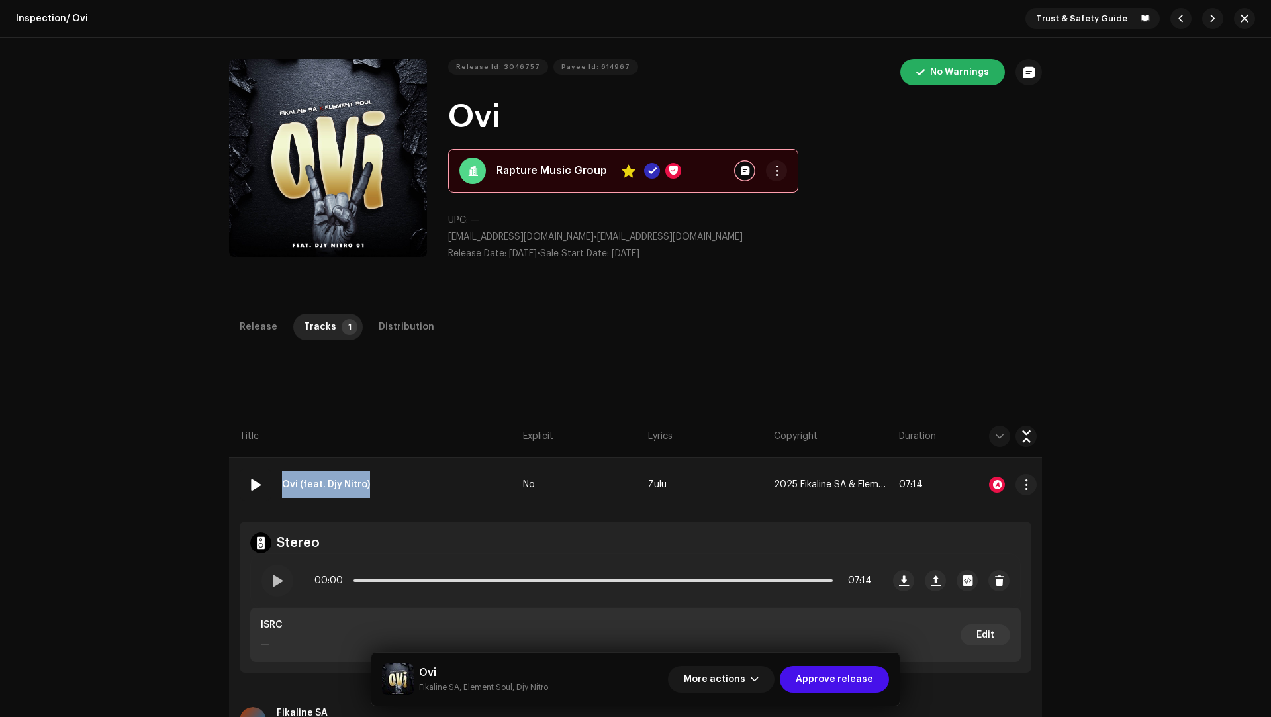
copy strong "Ovi (feat. Djy Nitro)"
click at [424, 348] on div "Release Tracks 1 Distribution" at bounding box center [635, 333] width 813 height 38
click at [828, 671] on span "Approve release" at bounding box center [834, 679] width 77 height 26
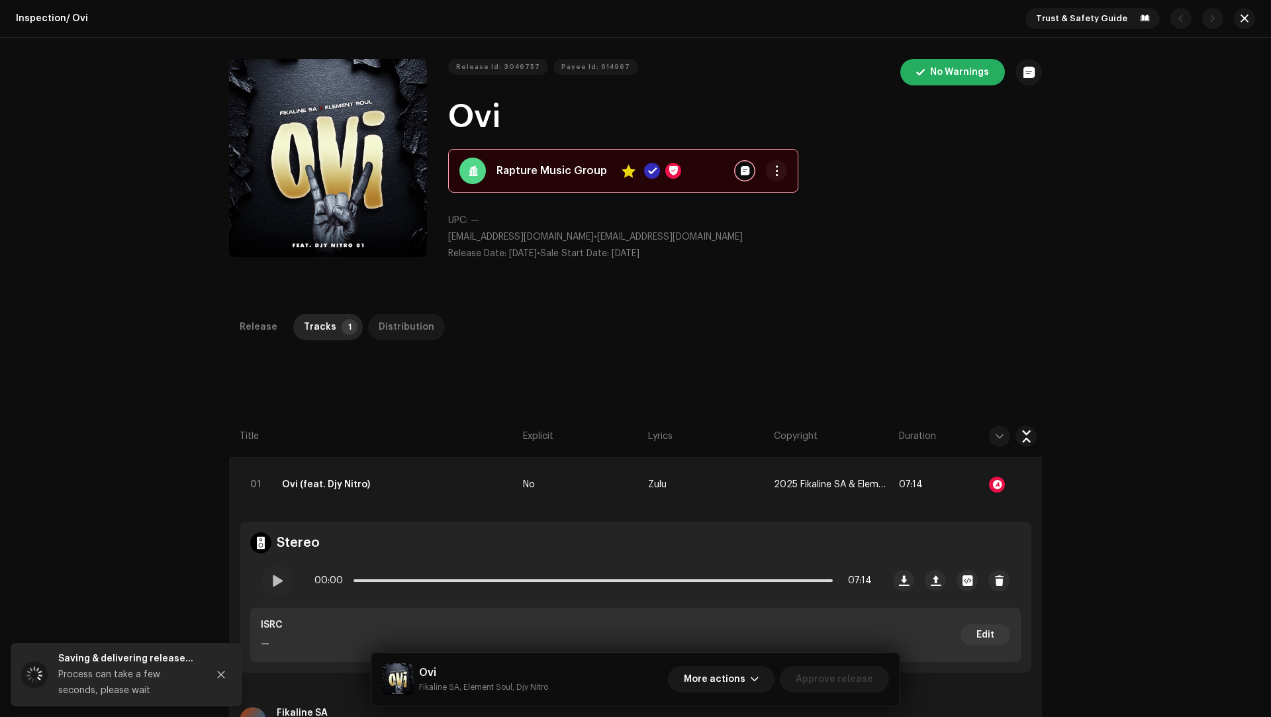
click at [413, 332] on div "Distribution" at bounding box center [407, 327] width 56 height 26
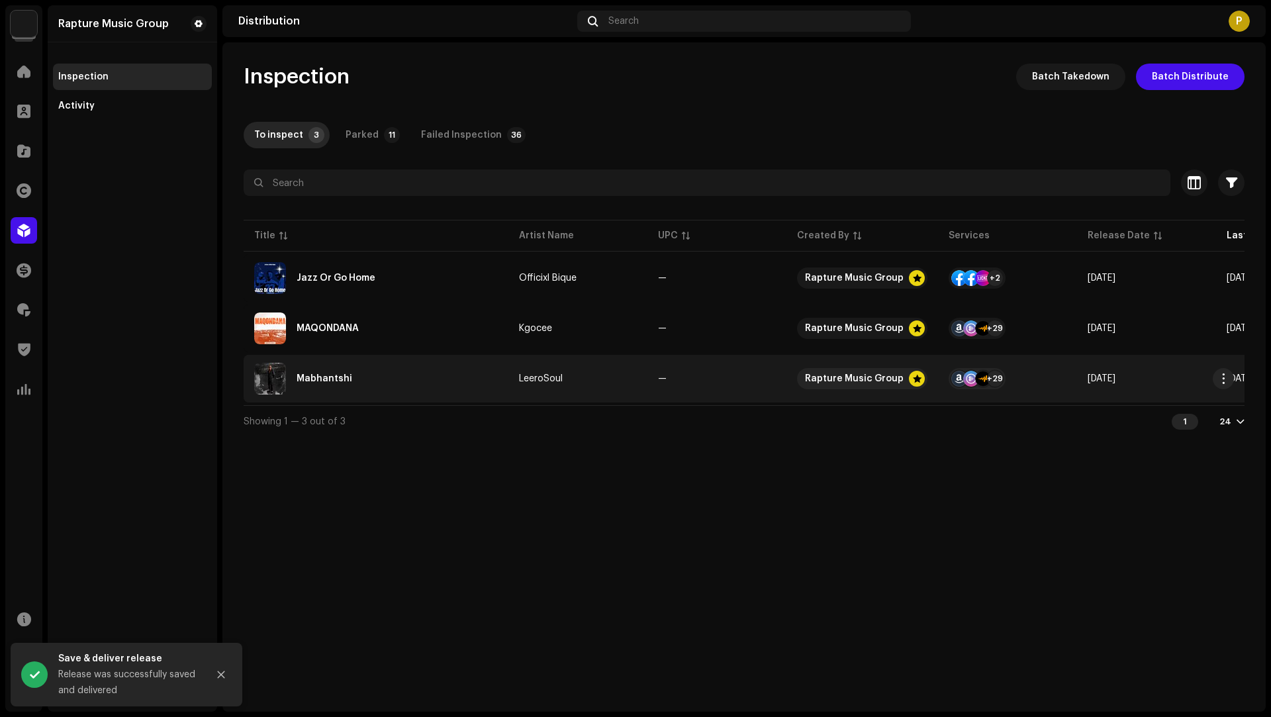
click at [447, 379] on div "Mabhantshi" at bounding box center [376, 379] width 244 height 32
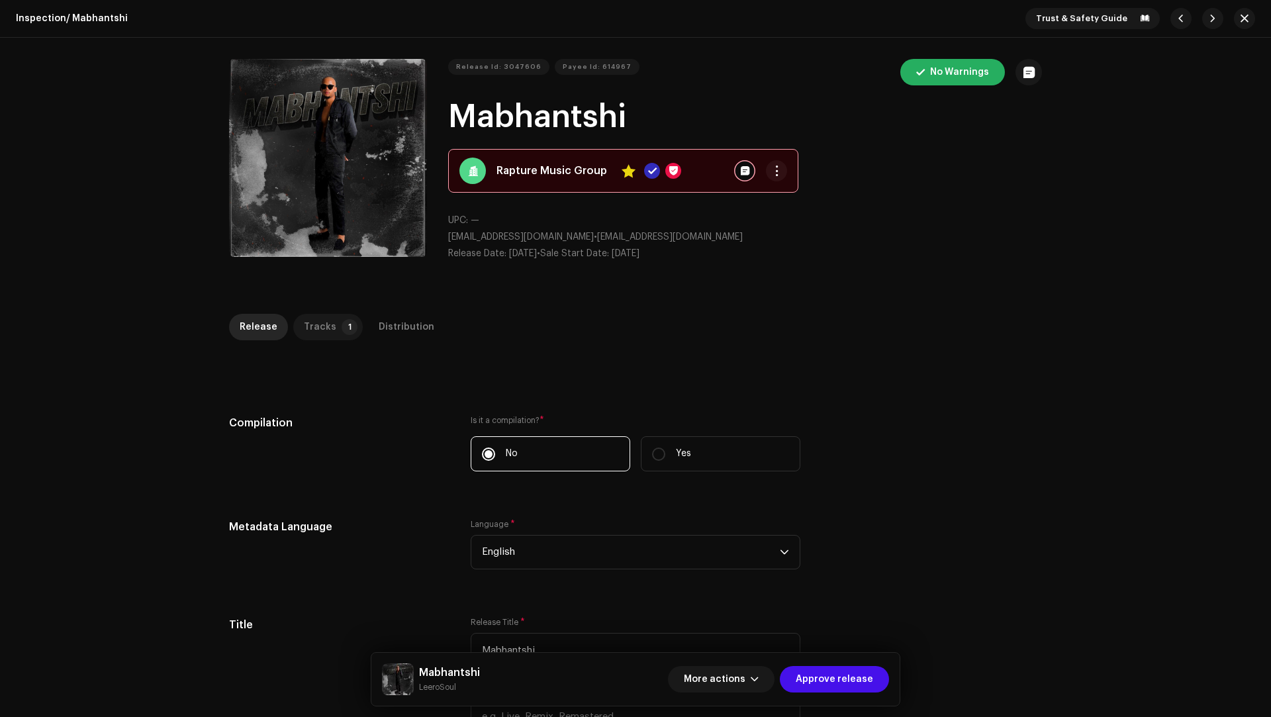
click at [314, 329] on div "Tracks" at bounding box center [320, 327] width 32 height 26
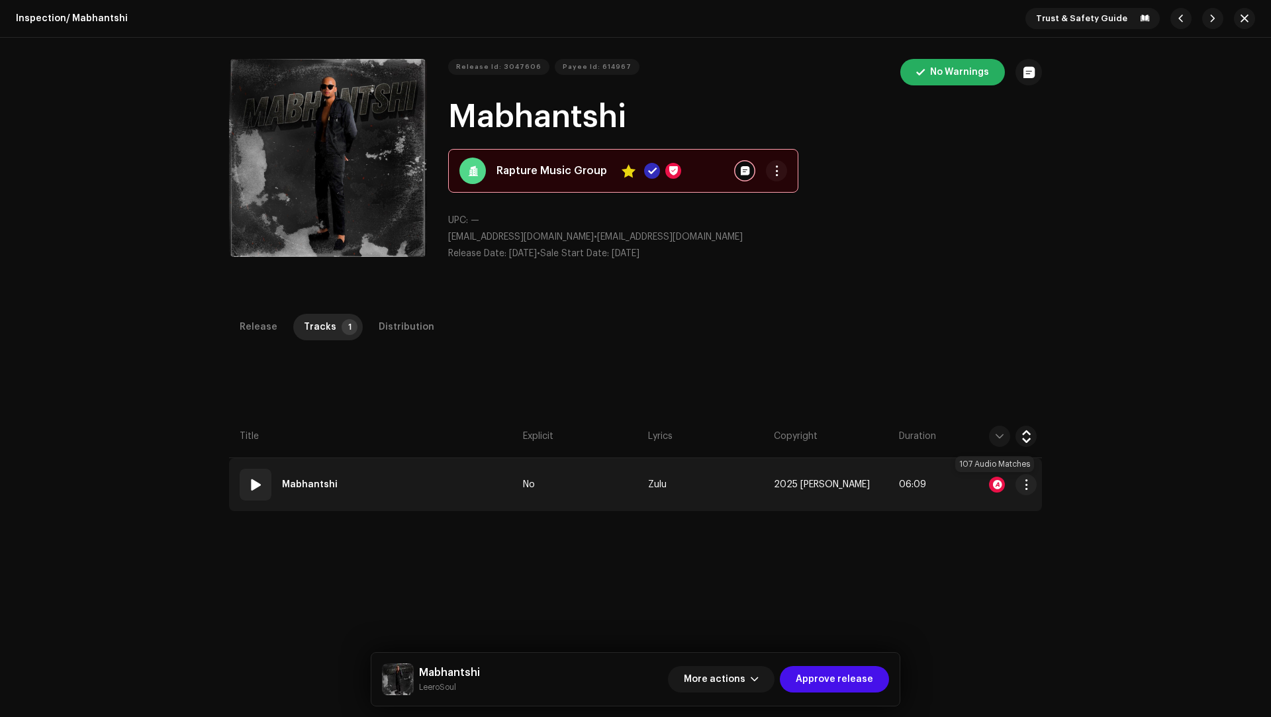
click at [990, 483] on div at bounding box center [997, 485] width 16 height 16
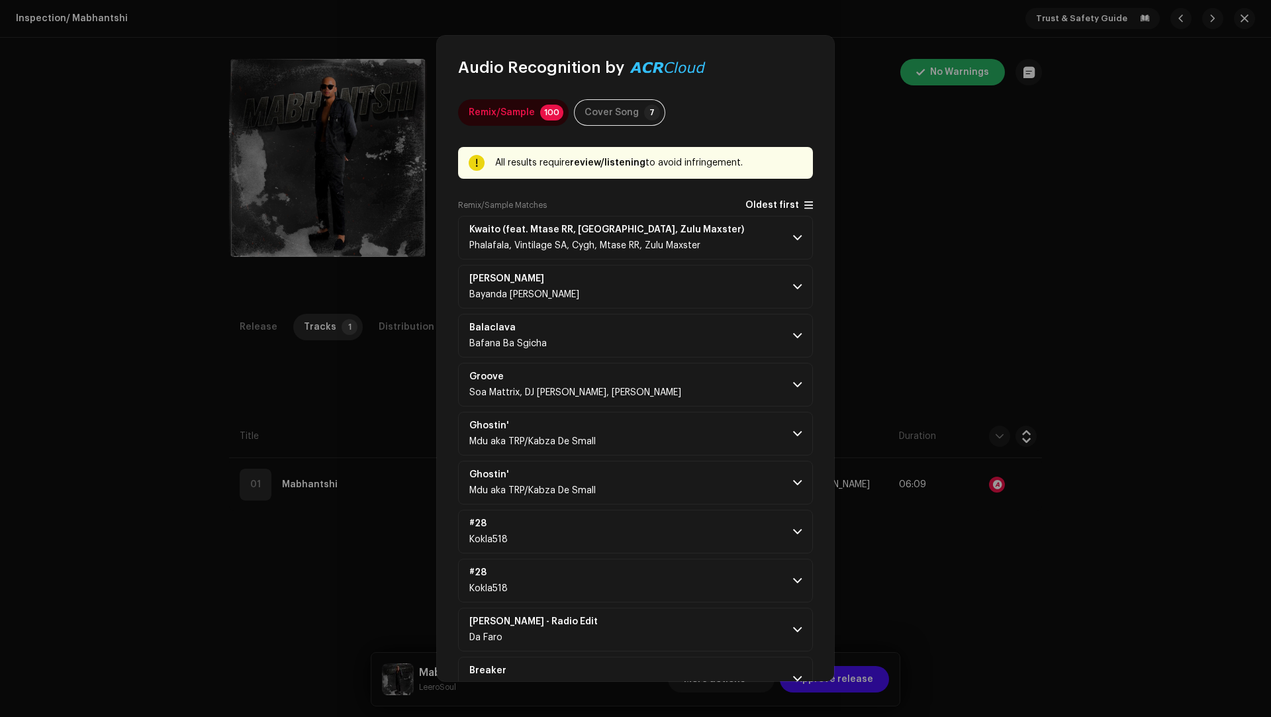
click at [757, 203] on span "Oldest first" at bounding box center [772, 206] width 54 height 10
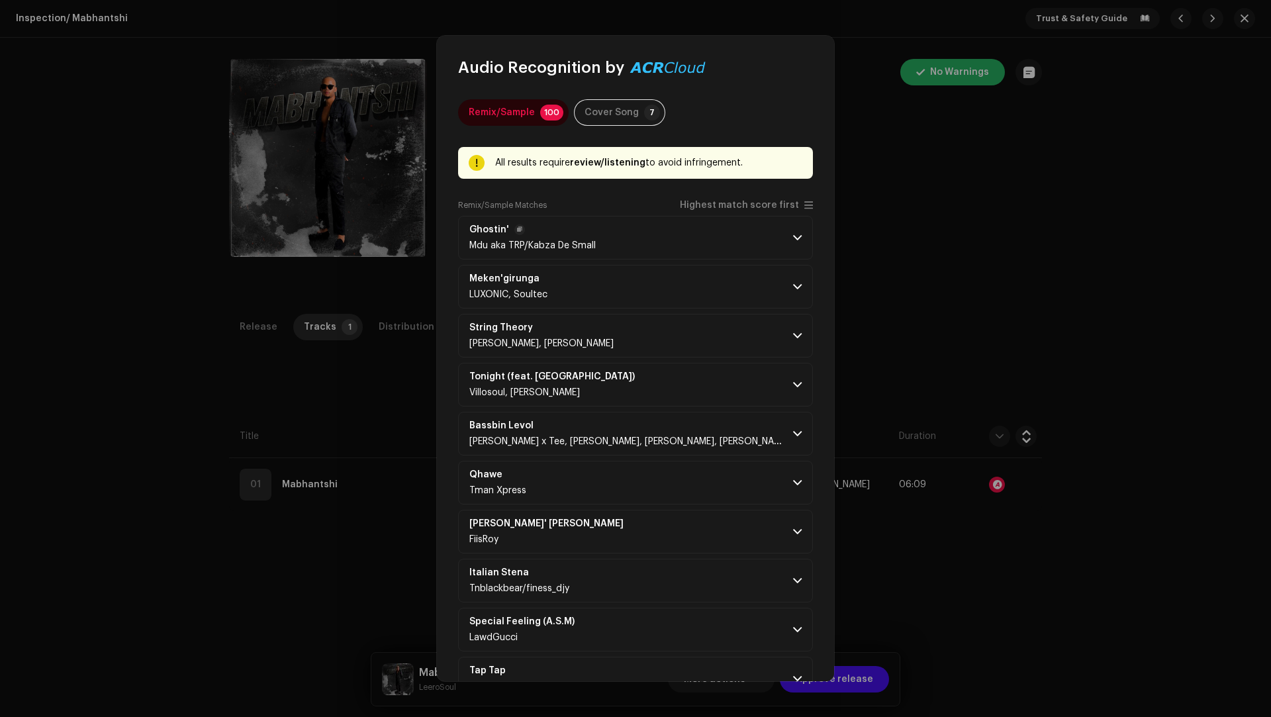
click at [742, 216] on p-accordion-header "Ghostin' Mdu aka TRP/Kabza De Small" at bounding box center [635, 238] width 355 height 44
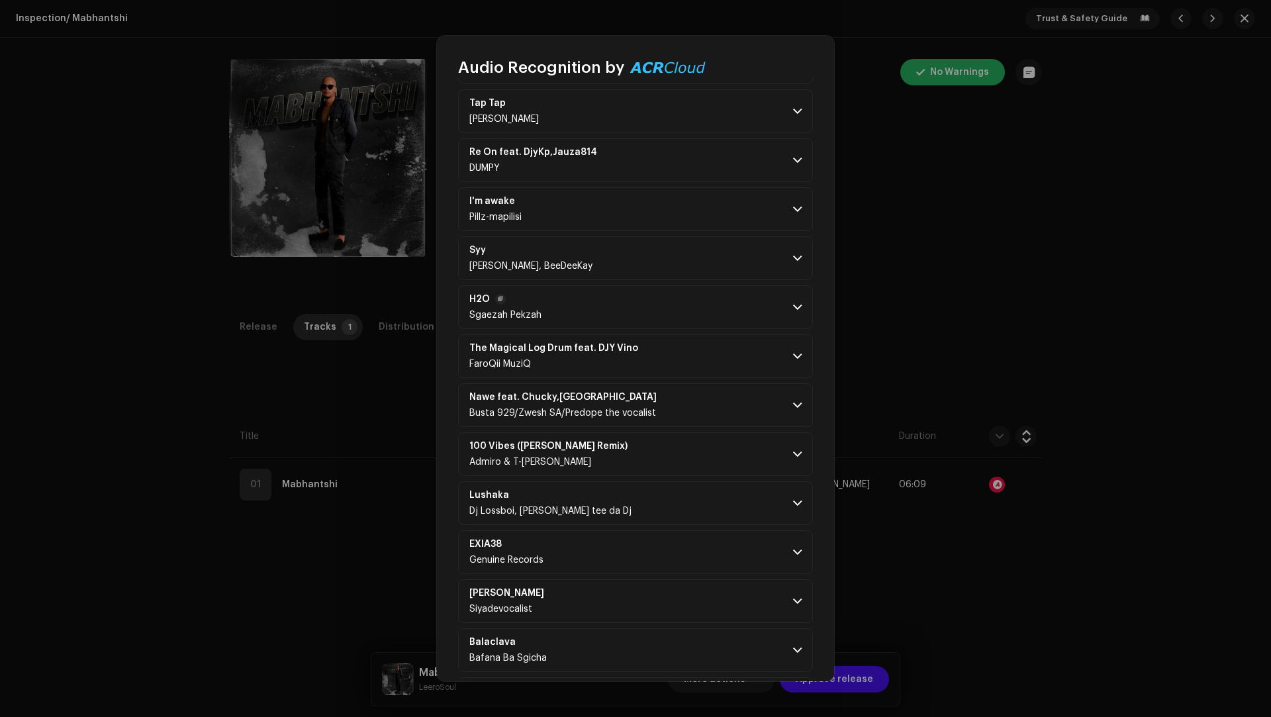
click at [722, 287] on p-accordion-header "H2O Sgaezah Pekzah" at bounding box center [635, 307] width 355 height 44
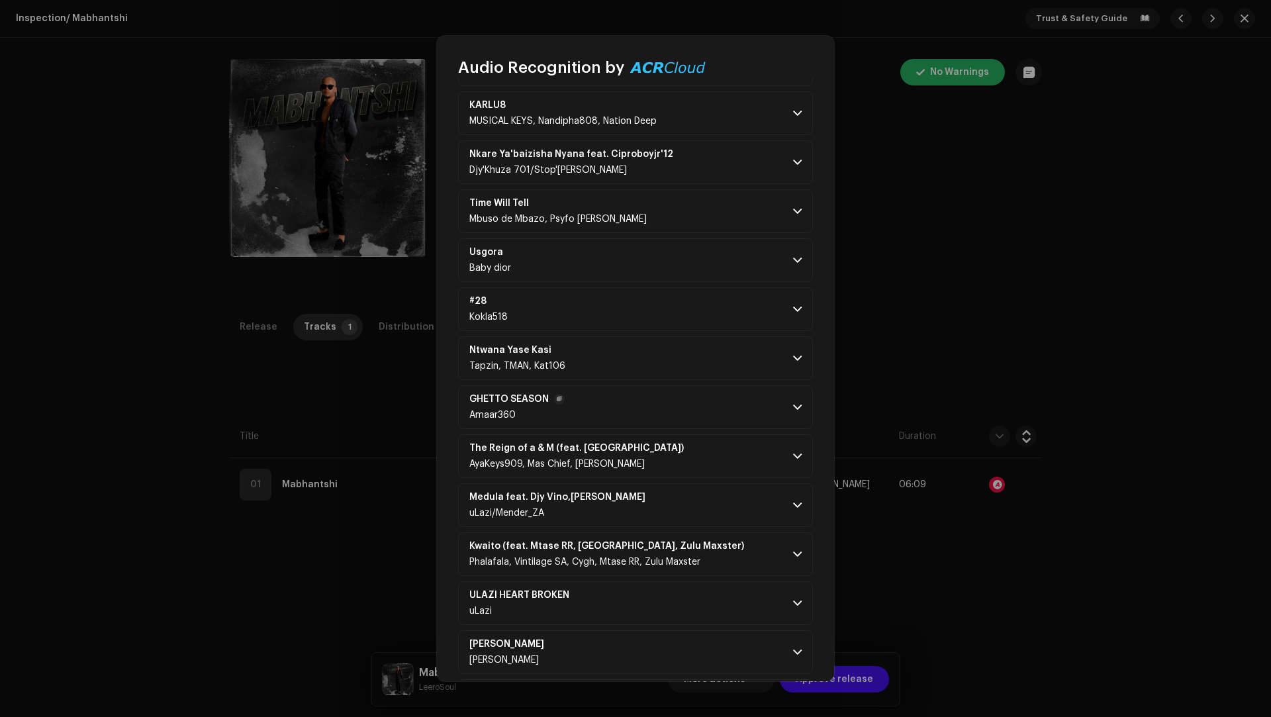
click at [718, 385] on p-accordion-header "GHETTO SEASON Amaar360" at bounding box center [635, 407] width 355 height 44
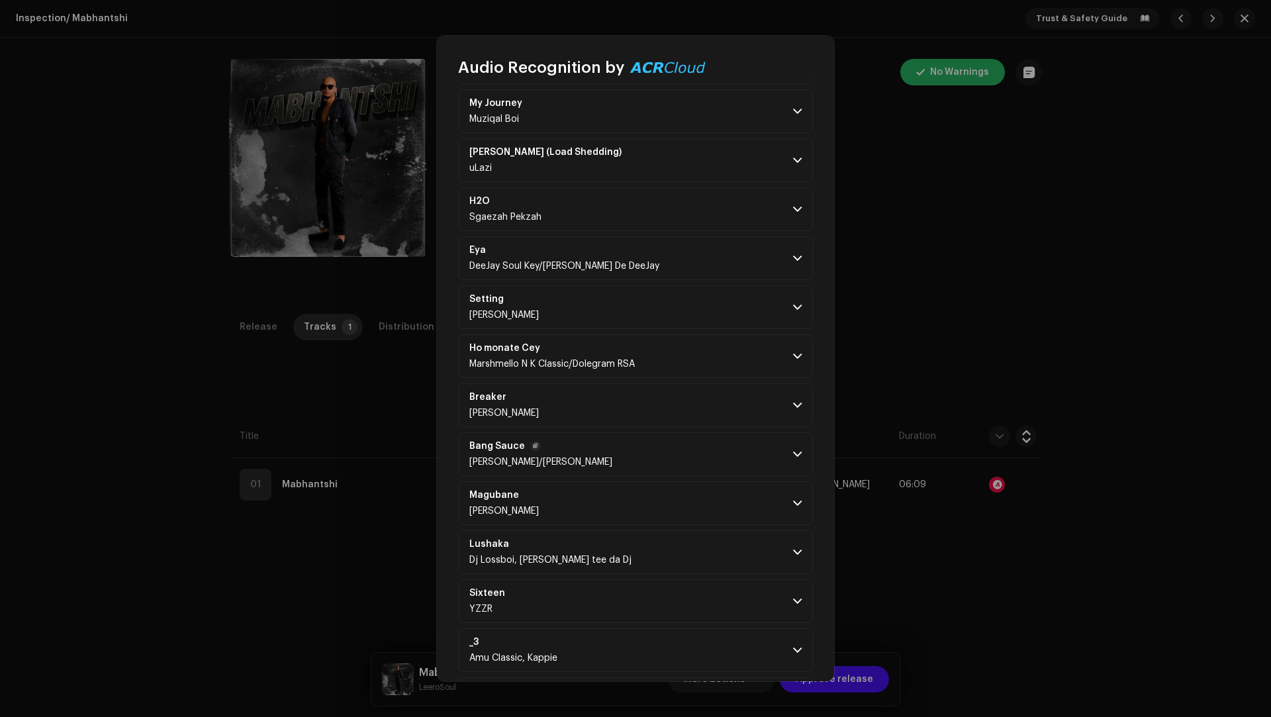
click at [708, 432] on p-accordion-header "Bang Sauce [PERSON_NAME]/[PERSON_NAME]" at bounding box center [635, 454] width 355 height 44
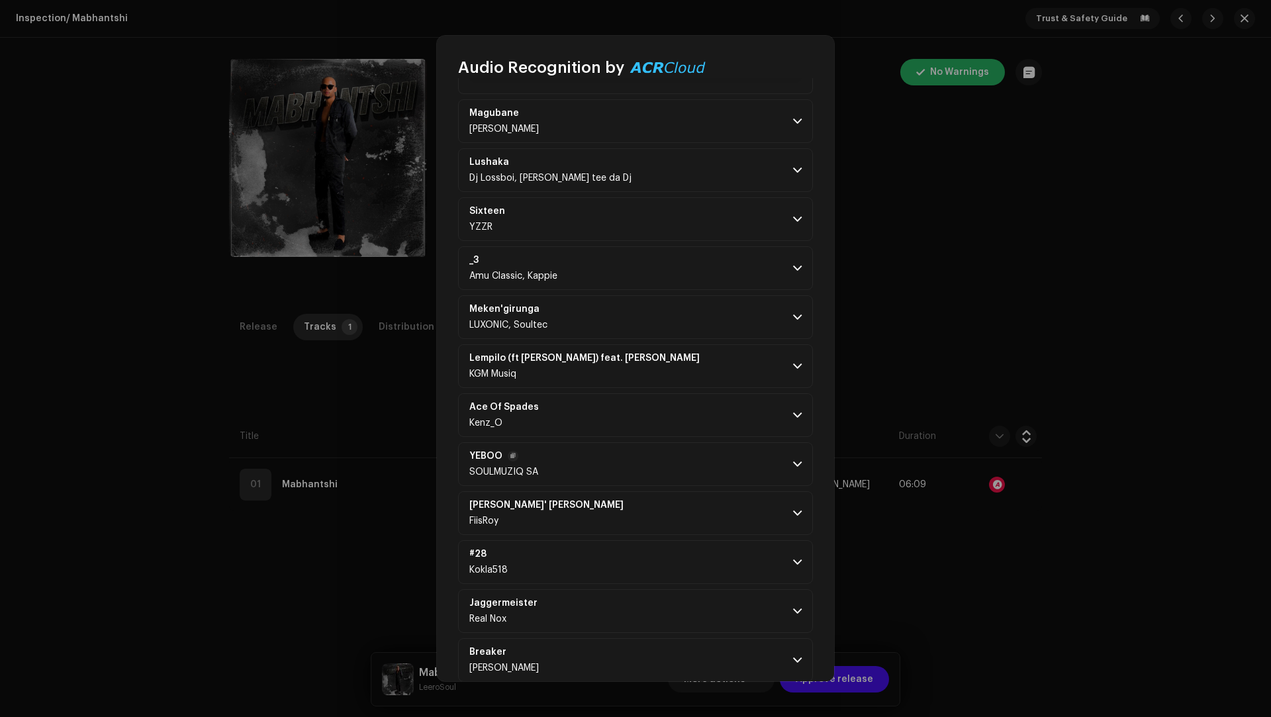
scroll to position [5445, 0]
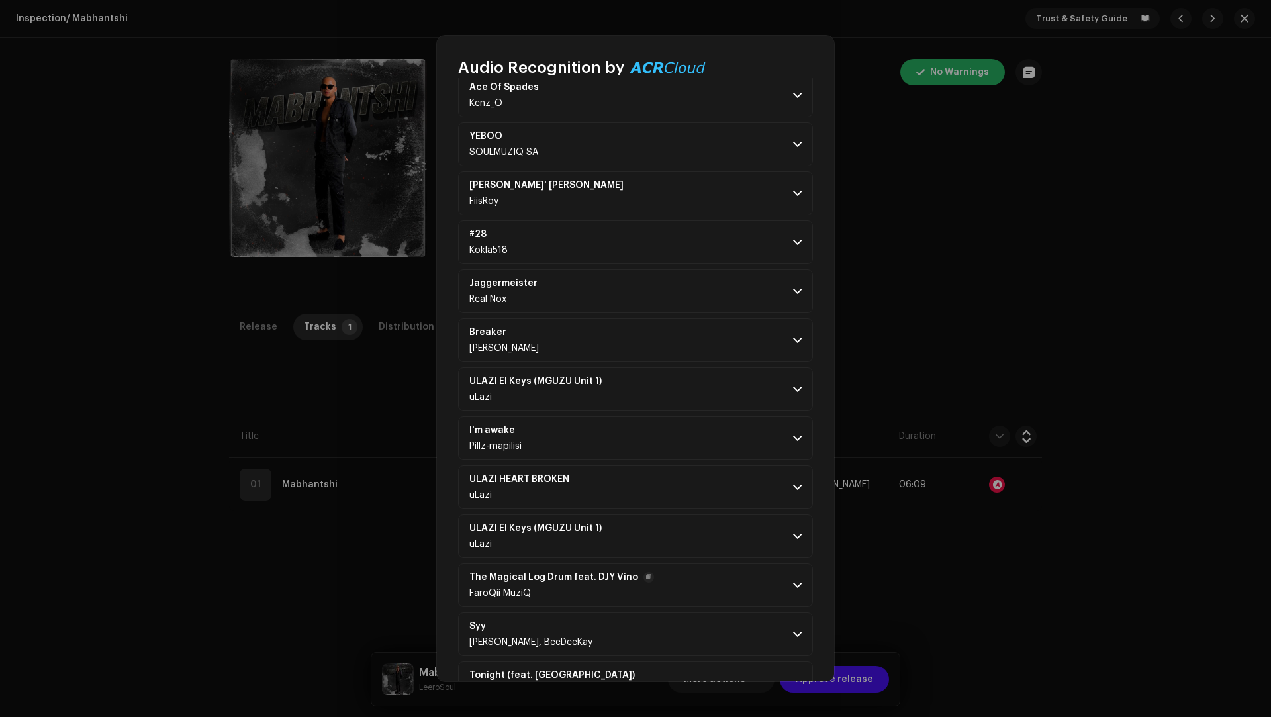
click at [711, 563] on p-accordion-header "The Magical Log Drum feat. DJY Vino FaroQii MuziQ" at bounding box center [635, 585] width 355 height 44
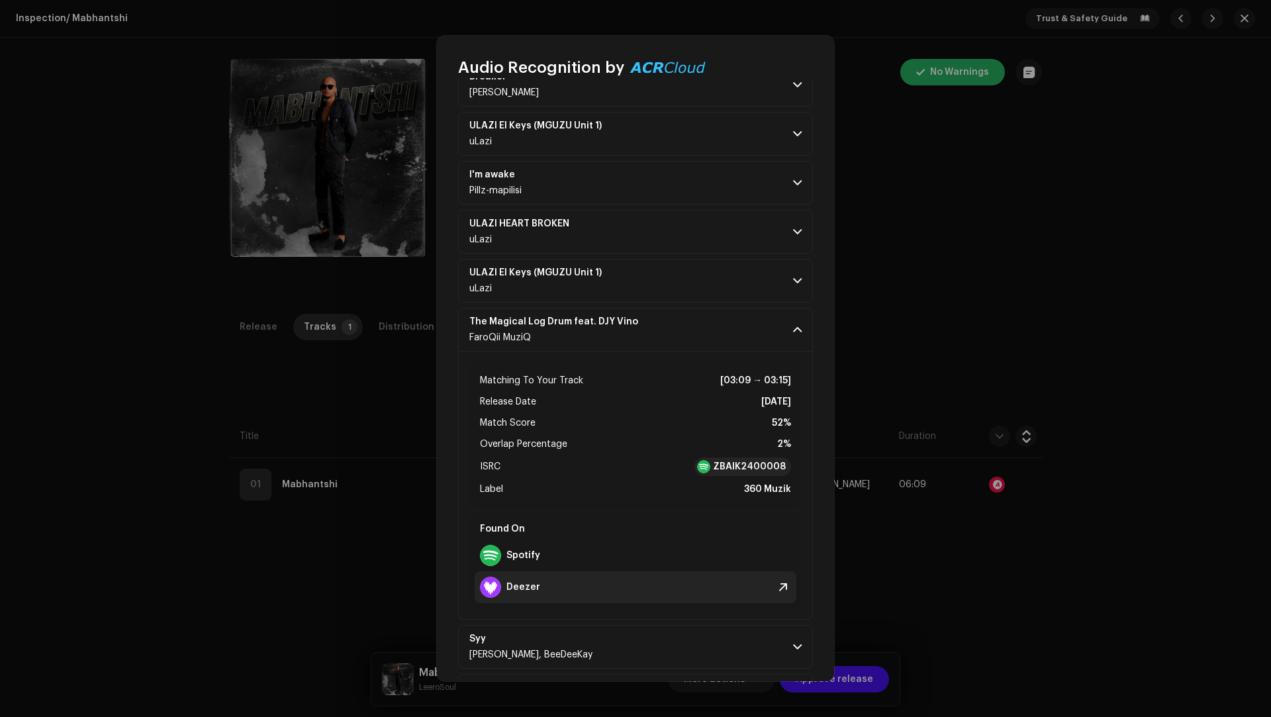
scroll to position [5713, 0]
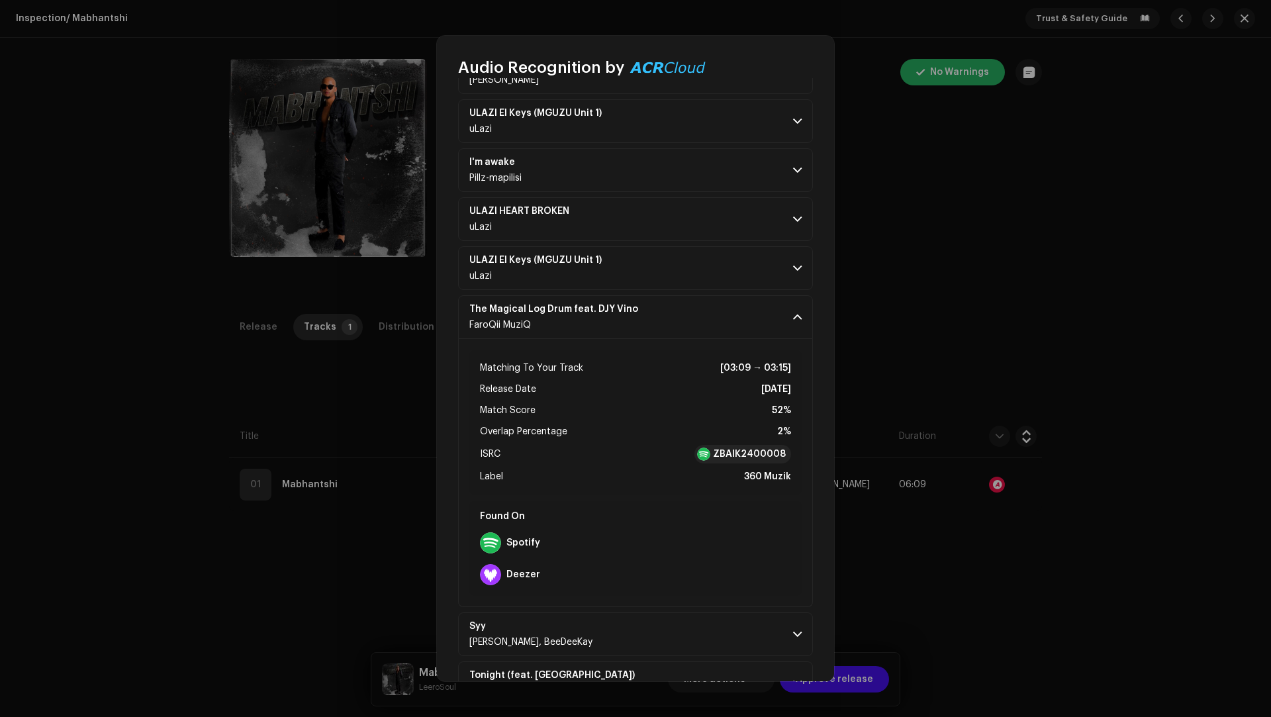
click at [669, 612] on p-accordion-header "[PERSON_NAME], BeeDeeKay" at bounding box center [635, 634] width 355 height 44
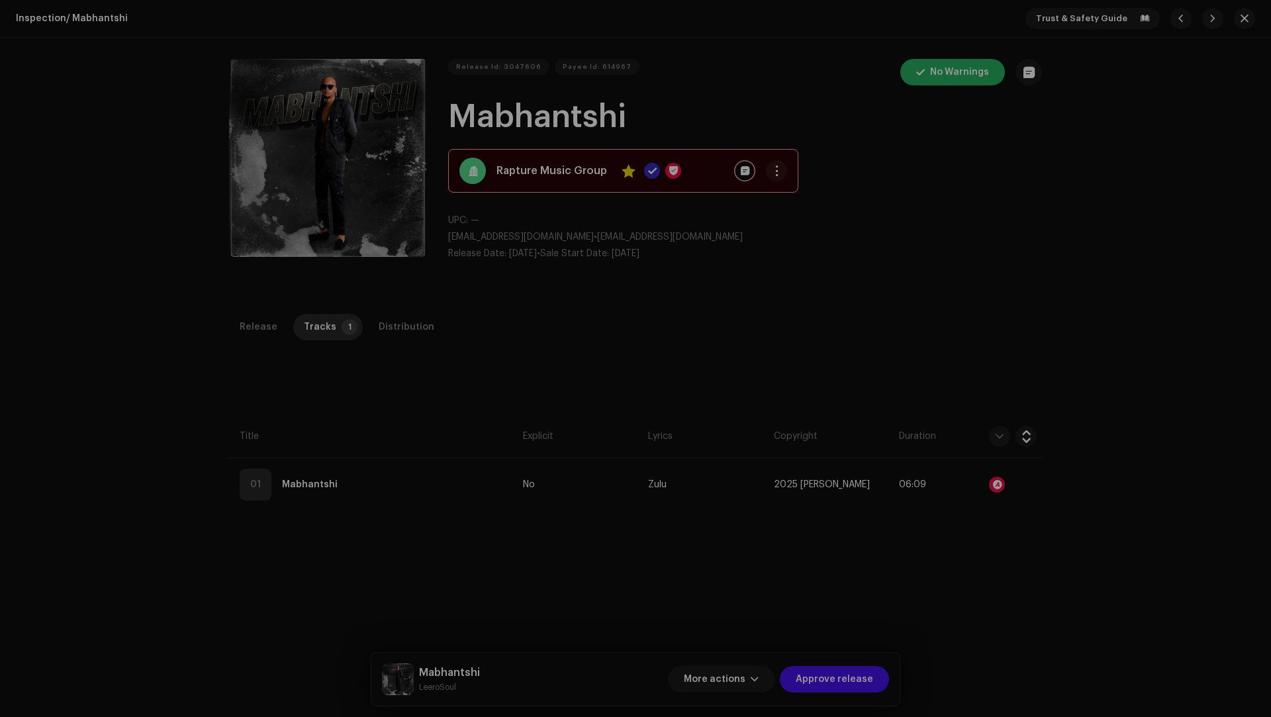
drag, startPoint x: 977, startPoint y: 561, endPoint x: 814, endPoint y: 581, distance: 164.8
click at [977, 561] on div "Audio Recognition by Remix/Sample 100 Cover Song 7 All results require review/l…" at bounding box center [635, 358] width 1271 height 717
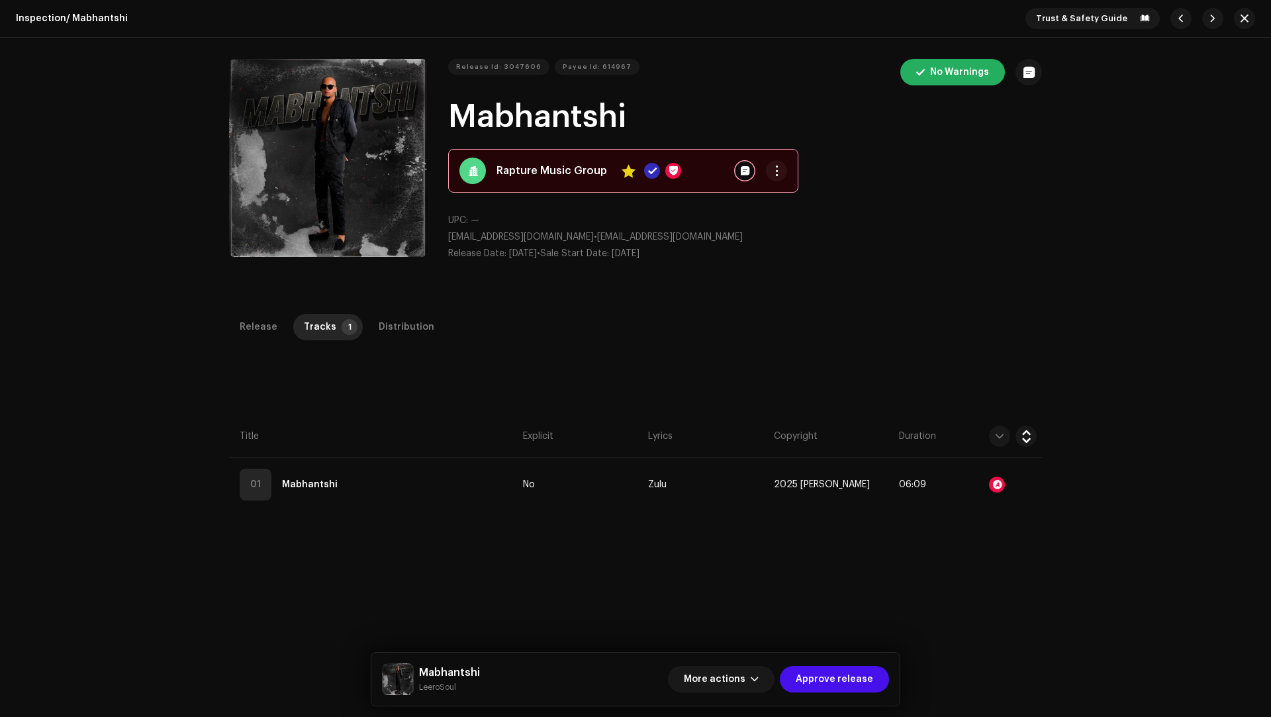
click at [447, 692] on small "LeeroSoul" at bounding box center [449, 687] width 61 height 13
drag, startPoint x: 447, startPoint y: 692, endPoint x: 436, endPoint y: 676, distance: 19.5
click at [436, 676] on div "[PERSON_NAME]" at bounding box center [449, 679] width 61 height 29
copy div "Loremipsum DolorSita Cons adipisc Elitsed doeiusm Tempori Utlabo 5 Etdoloremagn…"
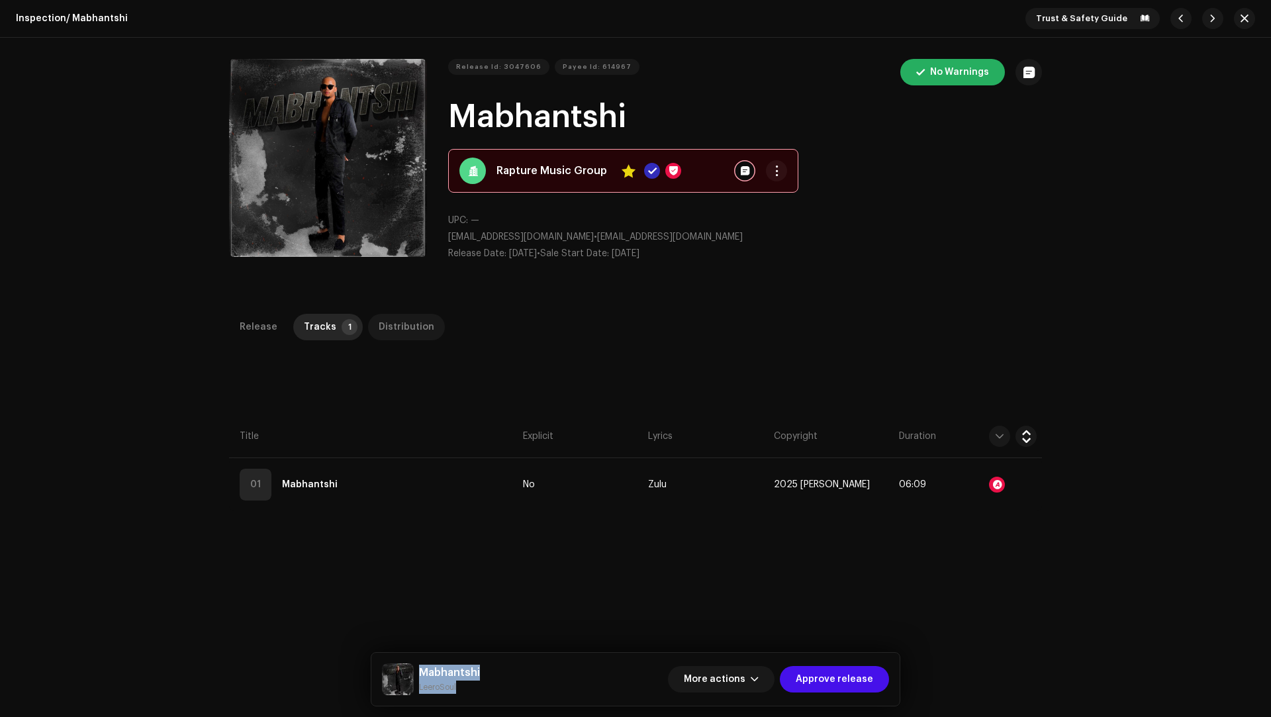
click at [389, 316] on div "Distribution" at bounding box center [407, 327] width 56 height 26
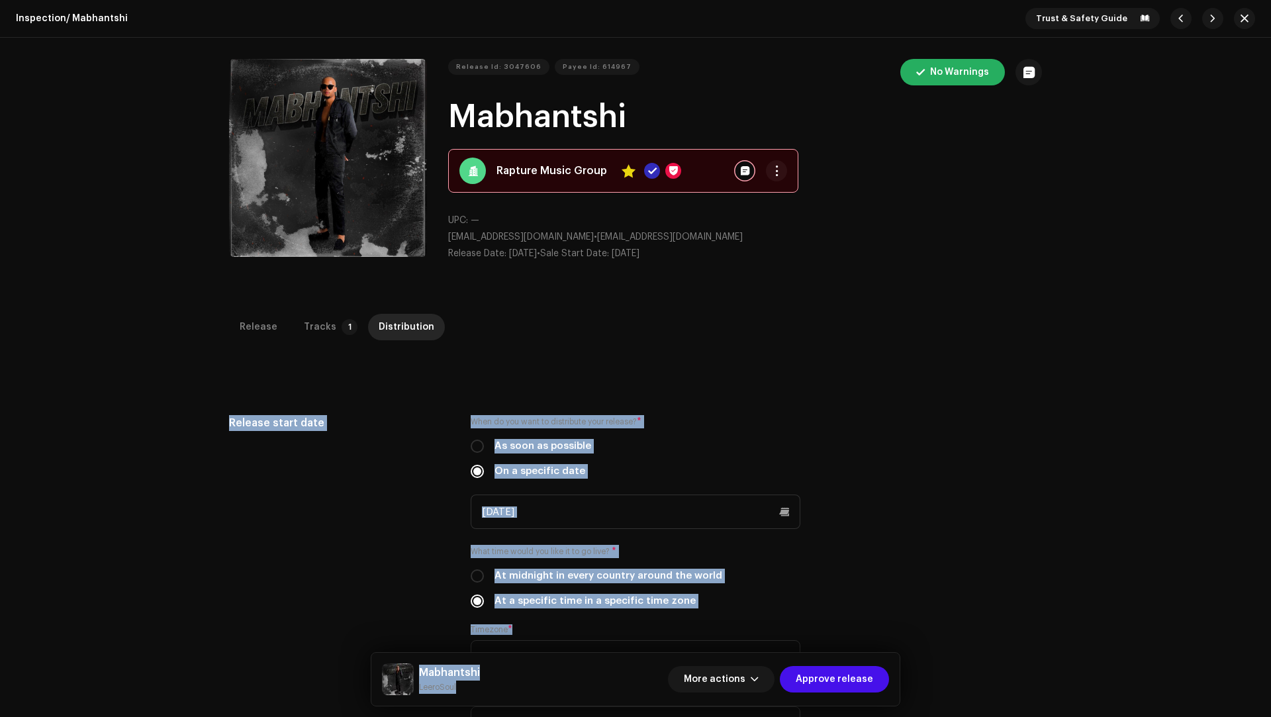
click at [395, 336] on div "Distribution" at bounding box center [407, 327] width 56 height 26
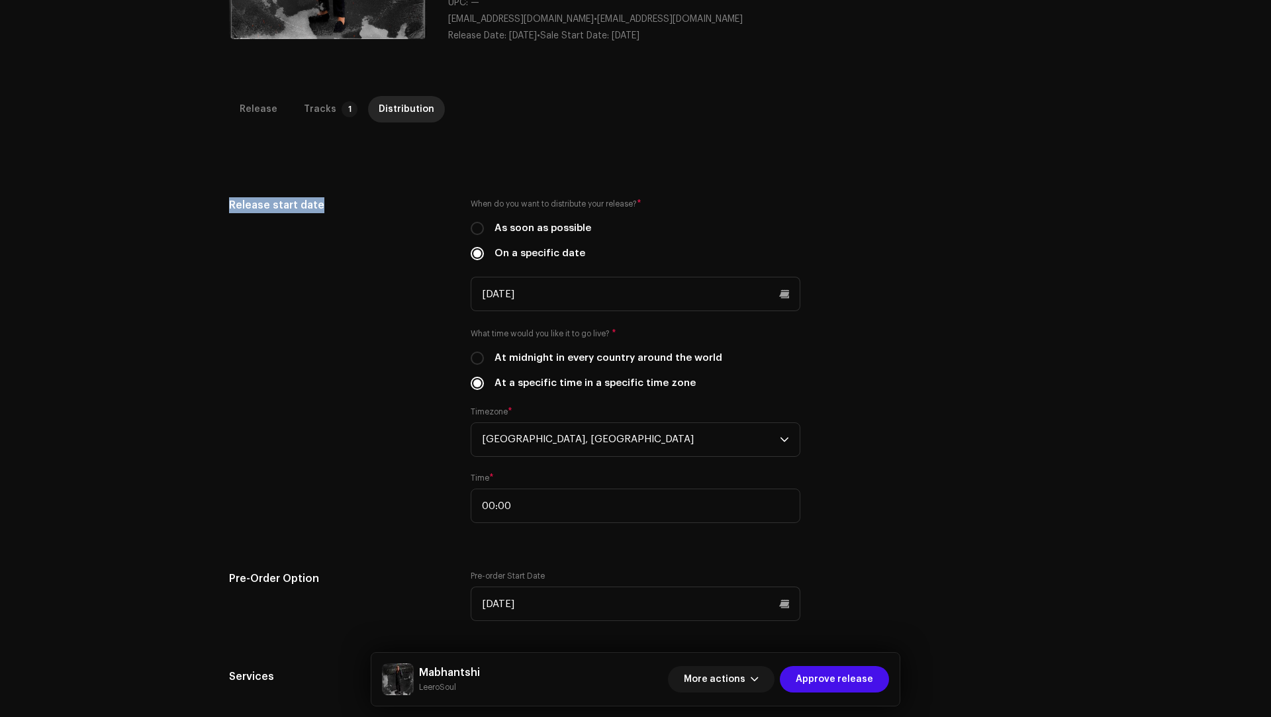
scroll to position [337, 0]
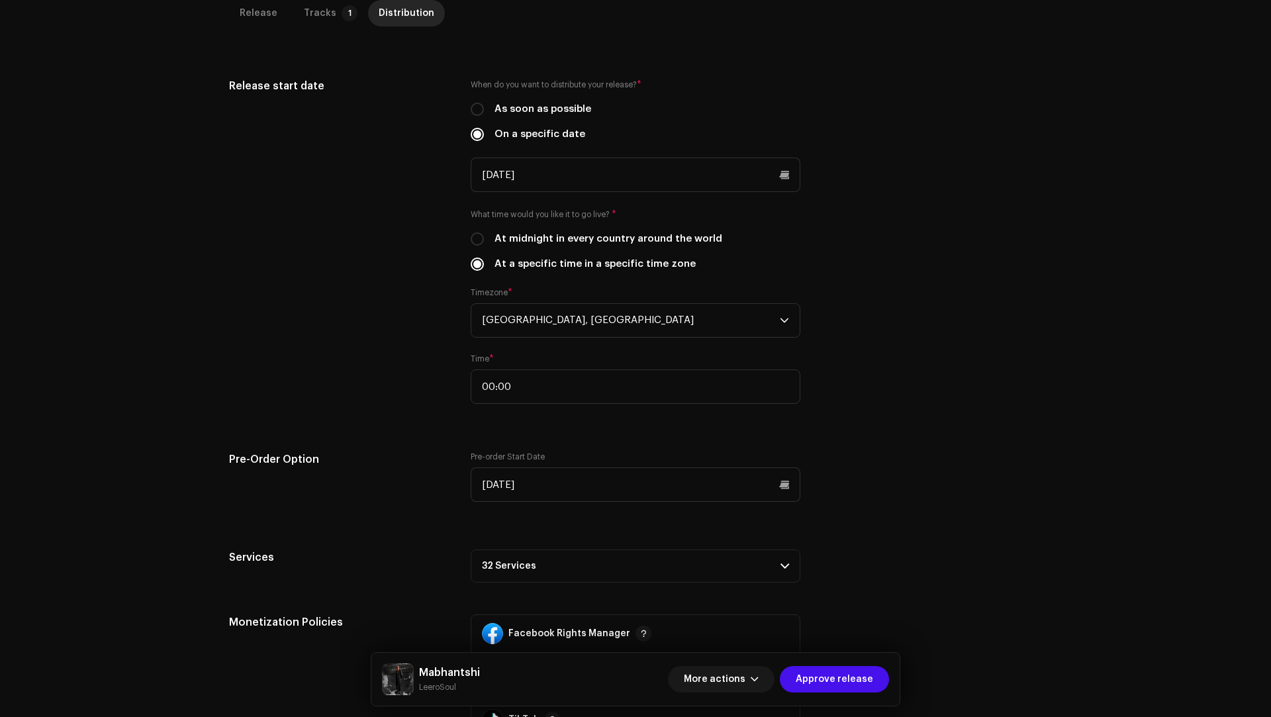
click at [377, 422] on div "Release start date When do you want to distribute your release? * As soon as po…" at bounding box center [635, 298] width 813 height 440
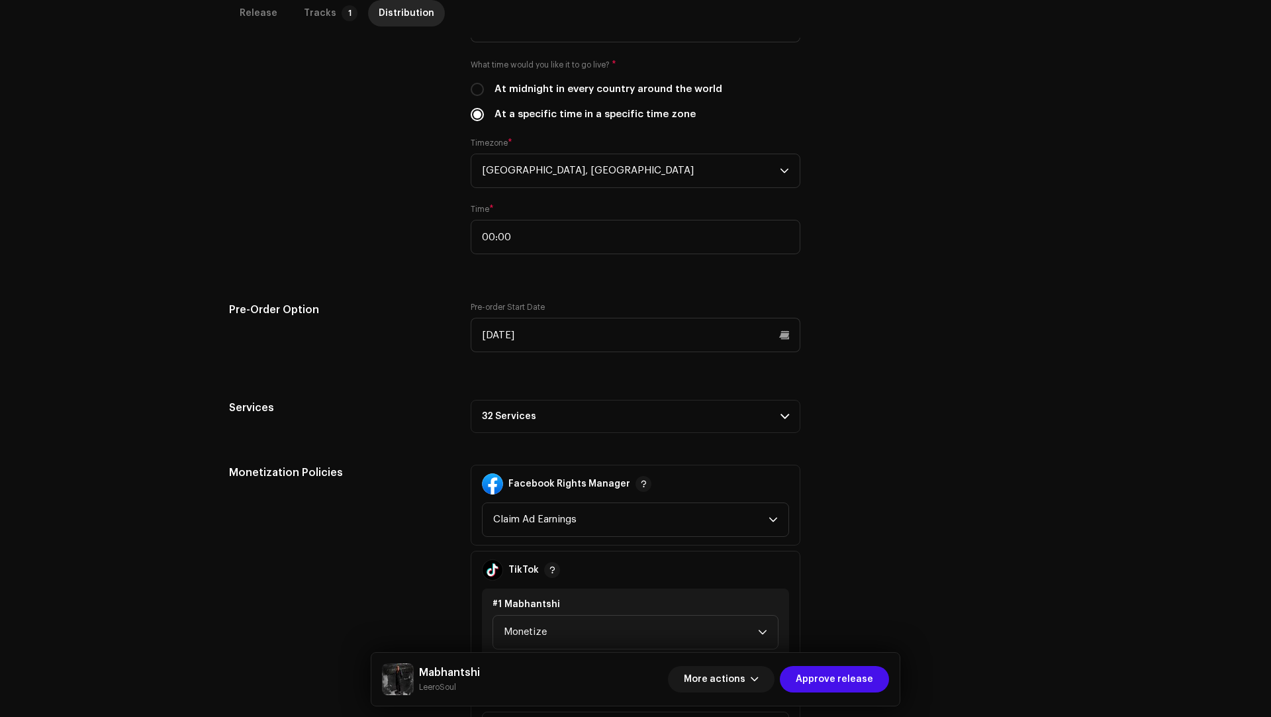
scroll to position [663, 0]
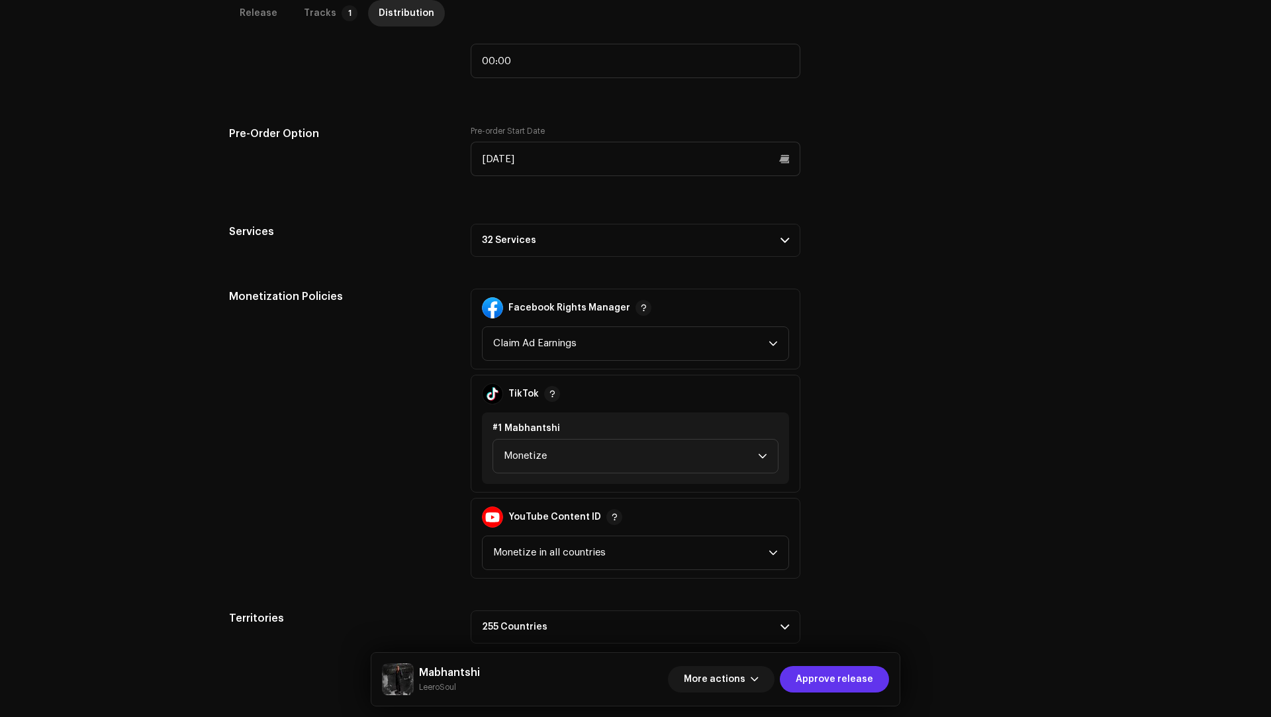
click at [827, 678] on span "Approve release" at bounding box center [834, 679] width 77 height 26
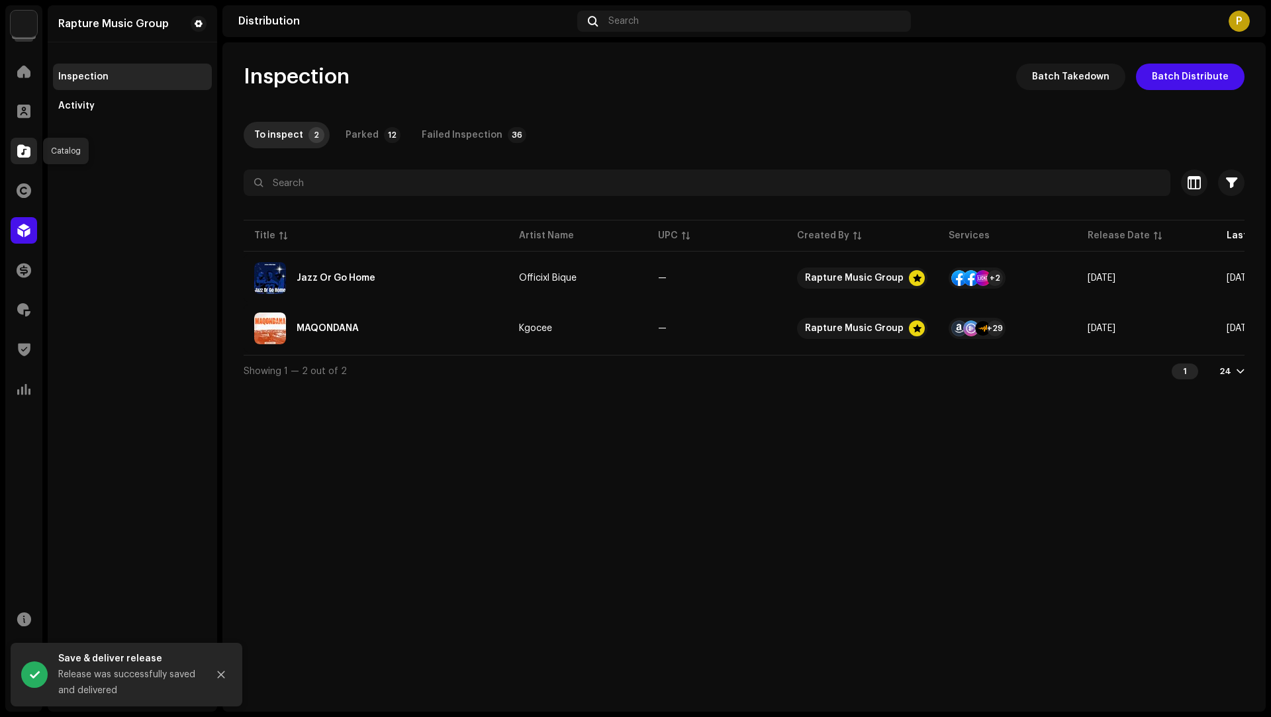
click at [34, 151] on div at bounding box center [24, 151] width 26 height 26
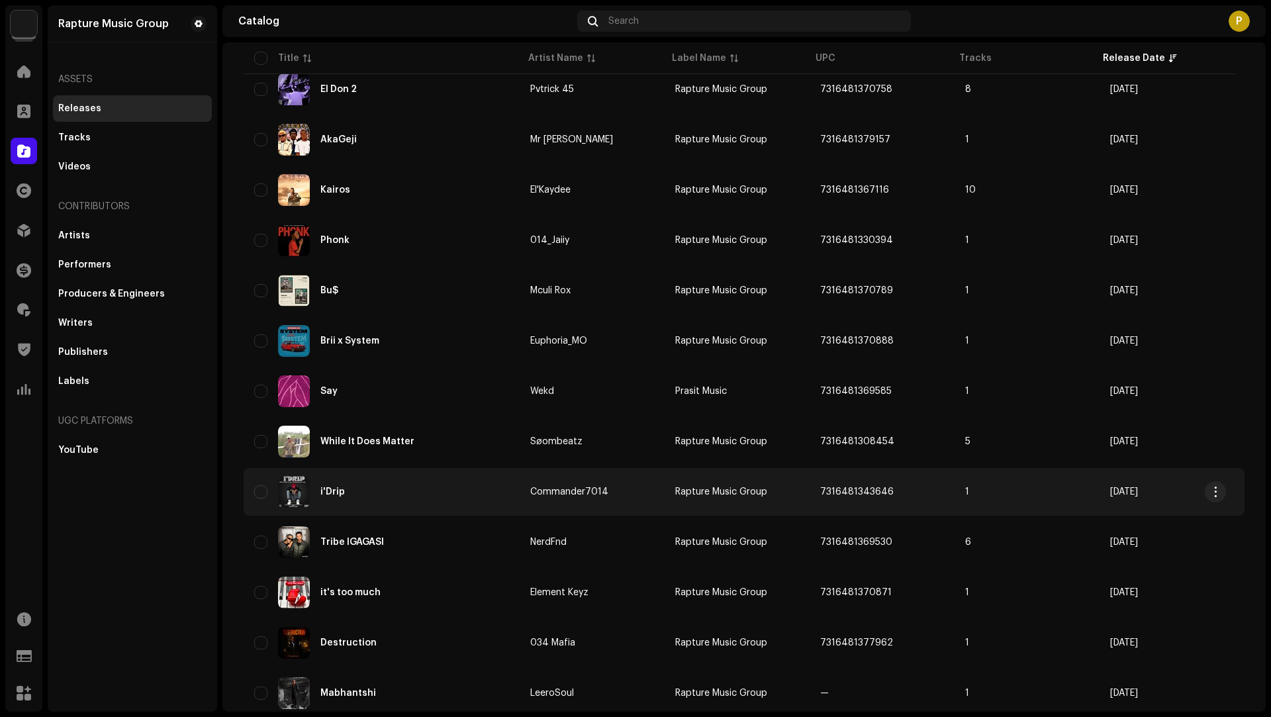
scroll to position [396, 0]
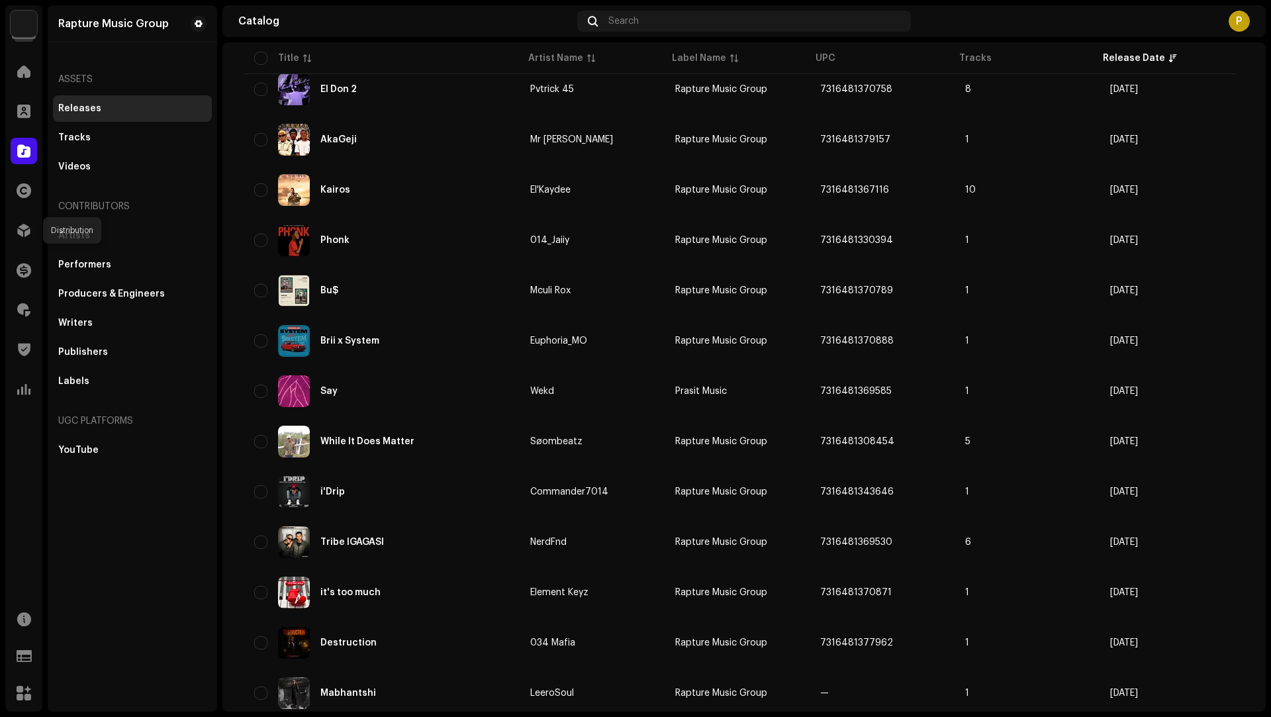
click at [27, 225] on span at bounding box center [23, 230] width 13 height 11
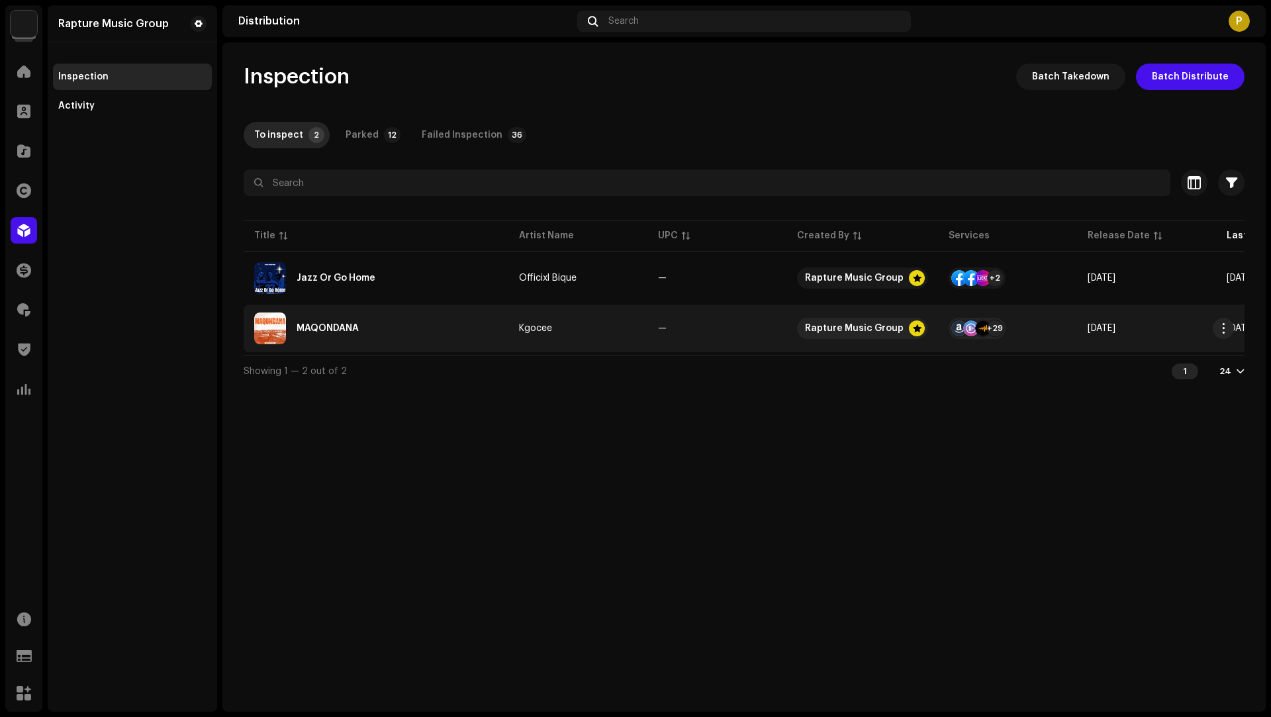
click at [444, 324] on div "MAQONDANA" at bounding box center [376, 328] width 244 height 32
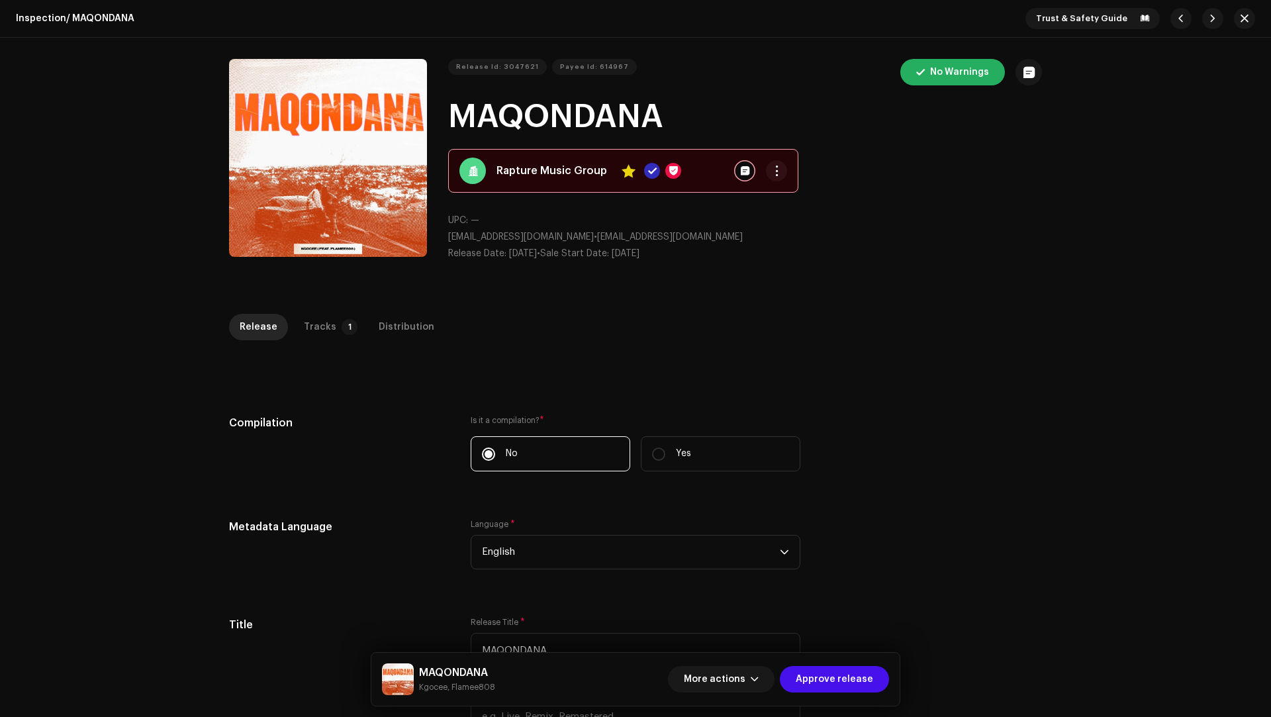
click at [428, 683] on small "Kgocee, Flamee808" at bounding box center [457, 687] width 76 height 13
copy small "Kgocee"
drag, startPoint x: 311, startPoint y: 324, endPoint x: 352, endPoint y: 344, distance: 45.6
click at [311, 324] on div "Tracks" at bounding box center [320, 327] width 32 height 26
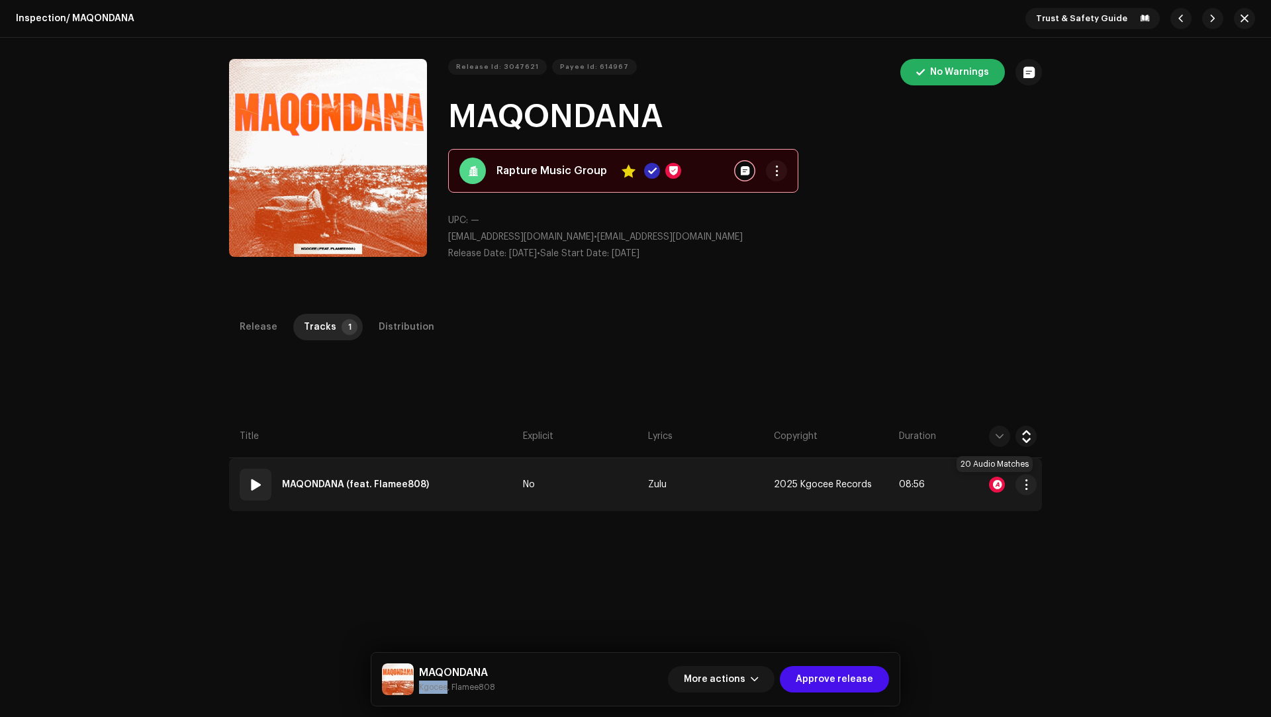
click at [995, 481] on div at bounding box center [997, 485] width 16 height 16
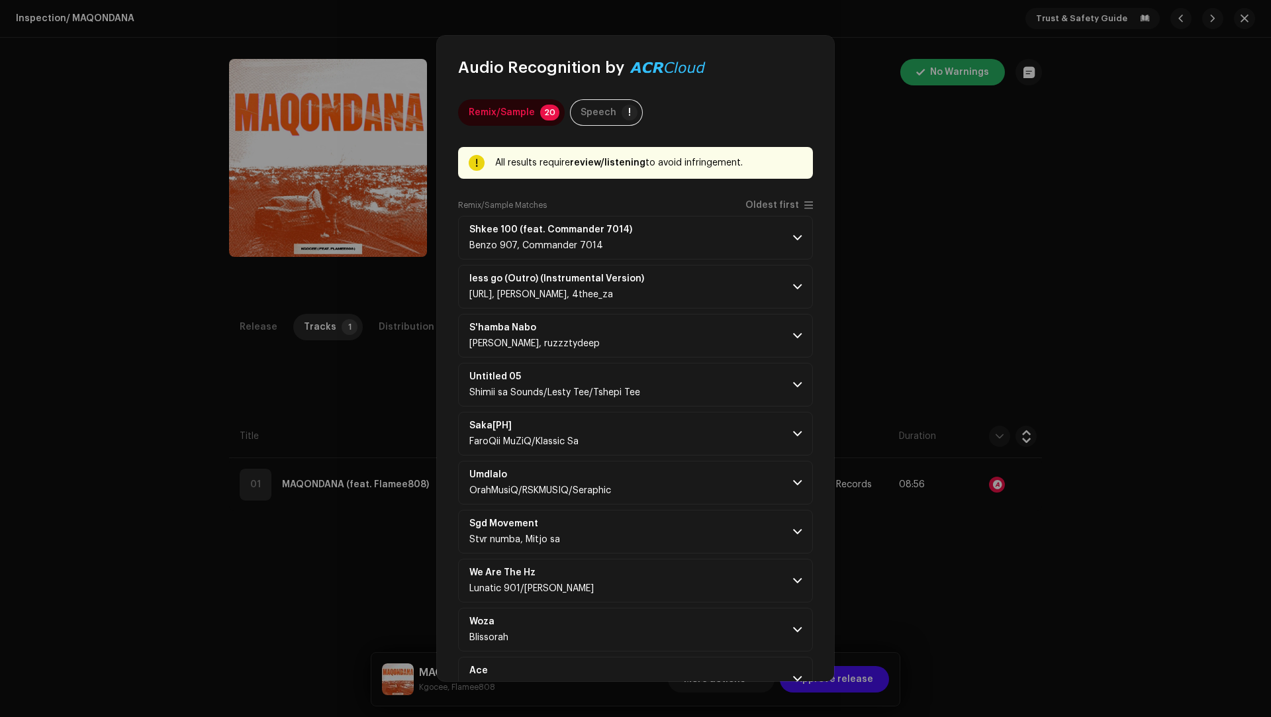
click at [765, 212] on div "Remix/Sample Matches Oldest first" at bounding box center [635, 208] width 355 height 16
click at [764, 209] on span "Oldest first" at bounding box center [772, 206] width 54 height 10
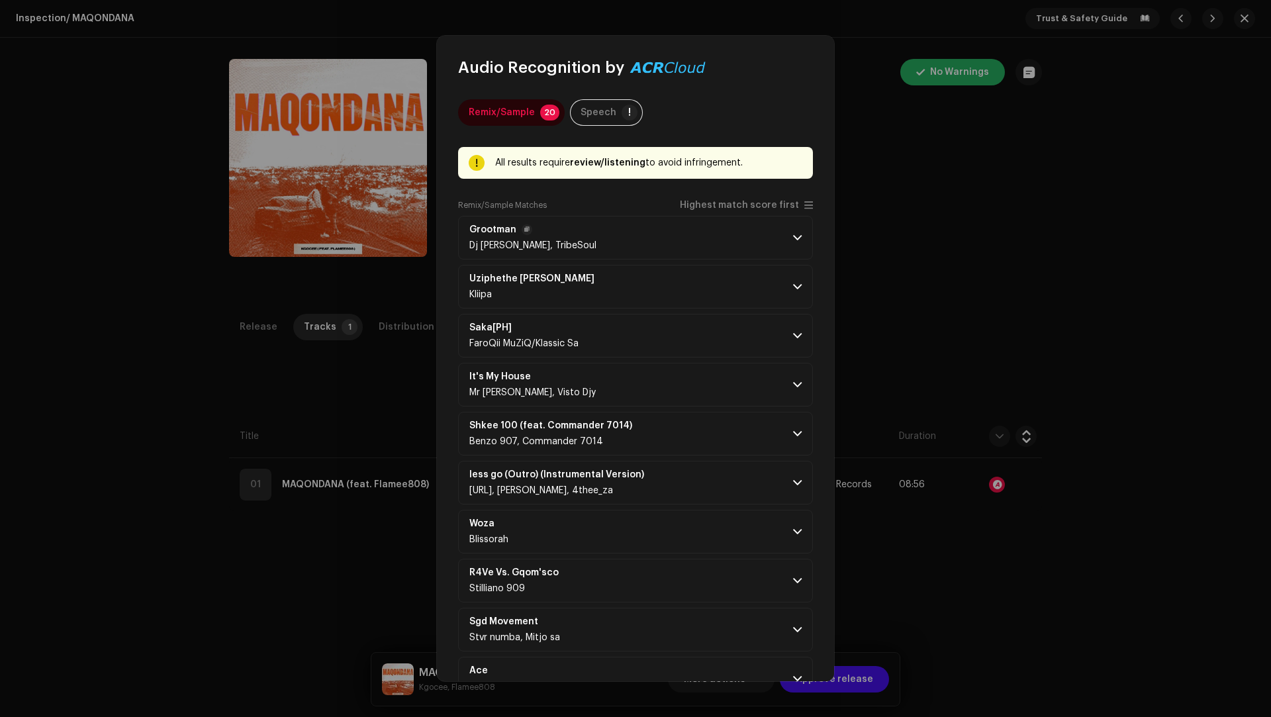
click at [755, 231] on p-accordion-header "Grootman Dj Jaivane, TribeSoul" at bounding box center [635, 238] width 355 height 44
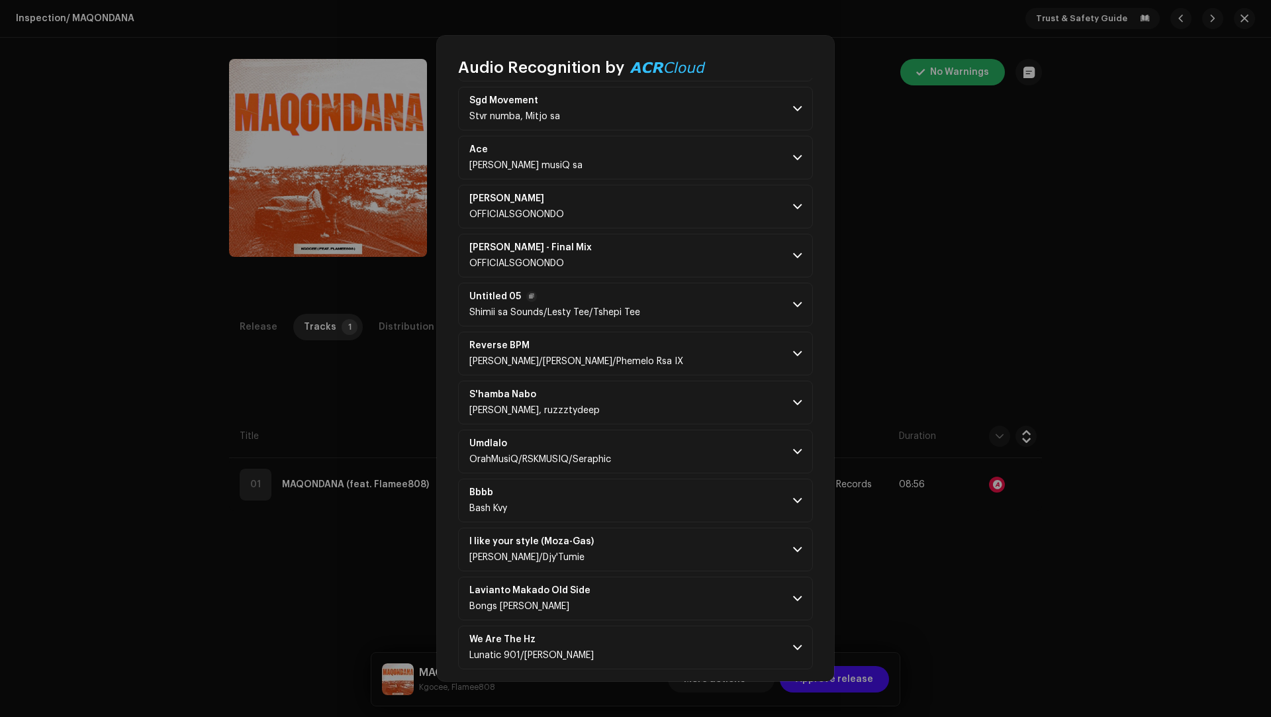
click at [729, 315] on p-accordion-header "Untitled 05 Shimii sa Sounds/Lesty Tee/Tshepi Tee" at bounding box center [635, 305] width 355 height 44
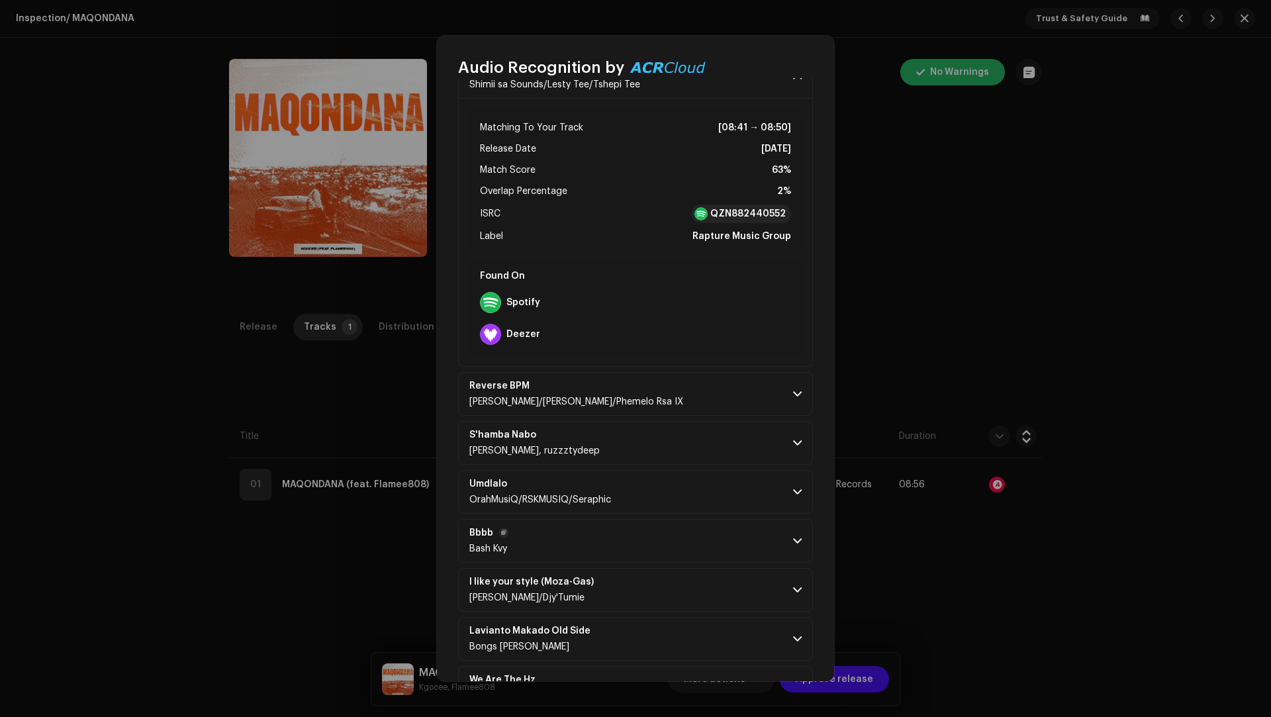
scroll to position [1057, 0]
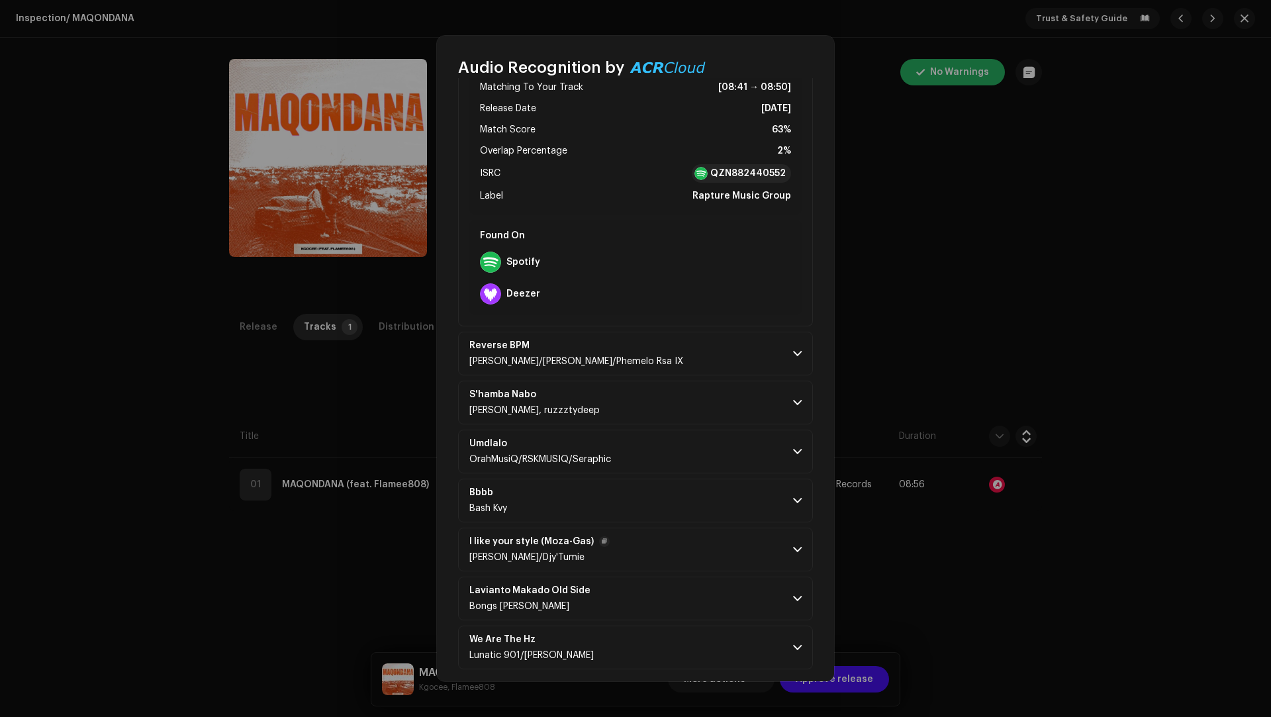
click at [710, 535] on p-accordion-header "I like your style (Moza-Gas) Djy Bongz Deekota/Djy'Tumie" at bounding box center [635, 550] width 355 height 44
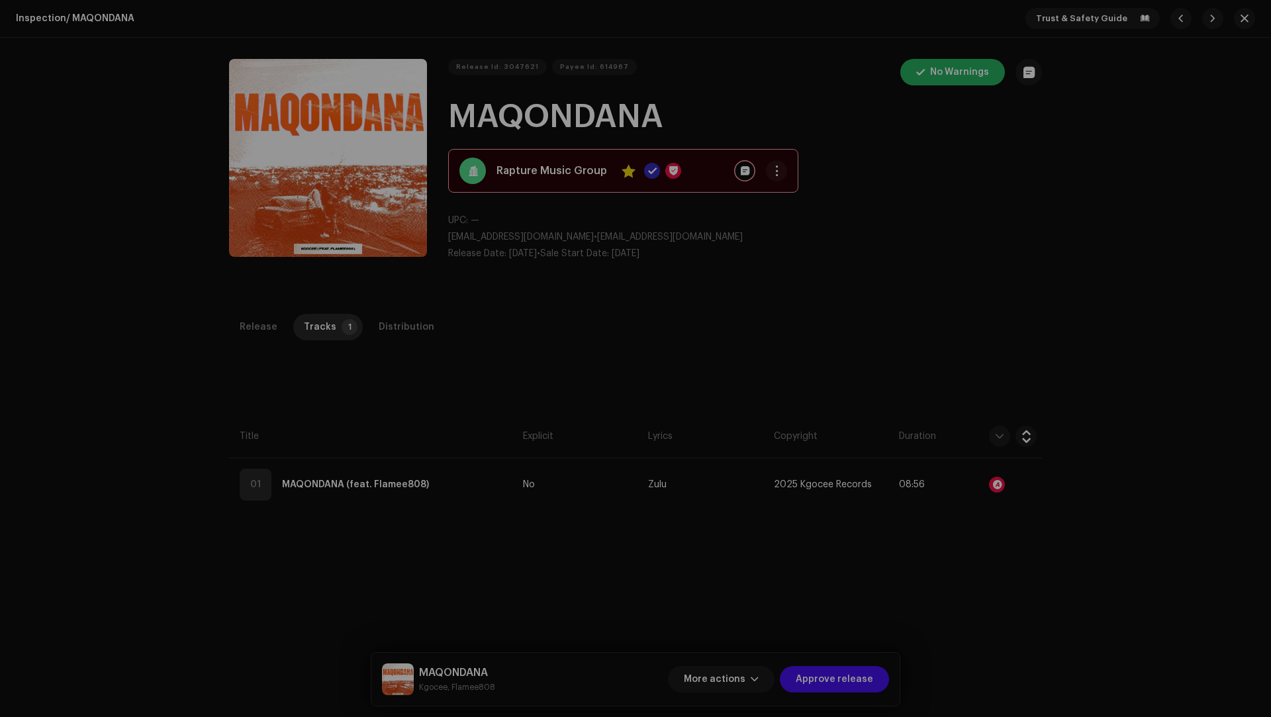
click at [1006, 580] on div "Audio Recognition by Remix/Sample 20 Speech ! All results require review/listen…" at bounding box center [635, 358] width 1271 height 717
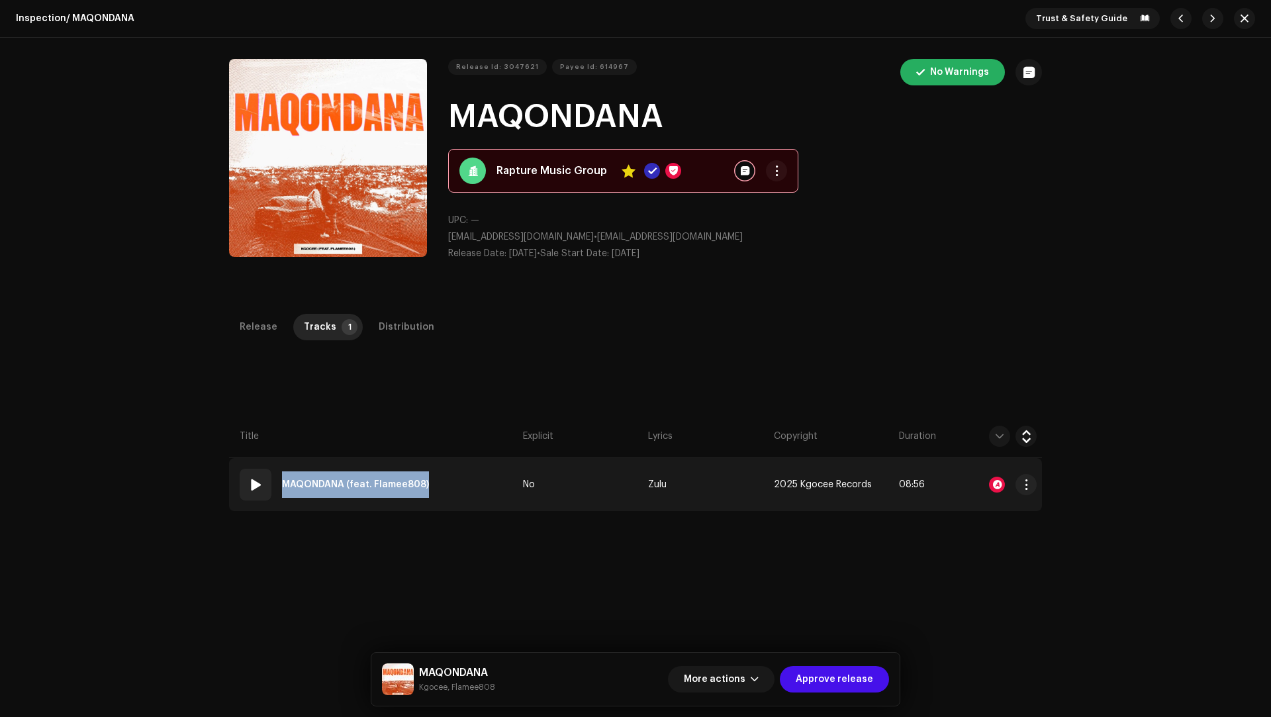
drag, startPoint x: 453, startPoint y: 485, endPoint x: 279, endPoint y: 493, distance: 173.6
click at [279, 493] on td "01 MAQONDANA (feat. Flamee808)" at bounding box center [373, 484] width 289 height 53
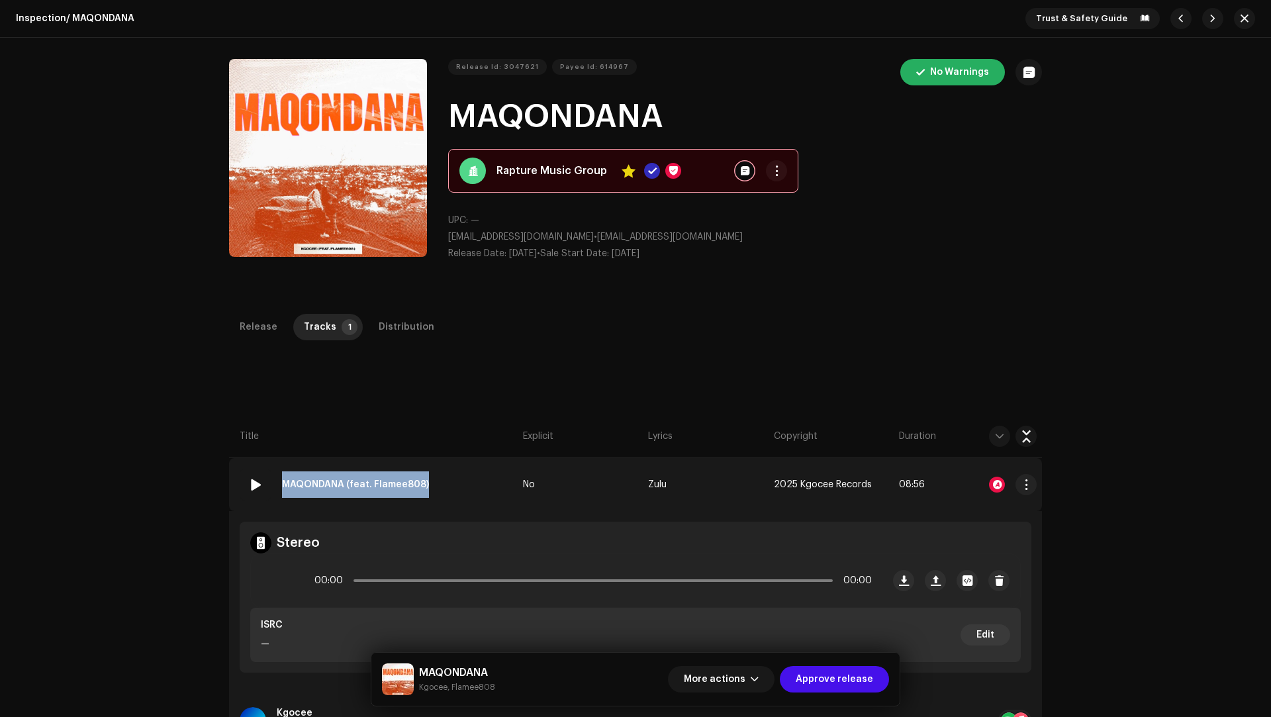
copy strong "MAQONDANA (feat. Flamee808)"
click at [391, 333] on div "Distribution" at bounding box center [407, 327] width 56 height 26
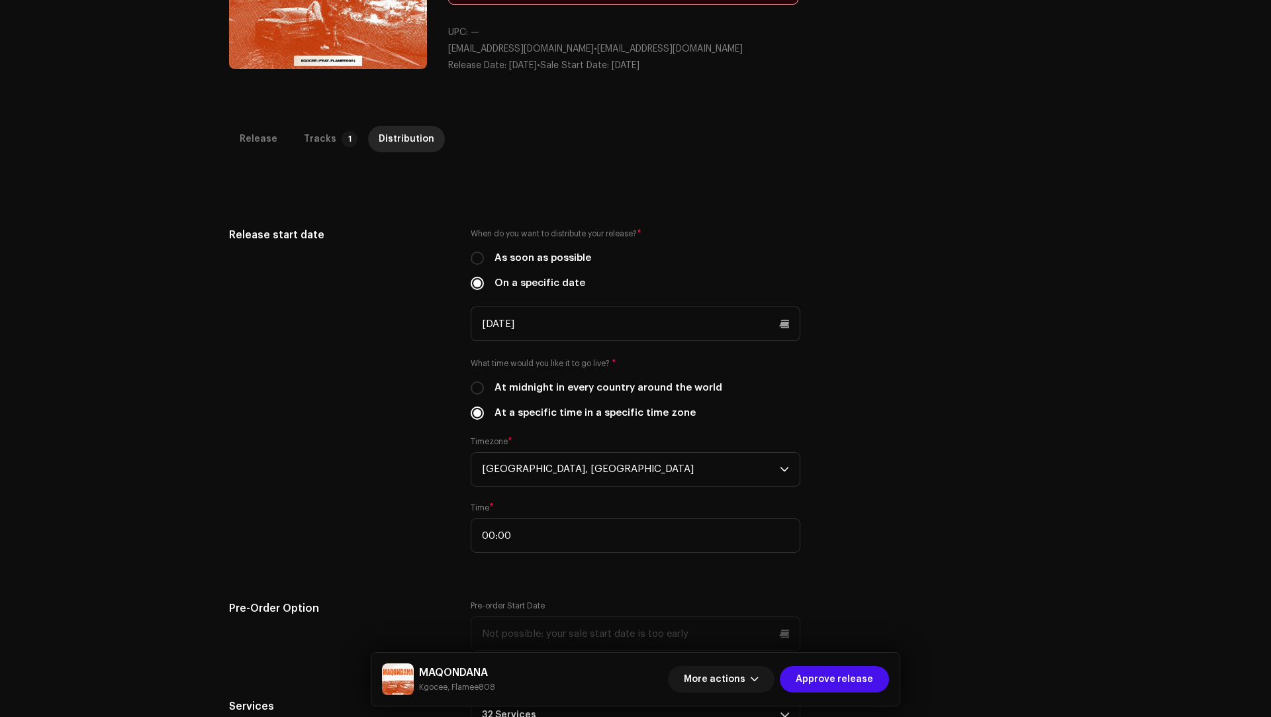
scroll to position [318, 0]
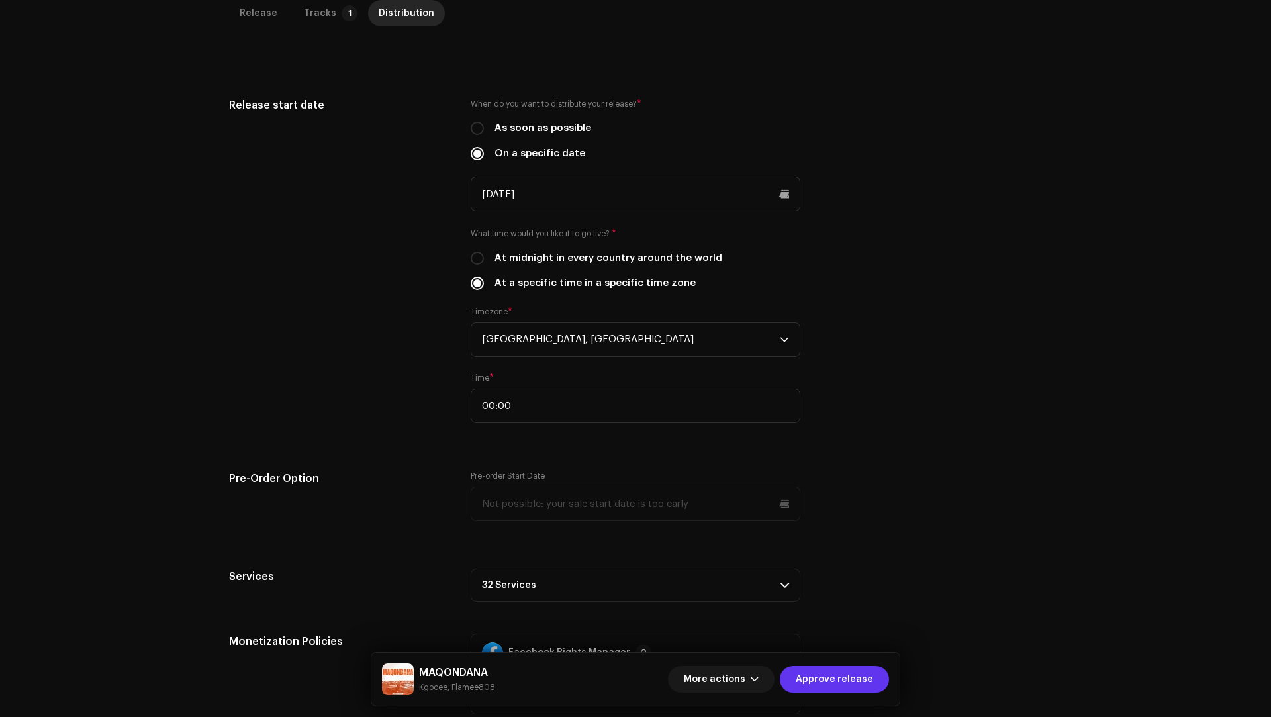
click at [820, 673] on span "Approve release" at bounding box center [834, 679] width 77 height 26
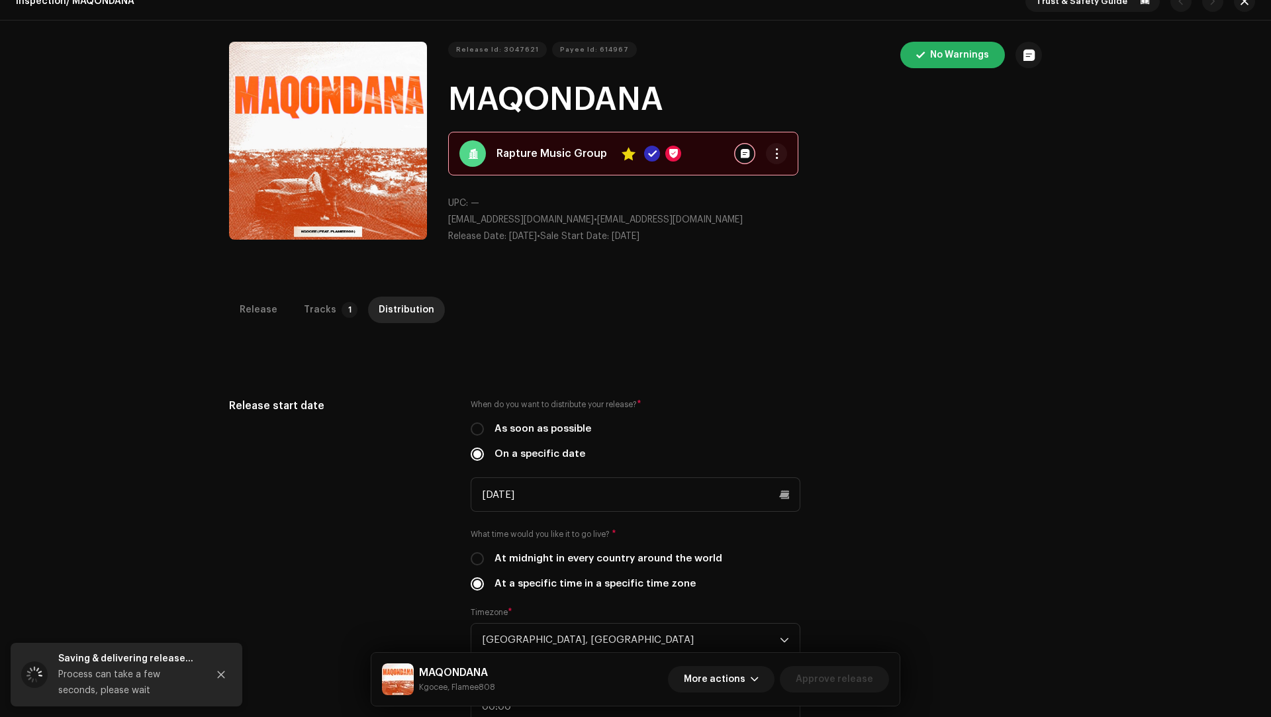
scroll to position [0, 0]
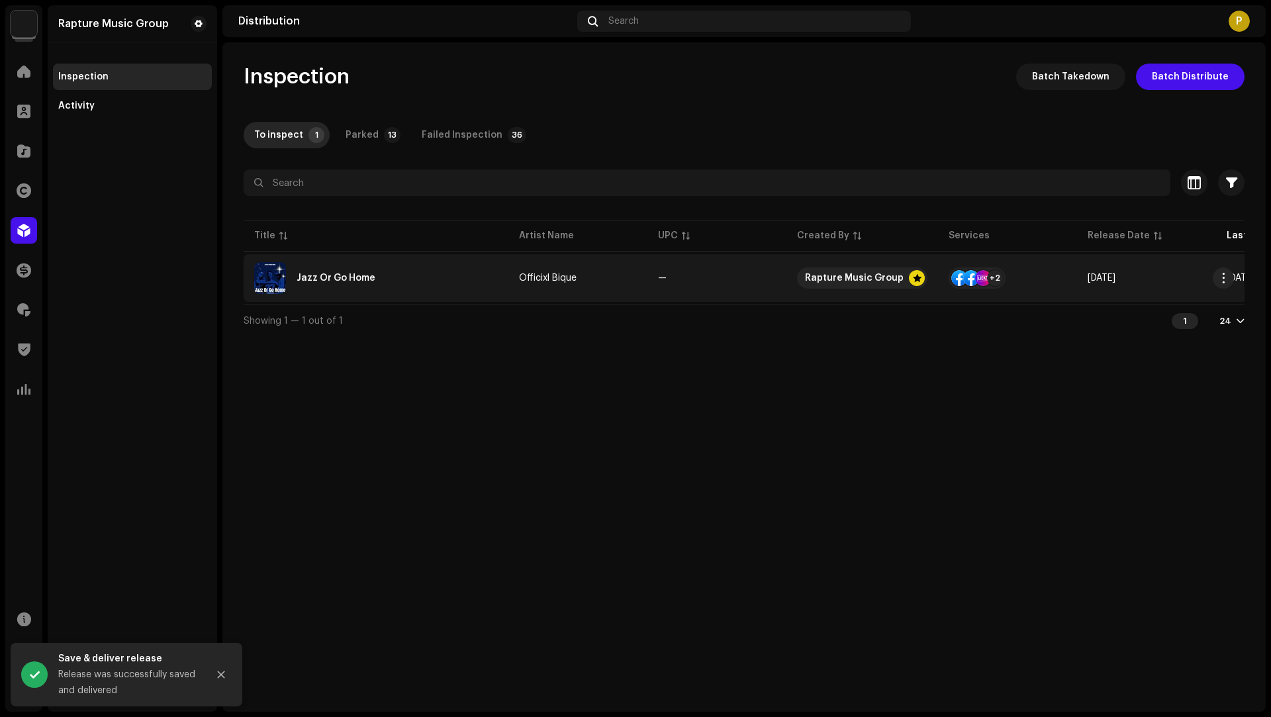
click at [481, 275] on div "Jazz Or Go Home" at bounding box center [376, 278] width 244 height 32
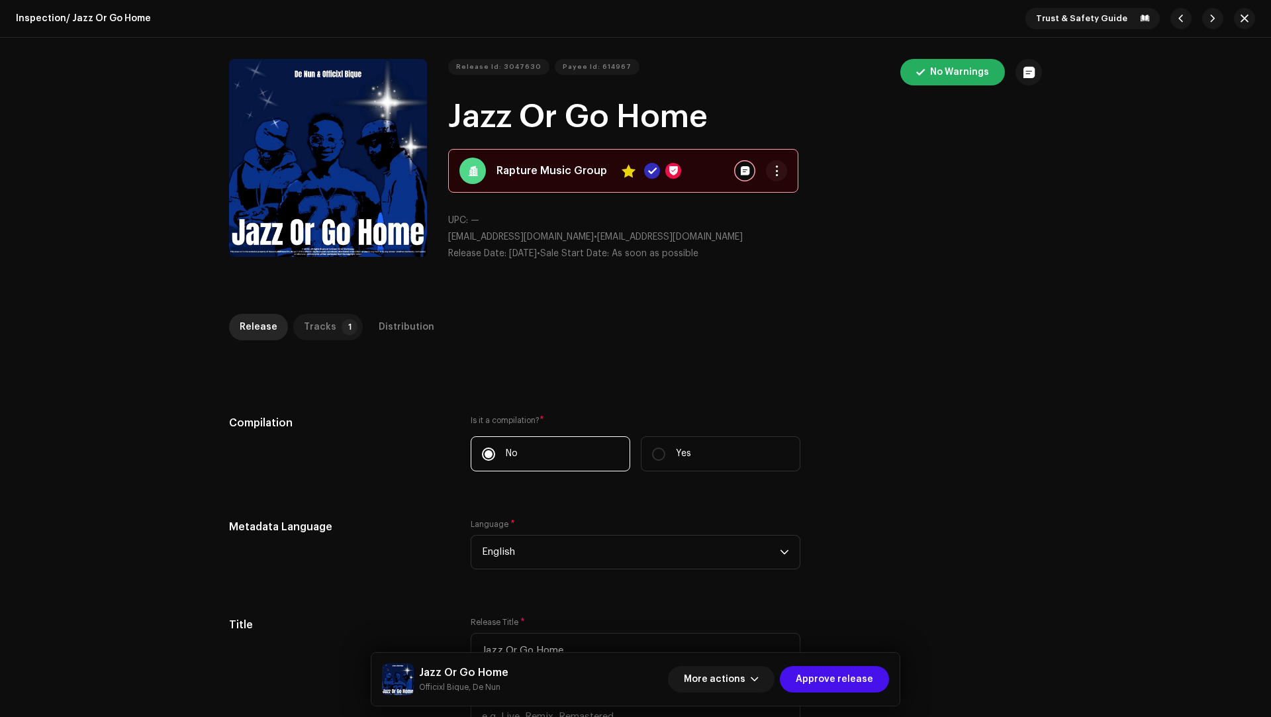
click at [321, 321] on div "Tracks" at bounding box center [320, 327] width 32 height 26
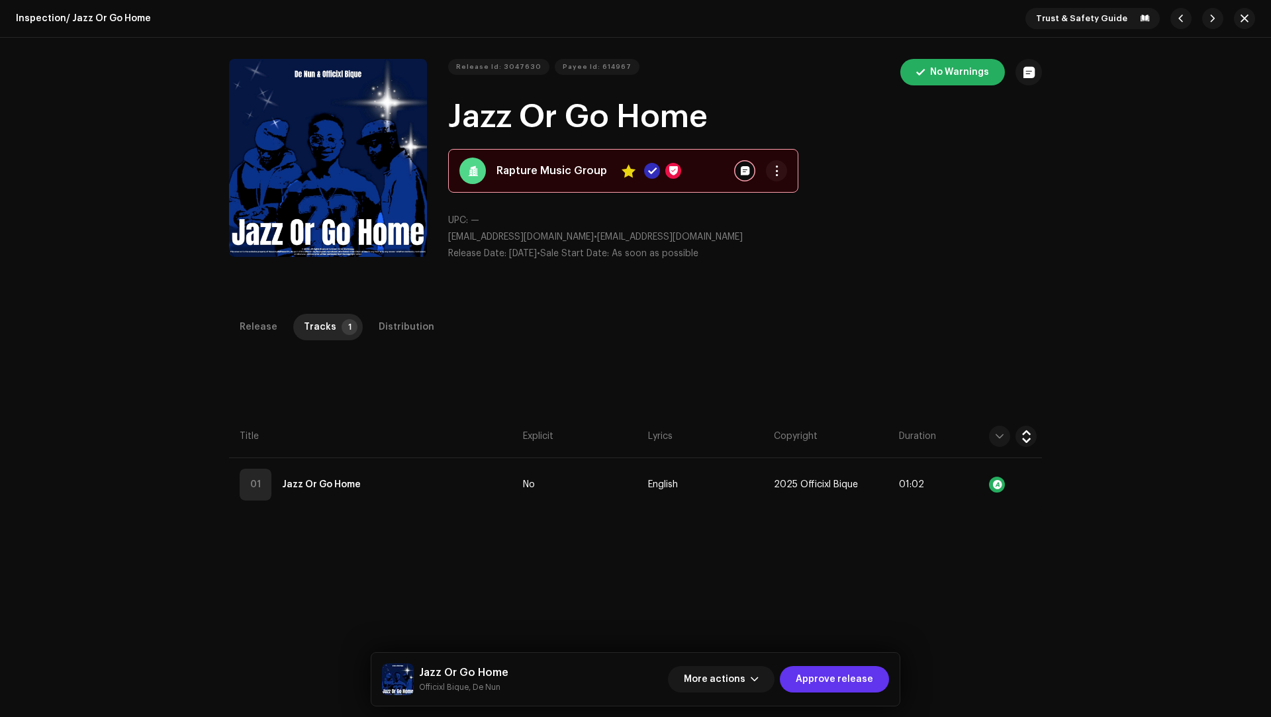
click at [839, 684] on span "Approve release" at bounding box center [834, 679] width 77 height 26
